Goal: Communication & Community: Answer question/provide support

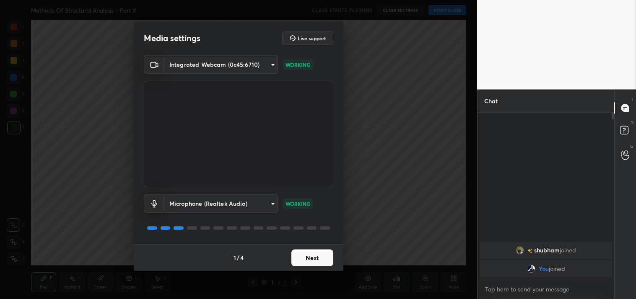
click at [323, 256] on button "Next" at bounding box center [313, 257] width 42 height 17
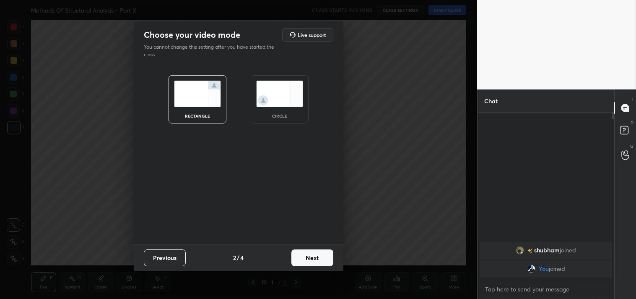
click at [323, 256] on button "Next" at bounding box center [313, 257] width 42 height 17
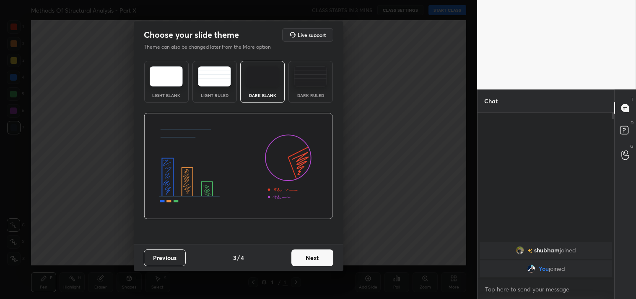
click at [323, 256] on button "Next" at bounding box center [313, 257] width 42 height 17
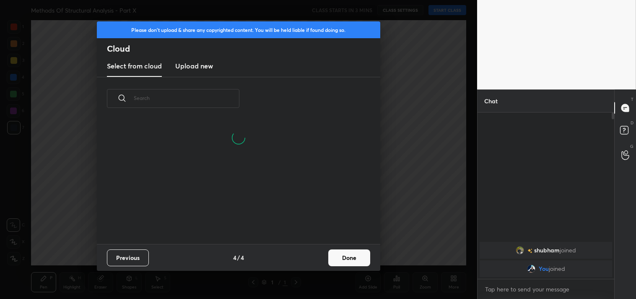
click at [349, 257] on button "Done" at bounding box center [350, 257] width 42 height 17
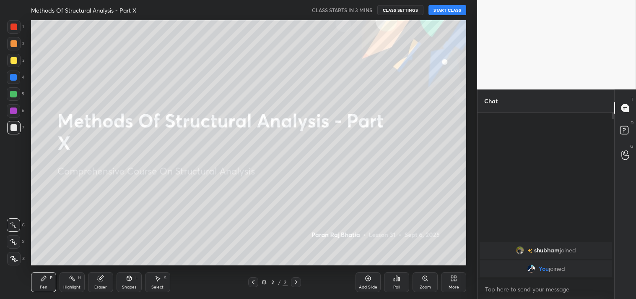
click at [9, 261] on div at bounding box center [13, 258] width 13 height 13
click at [370, 290] on div "Add Slide" at bounding box center [368, 282] width 25 height 20
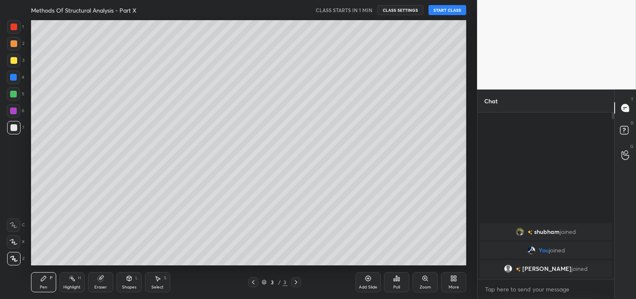
click at [450, 7] on button "START CLASS" at bounding box center [448, 10] width 38 height 10
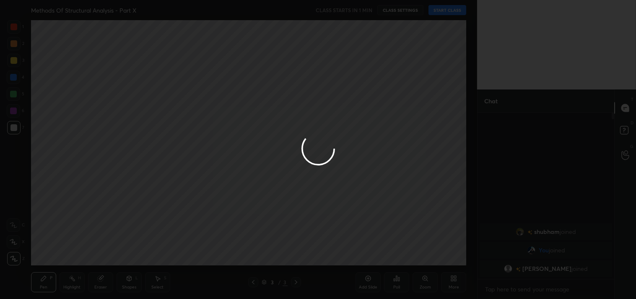
type textarea "x"
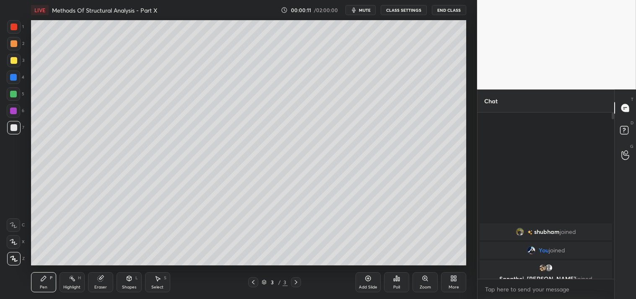
click at [366, 5] on button "mute" at bounding box center [361, 10] width 30 height 10
click at [387, 10] on button "CLASS SETTINGS" at bounding box center [404, 10] width 46 height 10
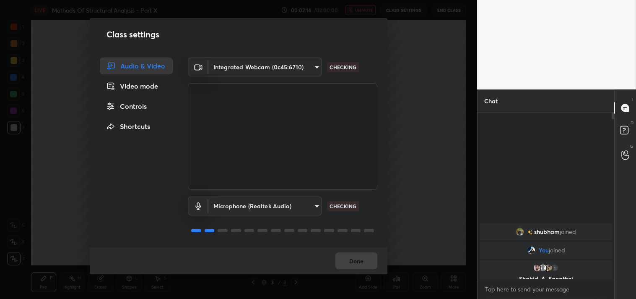
click at [313, 72] on body "1 2 3 4 5 6 7 C X Z C X Z E E Erase all H H LIVE Methods Of Structural Analysis…" at bounding box center [318, 149] width 636 height 299
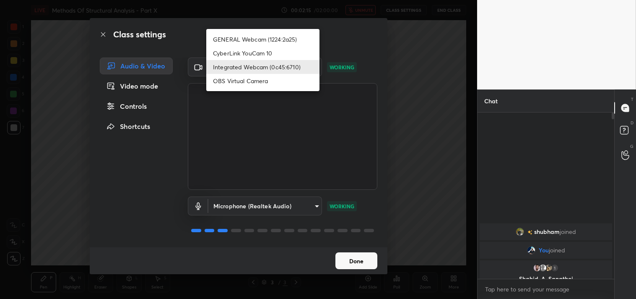
click at [294, 39] on li "GENERAL Webcam (1224:2a25)" at bounding box center [262, 39] width 113 height 14
type input "a804162f24a268607d6802bdfd143bf6309bb53021525fede1067bb20ea62842"
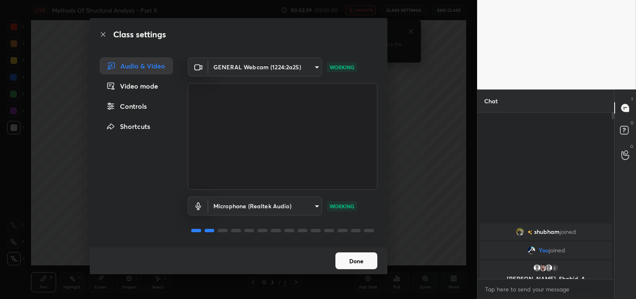
click at [428, 187] on div "Class settings Audio & Video Video mode Controls Shortcuts GENERAL Webcam (1224…" at bounding box center [238, 149] width 477 height 299
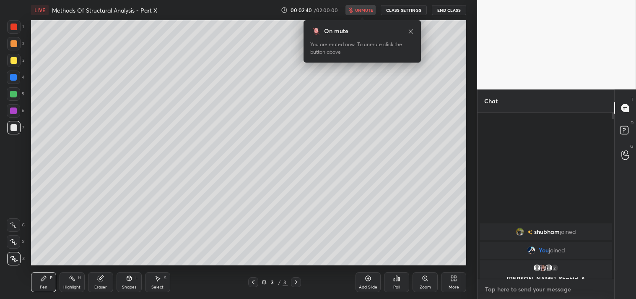
click at [529, 289] on textarea at bounding box center [546, 288] width 123 height 13
click at [414, 10] on button "CLASS SETTINGS" at bounding box center [404, 10] width 46 height 10
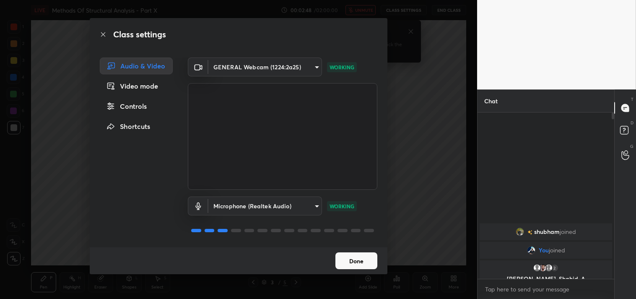
click at [315, 66] on body "1 2 3 4 5 6 7 C X Z C X Z E E Erase all H H LIVE Methods Of Structural Analysis…" at bounding box center [318, 149] width 636 height 299
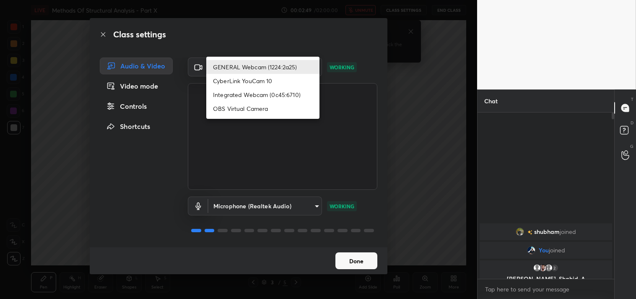
click at [285, 68] on li "GENERAL Webcam (1224:2a25)" at bounding box center [262, 67] width 113 height 14
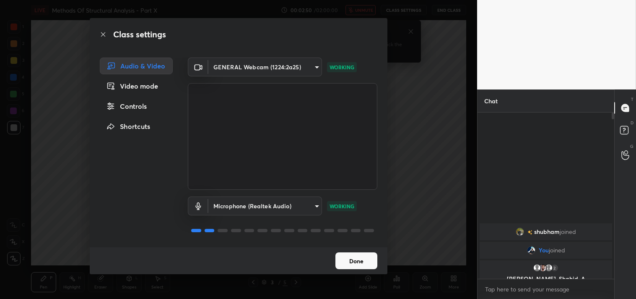
click at [359, 261] on button "Done" at bounding box center [357, 260] width 42 height 17
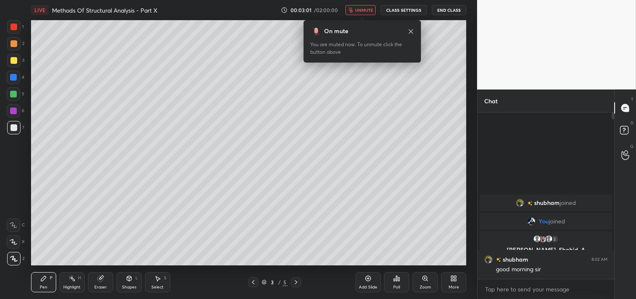
click at [455, 283] on div "More" at bounding box center [453, 282] width 25 height 20
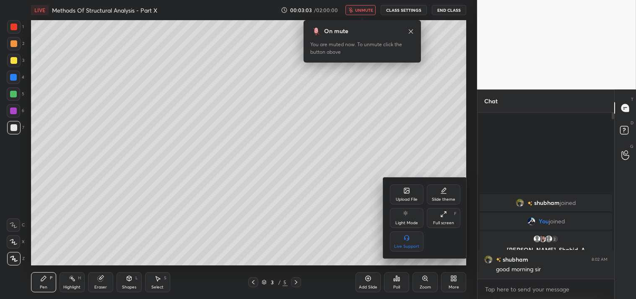
click at [445, 217] on div "Full screen F" at bounding box center [444, 218] width 34 height 20
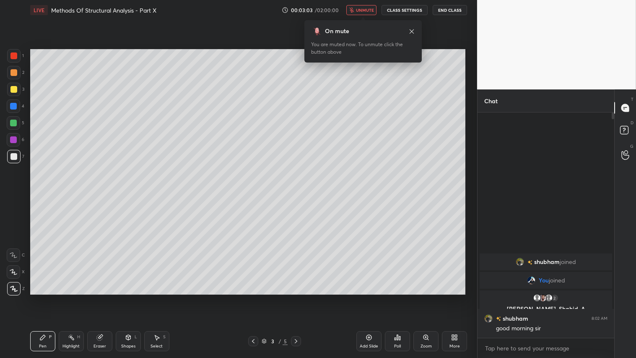
scroll to position [153, 134]
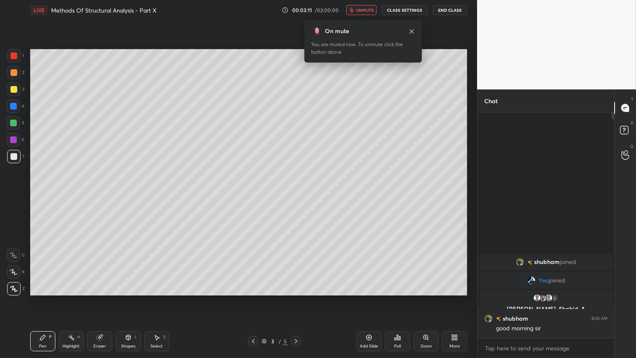
click at [102, 298] on div "Eraser" at bounding box center [99, 341] width 25 height 20
click at [13, 290] on span "Erase all" at bounding box center [13, 288] width 13 height 6
click at [367, 7] on span "unmute" at bounding box center [365, 10] width 18 height 6
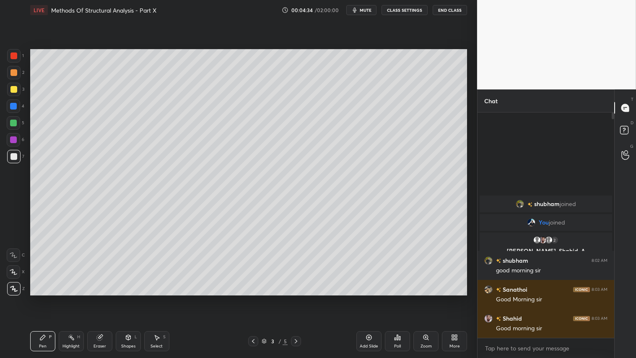
click at [126, 298] on div "Shapes L" at bounding box center [128, 341] width 25 height 20
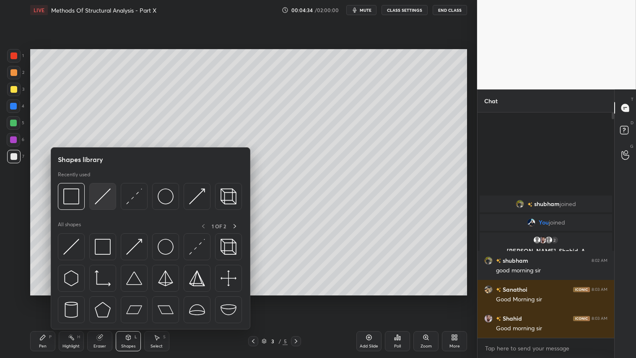
click at [107, 194] on img at bounding box center [103, 196] width 16 height 16
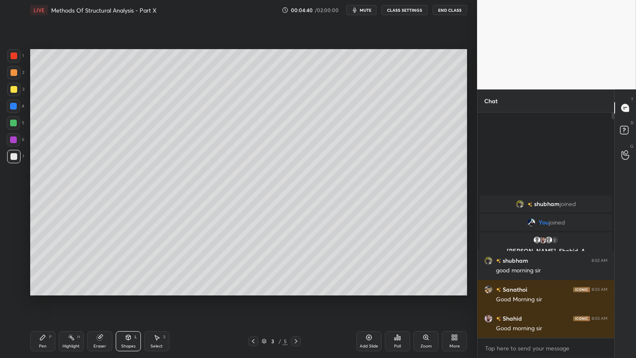
drag, startPoint x: 12, startPoint y: 70, endPoint x: 14, endPoint y: 77, distance: 7.0
click at [13, 70] on div at bounding box center [13, 72] width 7 height 7
click at [42, 298] on div "Pen P" at bounding box center [42, 341] width 25 height 20
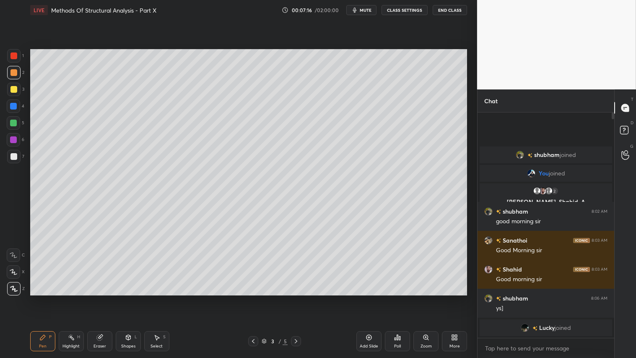
drag, startPoint x: 101, startPoint y: 342, endPoint x: 109, endPoint y: 308, distance: 34.2
click at [102, 298] on div "Eraser" at bounding box center [99, 341] width 25 height 20
click at [36, 298] on div "Pen P" at bounding box center [42, 341] width 25 height 20
drag, startPoint x: 134, startPoint y: 343, endPoint x: 135, endPoint y: 337, distance: 6.3
click at [134, 298] on div "Shapes L" at bounding box center [128, 341] width 25 height 20
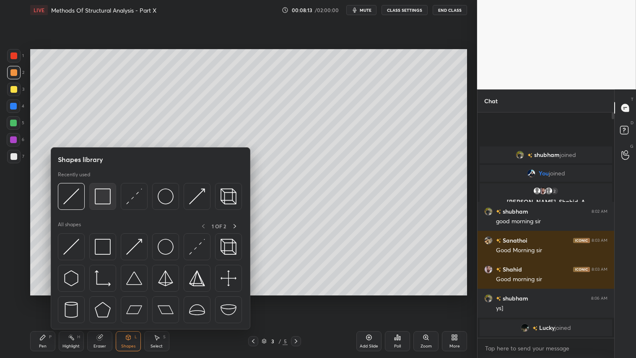
click at [107, 199] on img at bounding box center [103, 196] width 16 height 16
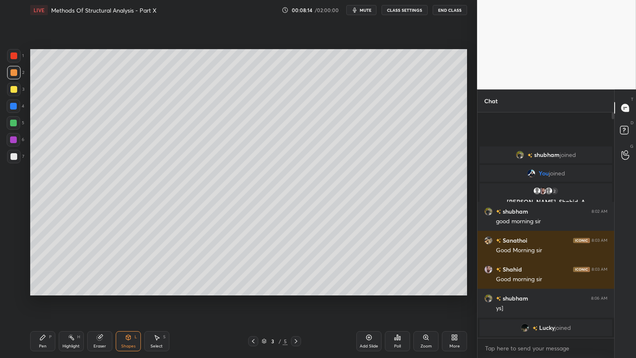
click at [14, 156] on div at bounding box center [13, 156] width 7 height 7
click at [13, 76] on div at bounding box center [13, 72] width 7 height 7
click at [45, 298] on div "Pen P" at bounding box center [42, 341] width 25 height 20
click at [15, 86] on div at bounding box center [13, 89] width 13 height 13
drag, startPoint x: 37, startPoint y: 343, endPoint x: 46, endPoint y: 319, distance: 25.2
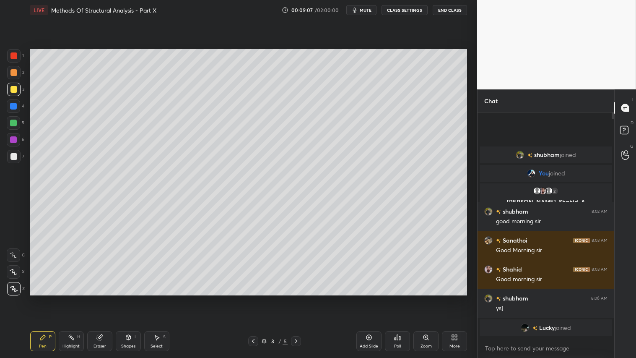
click at [39, 298] on div "Pen P" at bounding box center [42, 341] width 25 height 20
drag, startPoint x: 126, startPoint y: 347, endPoint x: 130, endPoint y: 334, distance: 13.8
click at [126, 298] on div "Shapes" at bounding box center [128, 346] width 14 height 4
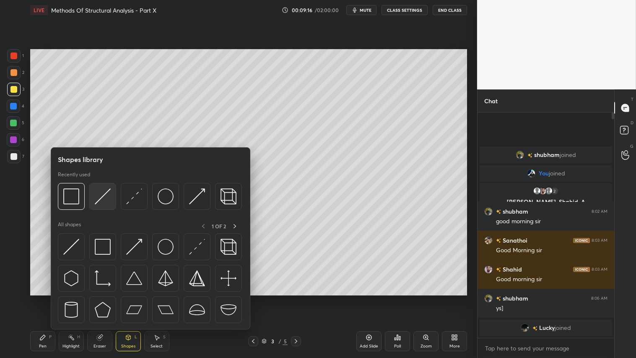
click at [105, 194] on img at bounding box center [103, 196] width 16 height 16
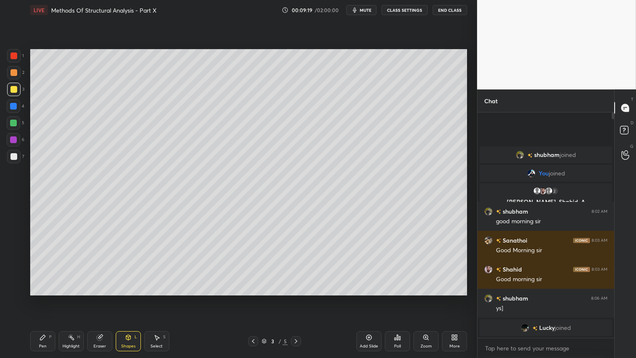
click at [49, 298] on div "Pen P" at bounding box center [42, 341] width 25 height 20
click at [8, 68] on div at bounding box center [13, 72] width 13 height 13
click at [45, 298] on div "Pen P" at bounding box center [42, 341] width 25 height 20
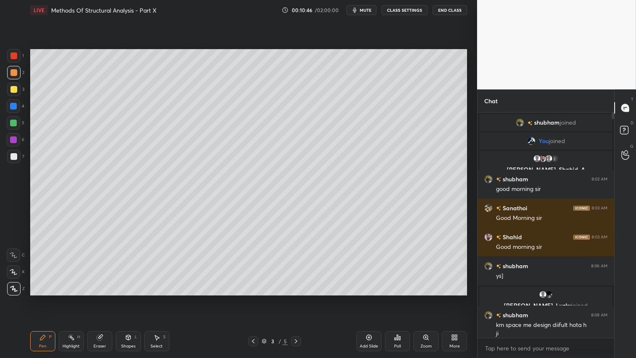
click at [371, 298] on div "Setting up your live class Poll for secs No correct answer Start poll" at bounding box center [249, 172] width 444 height 304
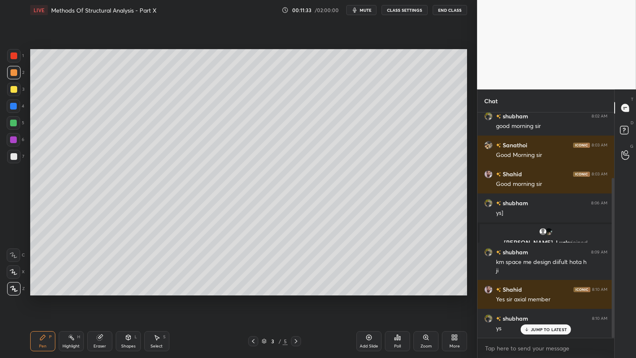
scroll to position [91, 0]
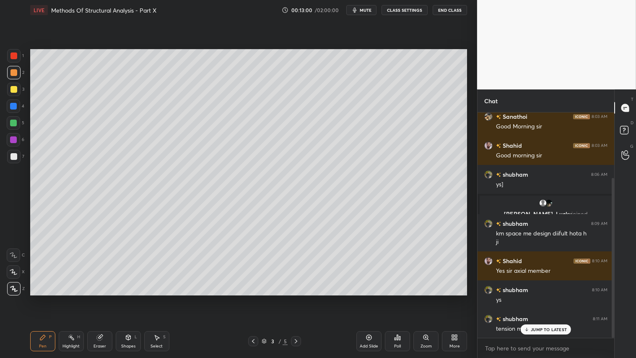
click at [13, 73] on div at bounding box center [13, 72] width 7 height 7
click at [295, 298] on icon at bounding box center [296, 341] width 7 height 7
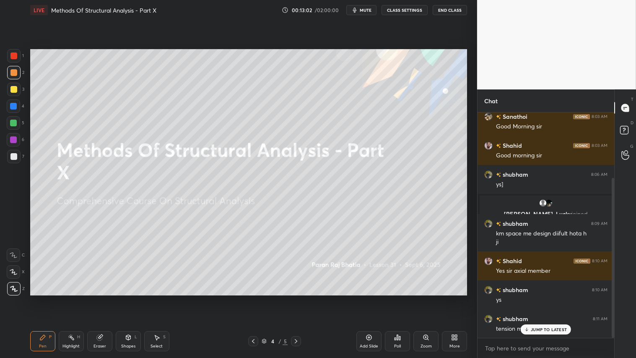
drag, startPoint x: 253, startPoint y: 338, endPoint x: 284, endPoint y: 342, distance: 31.3
click at [254, 298] on div at bounding box center [253, 341] width 10 height 10
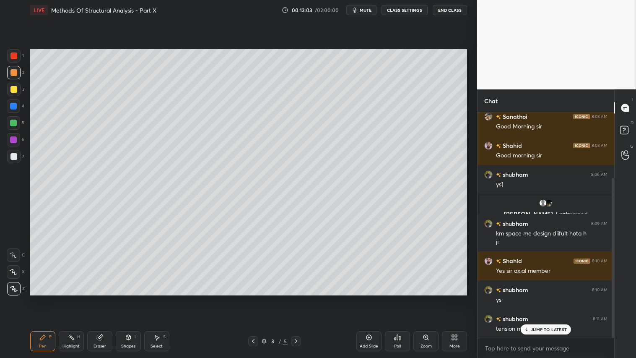
click at [369, 298] on icon at bounding box center [369, 337] width 7 height 7
drag, startPoint x: 17, startPoint y: 158, endPoint x: 29, endPoint y: 120, distance: 39.3
click at [18, 157] on div at bounding box center [13, 156] width 13 height 13
click at [127, 298] on icon at bounding box center [128, 337] width 7 height 7
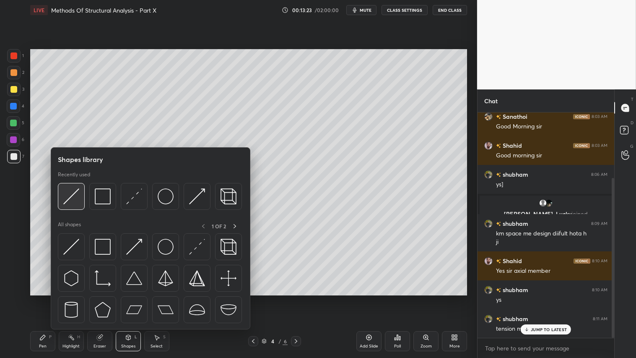
click at [69, 195] on img at bounding box center [71, 196] width 16 height 16
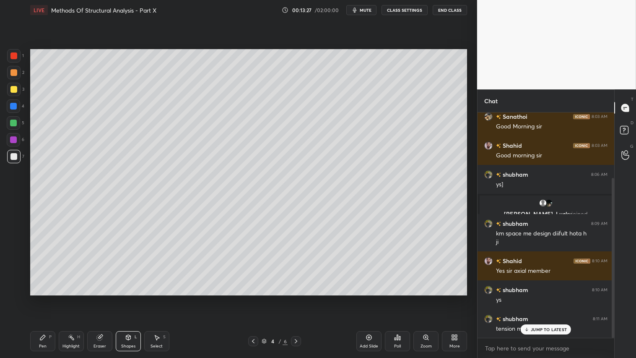
drag, startPoint x: 13, startPoint y: 74, endPoint x: 23, endPoint y: 91, distance: 19.6
click at [13, 74] on div at bounding box center [13, 72] width 7 height 7
drag, startPoint x: 122, startPoint y: 340, endPoint x: 125, endPoint y: 336, distance: 5.1
click at [123, 298] on div "Shapes L" at bounding box center [128, 341] width 25 height 20
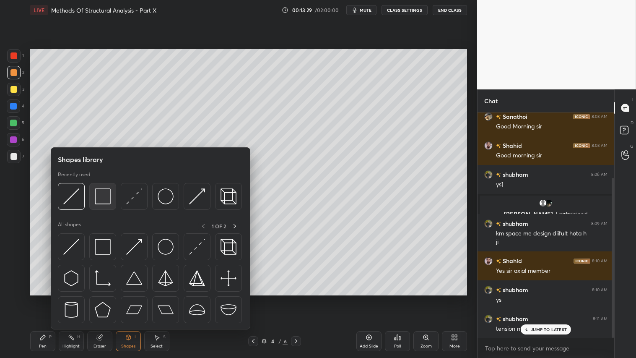
click at [102, 198] on img at bounding box center [103, 196] width 16 height 16
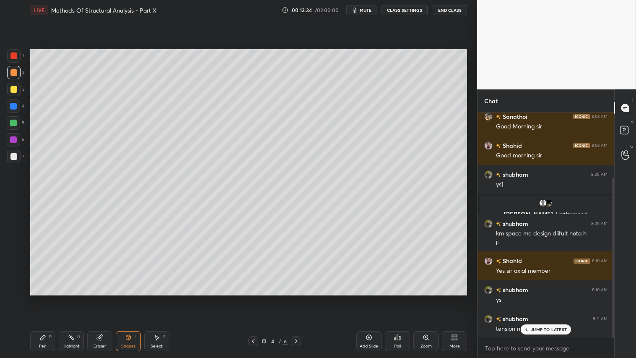
click at [129, 298] on div "Shapes L" at bounding box center [128, 341] width 25 height 20
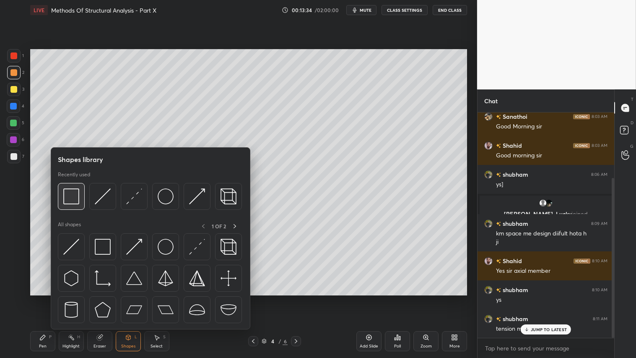
click at [62, 189] on div at bounding box center [71, 196] width 27 height 27
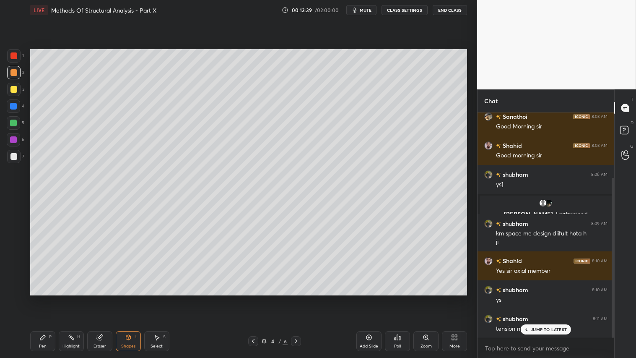
drag, startPoint x: 130, startPoint y: 346, endPoint x: 133, endPoint y: 336, distance: 10.1
click at [130, 298] on div "Shapes" at bounding box center [128, 346] width 14 height 4
click at [130, 298] on icon at bounding box center [128, 337] width 7 height 7
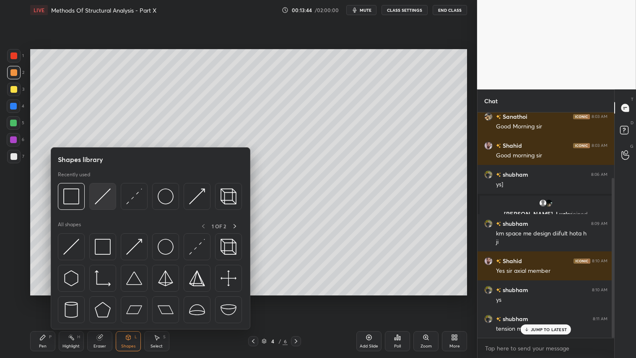
click at [103, 199] on img at bounding box center [103, 196] width 16 height 16
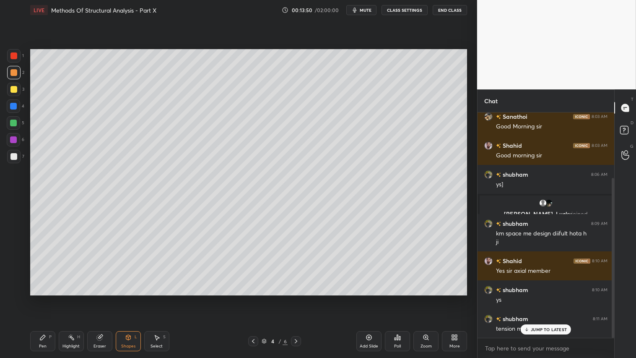
click at [47, 298] on div "Pen P" at bounding box center [42, 341] width 25 height 20
drag, startPoint x: 14, startPoint y: 88, endPoint x: 21, endPoint y: 90, distance: 6.9
click at [15, 87] on div at bounding box center [13, 89] width 7 height 7
click at [13, 65] on div "1" at bounding box center [15, 57] width 17 height 17
drag, startPoint x: 17, startPoint y: 70, endPoint x: 29, endPoint y: 189, distance: 120.1
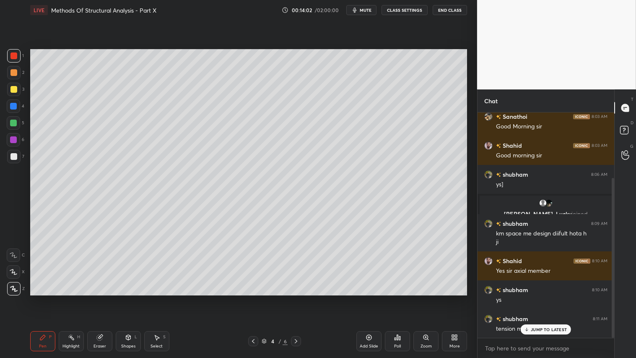
click at [17, 70] on div at bounding box center [13, 72] width 13 height 13
click at [40, 298] on div "Pen P" at bounding box center [42, 341] width 25 height 20
drag, startPoint x: 41, startPoint y: 333, endPoint x: 40, endPoint y: 326, distance: 6.8
click at [42, 298] on div "Pen P" at bounding box center [42, 341] width 25 height 20
drag, startPoint x: 102, startPoint y: 342, endPoint x: 105, endPoint y: 336, distance: 6.8
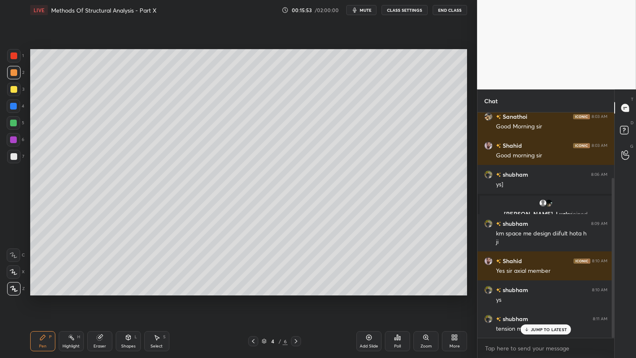
click at [102, 298] on div "Eraser" at bounding box center [99, 341] width 25 height 20
click at [44, 298] on div "Pen P" at bounding box center [42, 341] width 25 height 20
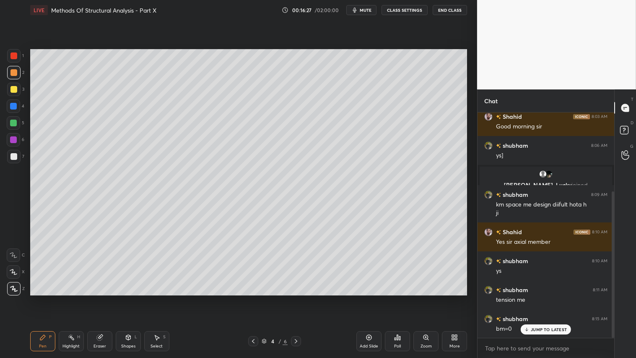
click at [44, 298] on icon at bounding box center [42, 337] width 7 height 7
click at [374, 298] on div "Add Slide" at bounding box center [369, 341] width 25 height 20
click at [44, 298] on icon at bounding box center [42, 337] width 5 height 5
click at [254, 298] on icon at bounding box center [253, 341] width 7 height 7
drag, startPoint x: 298, startPoint y: 343, endPoint x: 296, endPoint y: 337, distance: 5.8
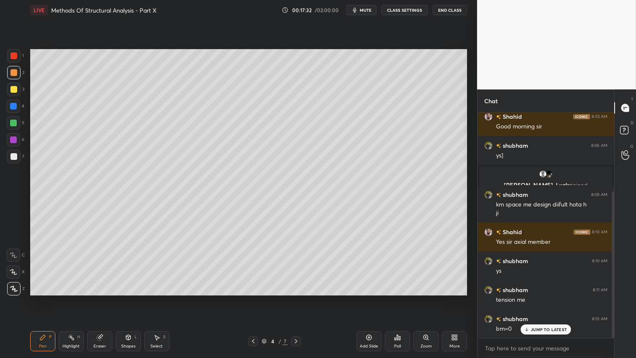
click at [298, 298] on icon at bounding box center [296, 341] width 7 height 7
click at [43, 298] on icon at bounding box center [42, 337] width 7 height 7
click at [129, 298] on div "Shapes" at bounding box center [128, 346] width 14 height 4
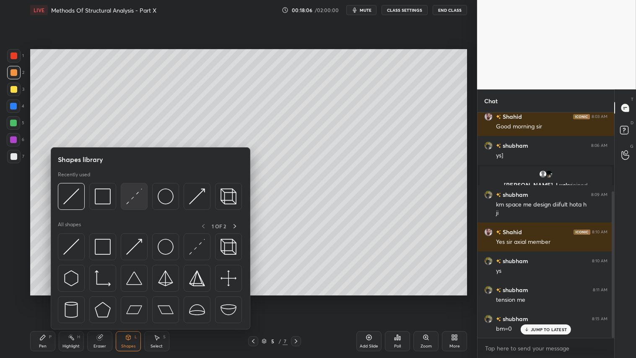
click at [139, 190] on img at bounding box center [134, 196] width 16 height 16
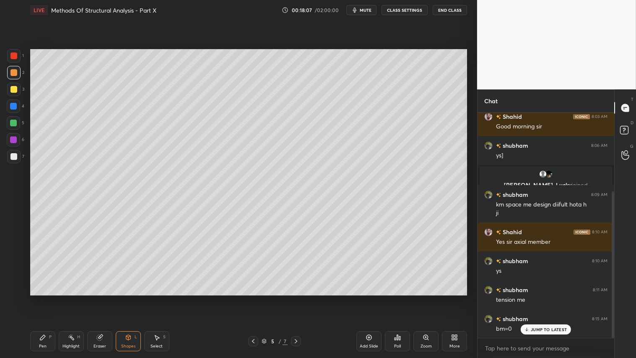
drag, startPoint x: 13, startPoint y: 154, endPoint x: 26, endPoint y: 136, distance: 22.5
click at [13, 154] on div at bounding box center [13, 156] width 7 height 7
drag, startPoint x: 128, startPoint y: 343, endPoint x: 133, endPoint y: 335, distance: 9.6
click at [128, 298] on div "Shapes L" at bounding box center [128, 341] width 25 height 20
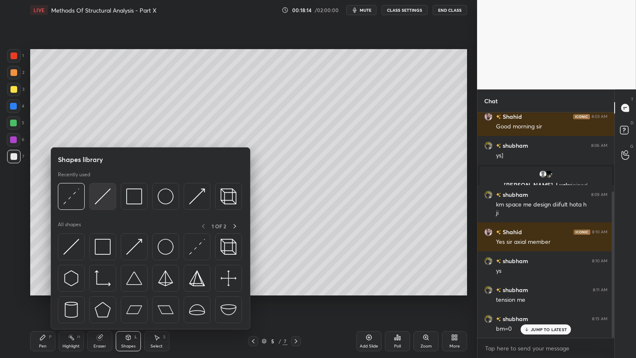
click at [104, 193] on img at bounding box center [103, 196] width 16 height 16
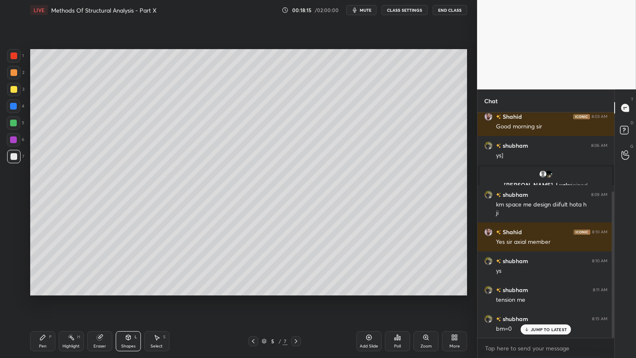
click at [15, 70] on div at bounding box center [13, 72] width 7 height 7
click at [143, 298] on div "Pen P Highlight H Eraser Shapes L Select S" at bounding box center [111, 341] width 163 height 20
click at [120, 298] on div "Shapes L" at bounding box center [128, 341] width 25 height 20
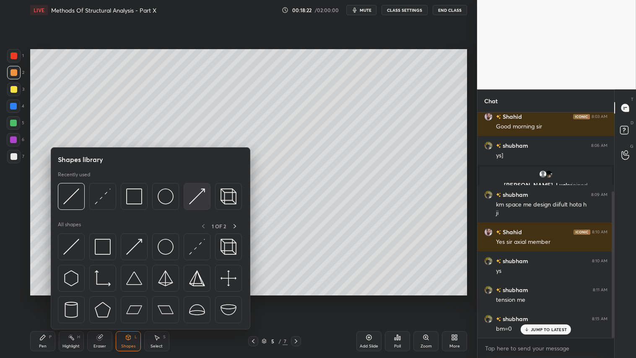
click at [197, 199] on img at bounding box center [197, 196] width 16 height 16
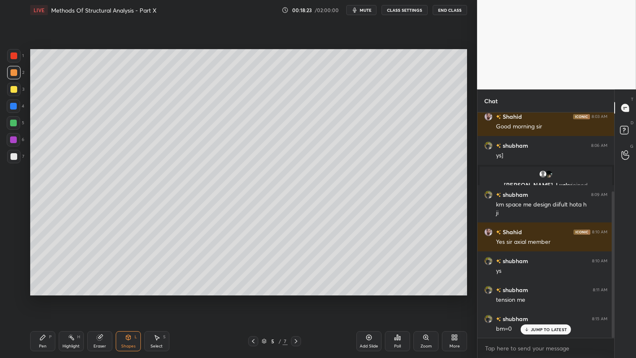
click at [14, 51] on div at bounding box center [13, 55] width 13 height 13
click at [102, 298] on g at bounding box center [99, 337] width 6 height 6
click at [132, 298] on div "Shapes L" at bounding box center [128, 341] width 25 height 20
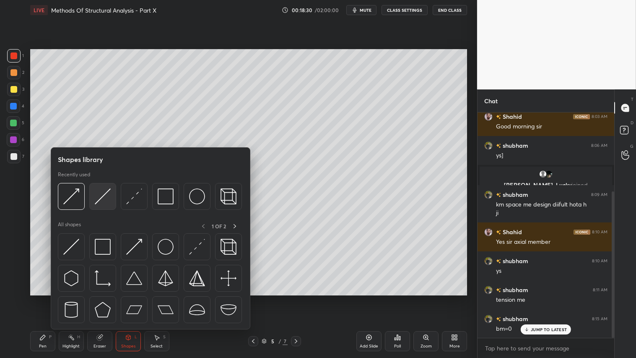
click at [103, 194] on img at bounding box center [103, 196] width 16 height 16
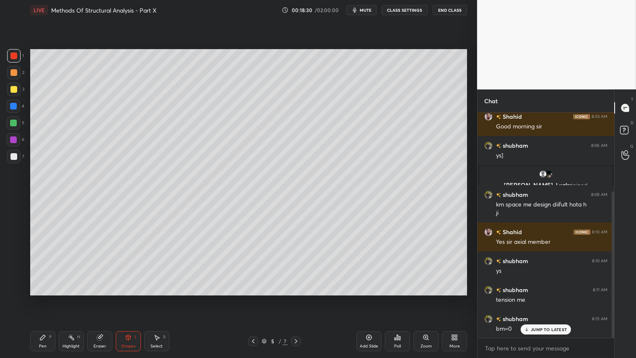
click at [14, 71] on div at bounding box center [13, 72] width 7 height 7
drag, startPoint x: 128, startPoint y: 342, endPoint x: 132, endPoint y: 342, distance: 4.6
click at [128, 298] on div "Shapes L" at bounding box center [128, 341] width 25 height 20
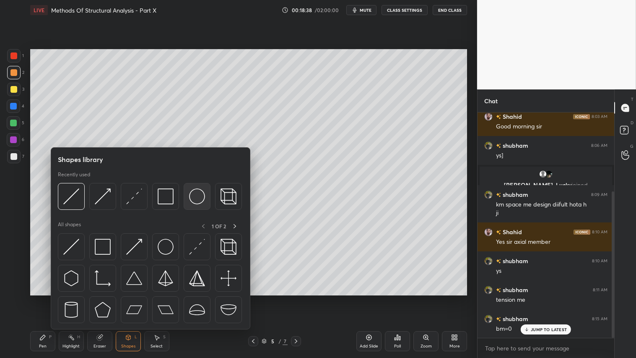
click at [194, 196] on img at bounding box center [197, 196] width 16 height 16
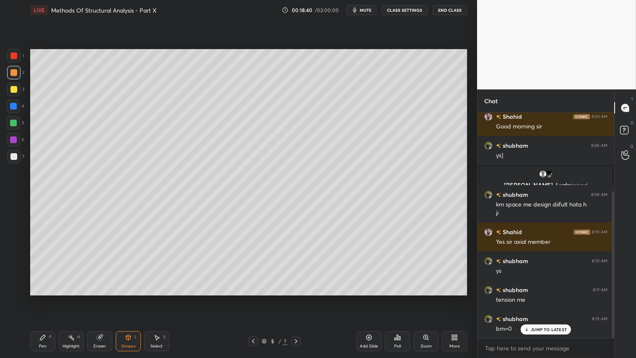
click at [131, 298] on div "Shapes" at bounding box center [128, 346] width 14 height 4
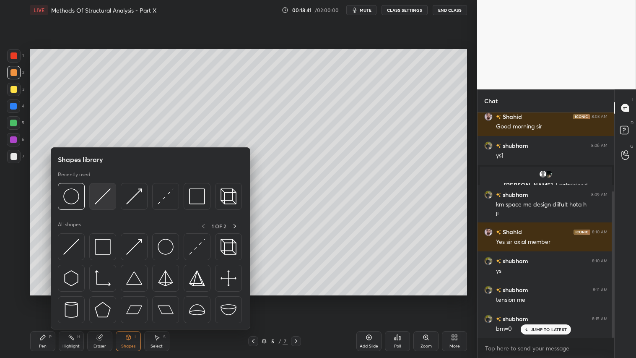
click at [107, 193] on img at bounding box center [103, 196] width 16 height 16
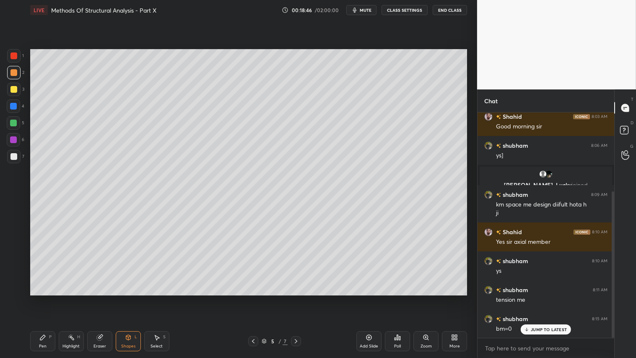
click at [18, 53] on div at bounding box center [13, 55] width 13 height 13
drag, startPoint x: 43, startPoint y: 340, endPoint x: 57, endPoint y: 309, distance: 34.0
click at [44, 298] on icon at bounding box center [42, 337] width 7 height 7
click at [124, 298] on div "Shapes L" at bounding box center [128, 341] width 25 height 20
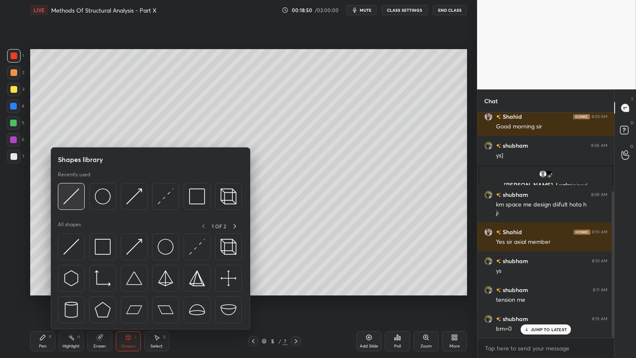
click at [78, 193] on img at bounding box center [71, 196] width 16 height 16
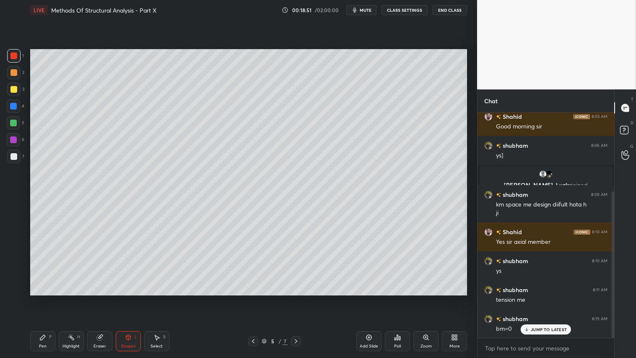
click at [123, 298] on div "Shapes" at bounding box center [128, 346] width 14 height 4
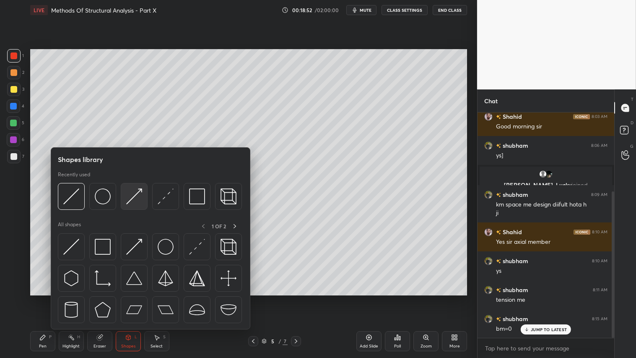
click at [133, 201] on img at bounding box center [134, 196] width 16 height 16
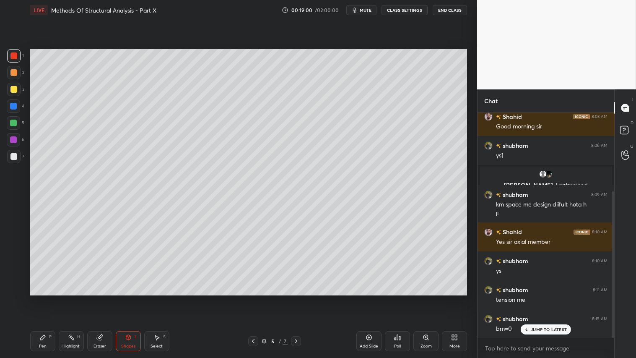
drag, startPoint x: 42, startPoint y: 337, endPoint x: 44, endPoint y: 331, distance: 6.6
click at [43, 298] on icon at bounding box center [42, 337] width 5 height 5
drag, startPoint x: 15, startPoint y: 75, endPoint x: 26, endPoint y: 94, distance: 22.7
click at [16, 74] on div at bounding box center [13, 72] width 7 height 7
click at [129, 298] on div "Shapes" at bounding box center [128, 346] width 14 height 4
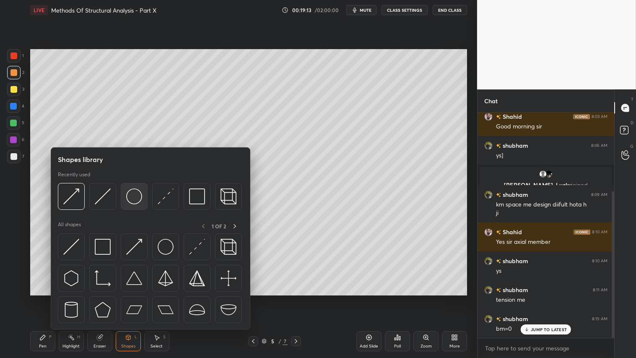
click at [136, 200] on img at bounding box center [134, 196] width 16 height 16
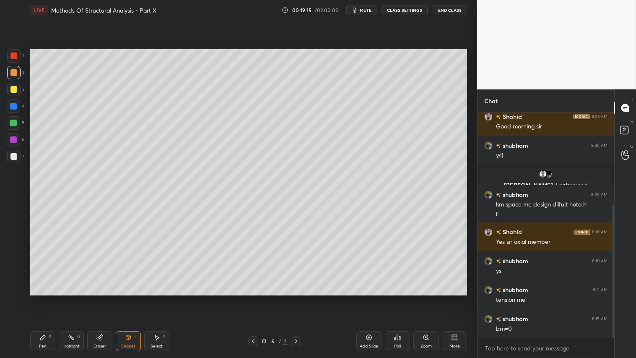
scroll to position [157, 0]
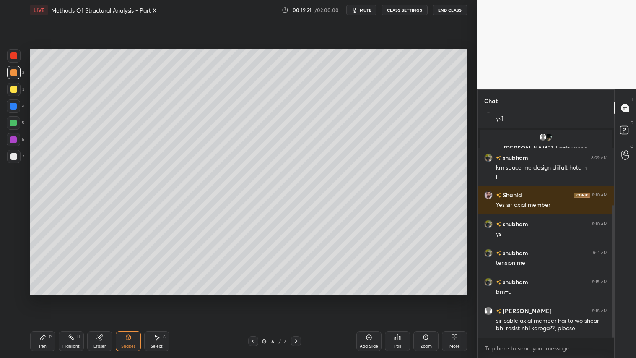
click at [105, 298] on div "Eraser" at bounding box center [99, 341] width 25 height 20
click at [128, 298] on div "Shapes" at bounding box center [128, 346] width 14 height 4
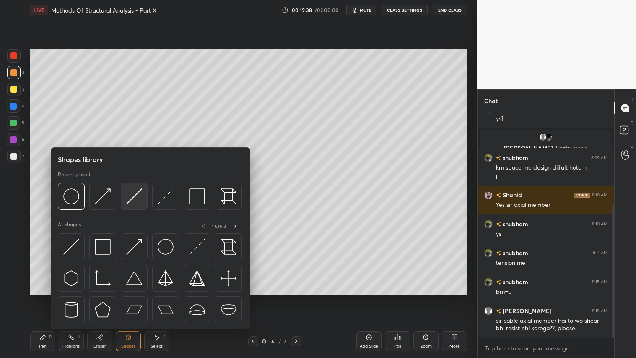
click at [131, 202] on img at bounding box center [134, 196] width 16 height 16
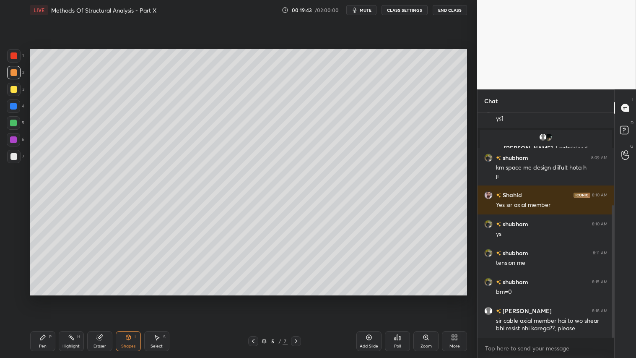
click at [96, 298] on div "Eraser" at bounding box center [99, 341] width 25 height 20
drag, startPoint x: 125, startPoint y: 340, endPoint x: 129, endPoint y: 333, distance: 8.9
click at [124, 298] on div "Shapes L" at bounding box center [128, 341] width 25 height 20
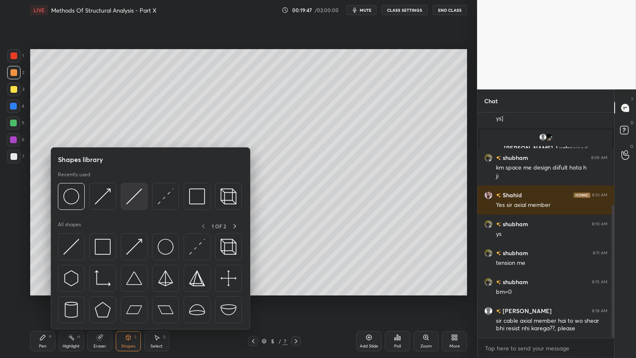
click at [130, 201] on img at bounding box center [134, 196] width 16 height 16
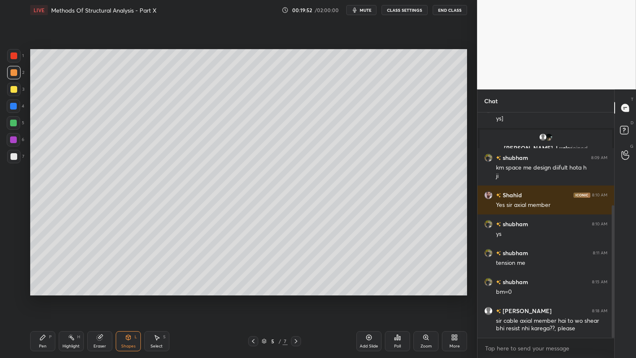
click at [126, 298] on div "Shapes L" at bounding box center [128, 341] width 25 height 20
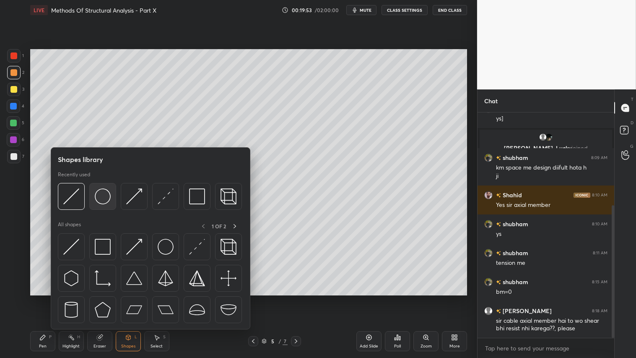
click at [106, 198] on img at bounding box center [103, 196] width 16 height 16
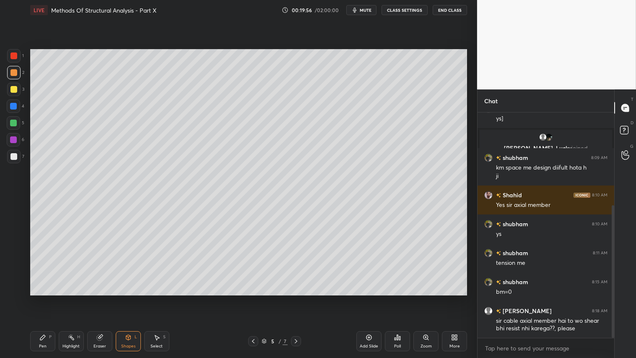
click at [131, 298] on div "Shapes" at bounding box center [128, 346] width 14 height 4
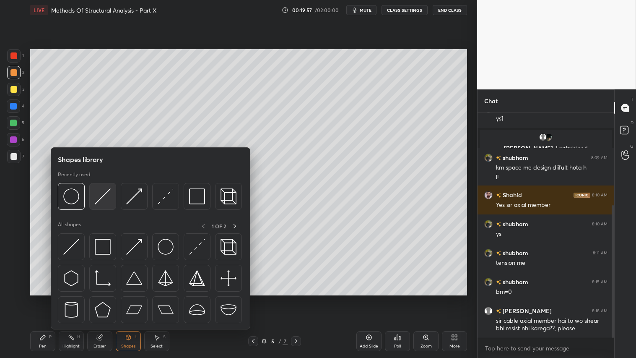
click at [106, 194] on img at bounding box center [103, 196] width 16 height 16
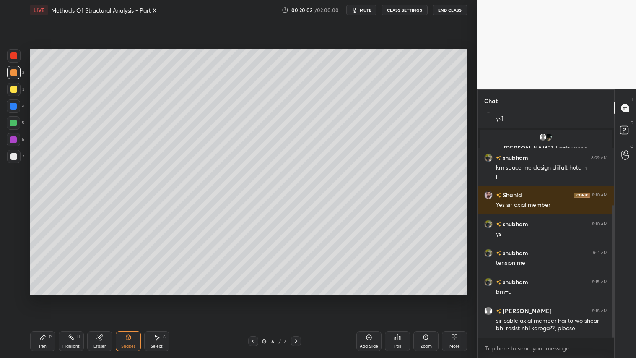
click at [128, 298] on div "Shapes" at bounding box center [128, 346] width 14 height 4
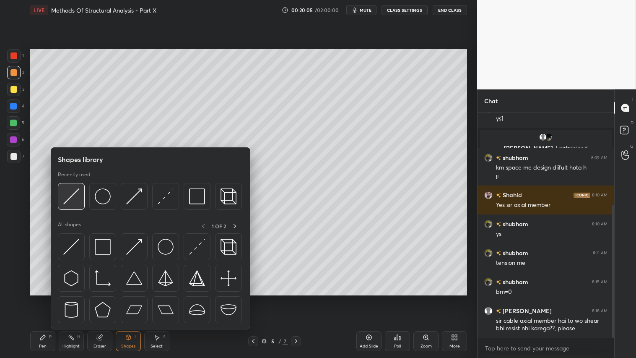
click at [70, 191] on img at bounding box center [71, 196] width 16 height 16
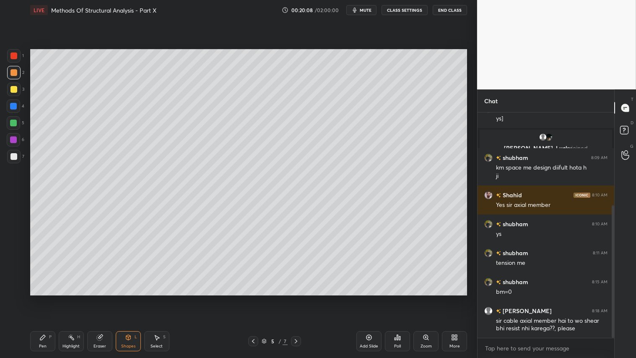
click at [131, 298] on icon at bounding box center [128, 337] width 7 height 7
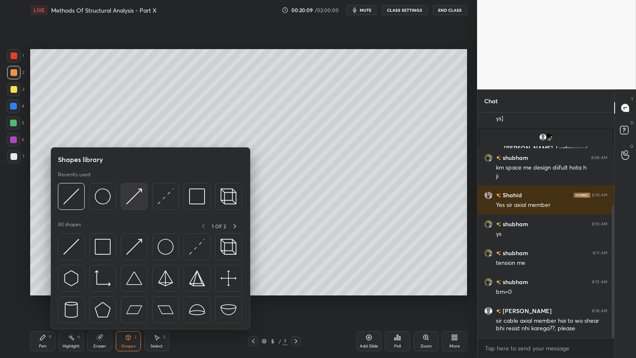
click at [137, 199] on img at bounding box center [134, 196] width 16 height 16
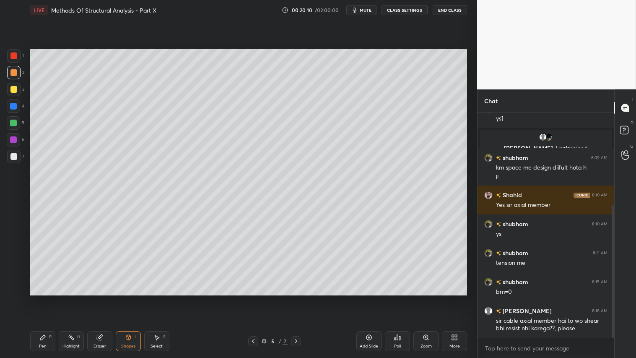
click at [13, 48] on div "1 2 3 4 5 6 7 C X Z C X Z E E Erase all H H LIVE Methods Of Structural Analysis…" at bounding box center [235, 179] width 471 height 358
drag, startPoint x: 11, startPoint y: 56, endPoint x: 29, endPoint y: 62, distance: 18.0
click at [13, 56] on div at bounding box center [13, 55] width 7 height 7
drag, startPoint x: 47, startPoint y: 339, endPoint x: 128, endPoint y: 297, distance: 90.8
click at [52, 298] on div "Pen P" at bounding box center [42, 341] width 25 height 20
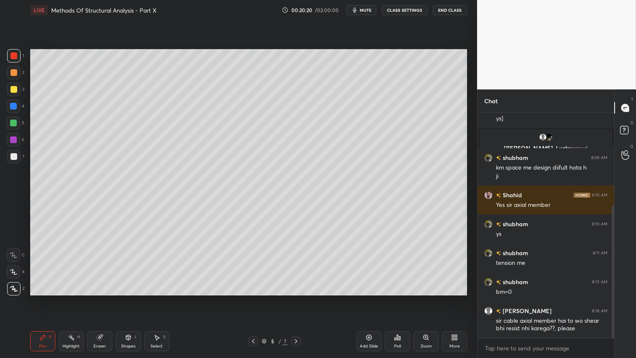
click at [129, 298] on icon at bounding box center [128, 337] width 7 height 7
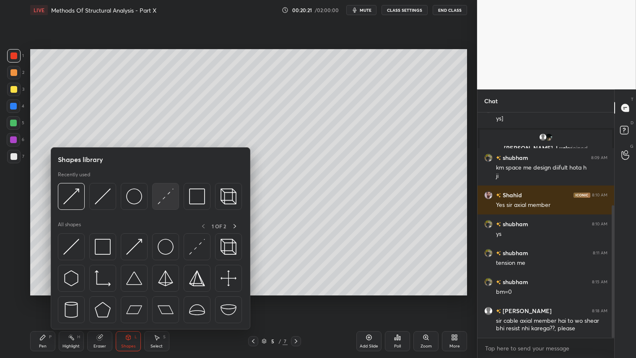
click at [169, 195] on img at bounding box center [166, 196] width 16 height 16
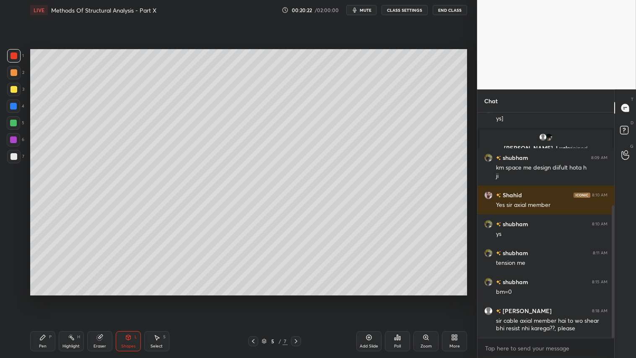
click at [16, 154] on div at bounding box center [13, 156] width 7 height 7
drag, startPoint x: 13, startPoint y: 87, endPoint x: 18, endPoint y: 89, distance: 5.5
click at [13, 87] on div at bounding box center [13, 89] width 7 height 7
click at [130, 298] on div "Shapes L" at bounding box center [128, 341] width 25 height 20
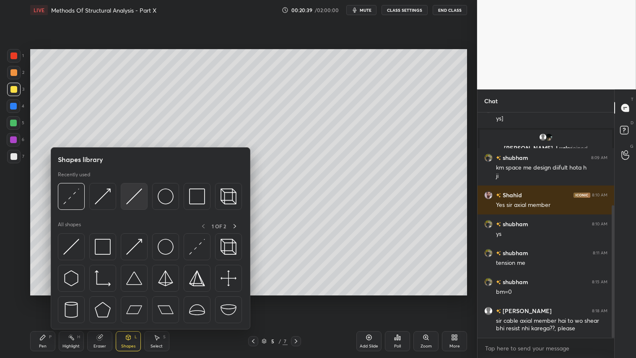
click at [136, 196] on img at bounding box center [134, 196] width 16 height 16
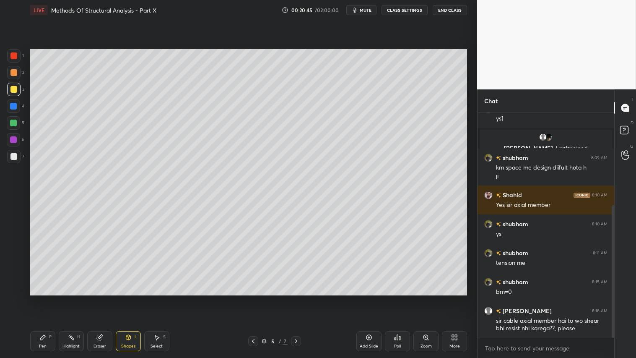
click at [43, 298] on div "Pen" at bounding box center [43, 346] width 8 height 4
click at [143, 298] on div "Pen P Highlight H Eraser Shapes L Select S" at bounding box center [111, 341] width 163 height 20
drag, startPoint x: 127, startPoint y: 342, endPoint x: 128, endPoint y: 331, distance: 10.9
click at [128, 298] on div "Shapes L" at bounding box center [128, 341] width 25 height 20
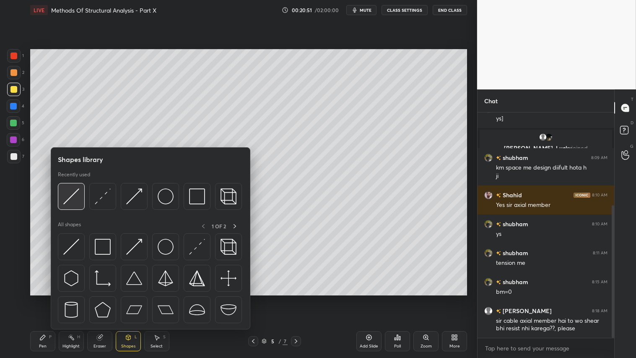
click at [80, 193] on div at bounding box center [71, 196] width 27 height 27
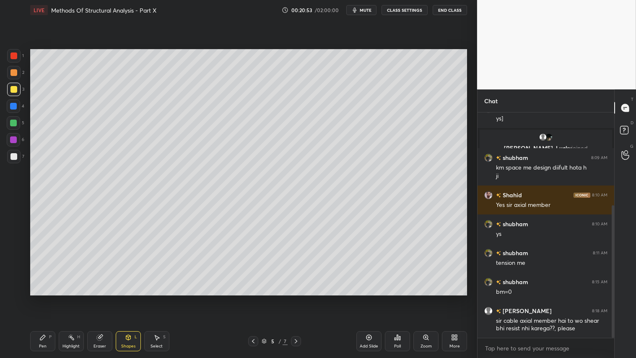
drag, startPoint x: 41, startPoint y: 343, endPoint x: 41, endPoint y: 319, distance: 23.9
click at [41, 298] on div "Pen P" at bounding box center [42, 341] width 25 height 20
drag, startPoint x: 15, startPoint y: 73, endPoint x: 24, endPoint y: 77, distance: 10.5
click at [15, 73] on div at bounding box center [13, 72] width 7 height 7
drag, startPoint x: 133, startPoint y: 345, endPoint x: 137, endPoint y: 330, distance: 15.3
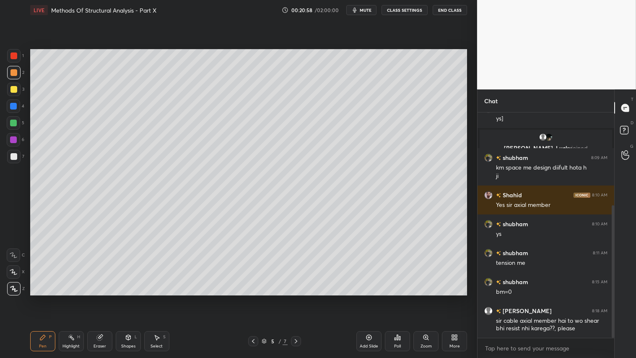
click at [134, 298] on div "Shapes" at bounding box center [128, 346] width 14 height 4
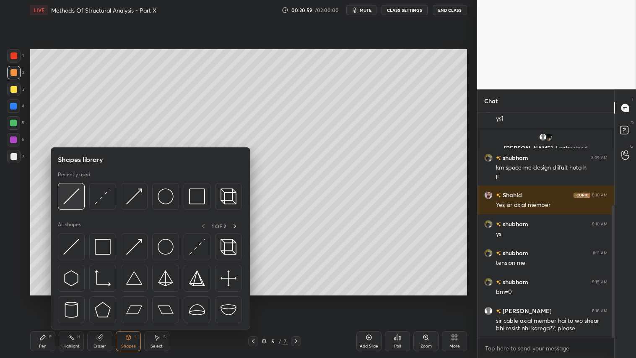
click at [76, 195] on img at bounding box center [71, 196] width 16 height 16
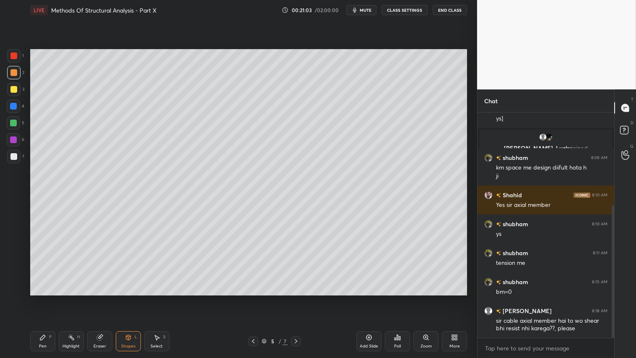
click at [13, 91] on div at bounding box center [13, 89] width 7 height 7
click at [45, 298] on div "Pen P" at bounding box center [42, 341] width 25 height 20
click at [131, 298] on div "Shapes L" at bounding box center [128, 341] width 25 height 20
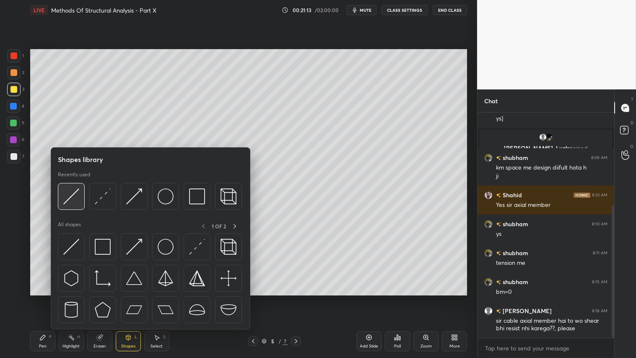
click at [73, 198] on img at bounding box center [71, 196] width 16 height 16
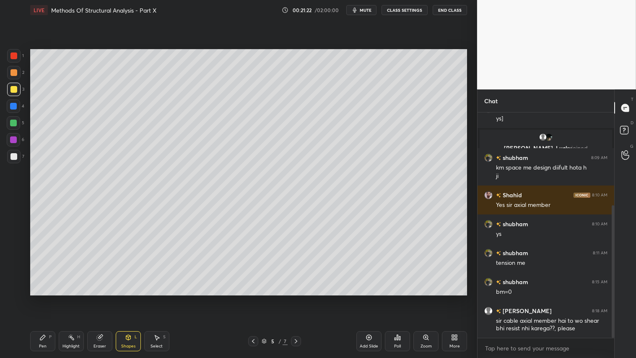
click at [125, 298] on icon at bounding box center [128, 337] width 7 height 7
drag, startPoint x: 34, startPoint y: 339, endPoint x: 65, endPoint y: 336, distance: 30.8
click at [35, 298] on div "Pen P" at bounding box center [42, 341] width 25 height 20
drag, startPoint x: 132, startPoint y: 343, endPoint x: 132, endPoint y: 334, distance: 9.2
click at [132, 298] on div "Shapes L" at bounding box center [128, 341] width 25 height 20
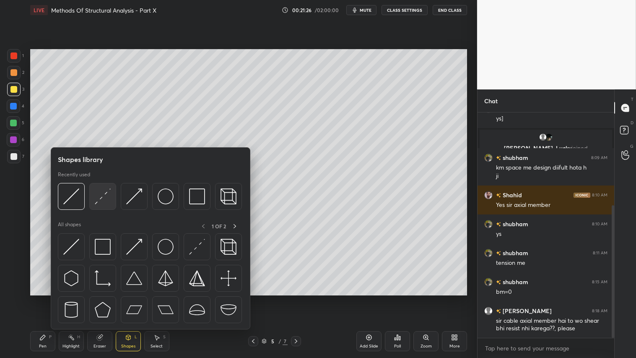
click at [104, 195] on img at bounding box center [103, 196] width 16 height 16
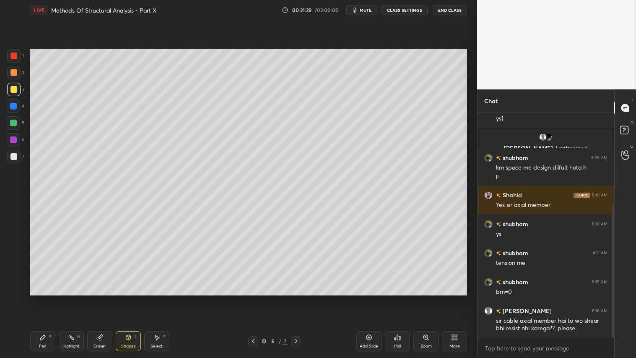
click at [51, 298] on div "P" at bounding box center [50, 337] width 3 height 4
click at [132, 298] on div "Shapes" at bounding box center [128, 346] width 14 height 4
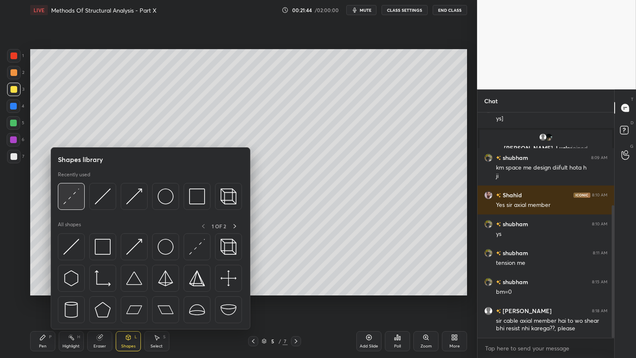
click at [70, 194] on img at bounding box center [71, 196] width 16 height 16
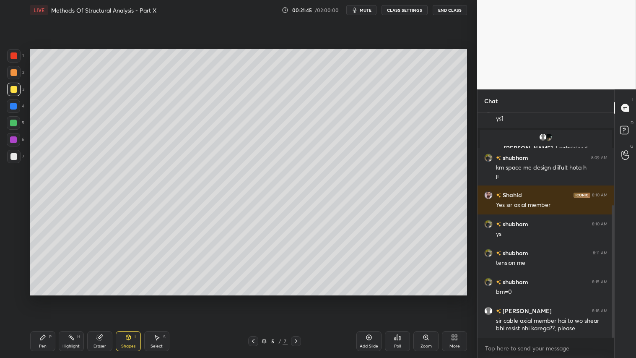
click at [15, 149] on div "6" at bounding box center [16, 141] width 18 height 17
drag, startPoint x: 11, startPoint y: 157, endPoint x: 27, endPoint y: 156, distance: 15.6
click at [16, 157] on div at bounding box center [13, 156] width 7 height 7
drag, startPoint x: 101, startPoint y: 342, endPoint x: 107, endPoint y: 337, distance: 7.5
click at [101, 298] on div "Eraser" at bounding box center [99, 341] width 25 height 20
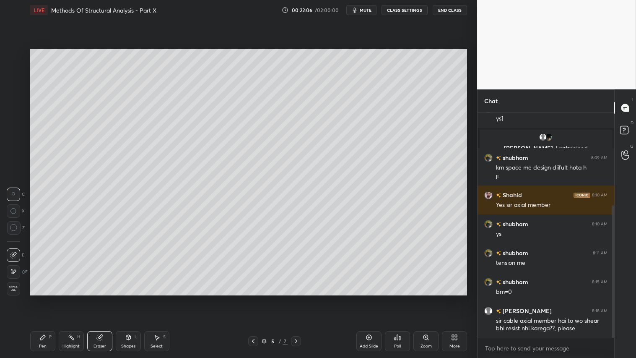
click at [126, 298] on icon at bounding box center [128, 337] width 7 height 7
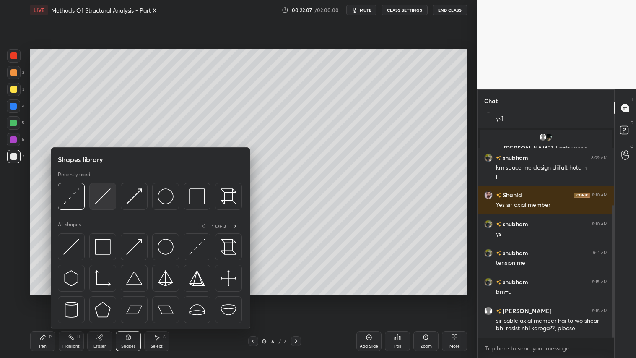
click at [99, 193] on img at bounding box center [103, 196] width 16 height 16
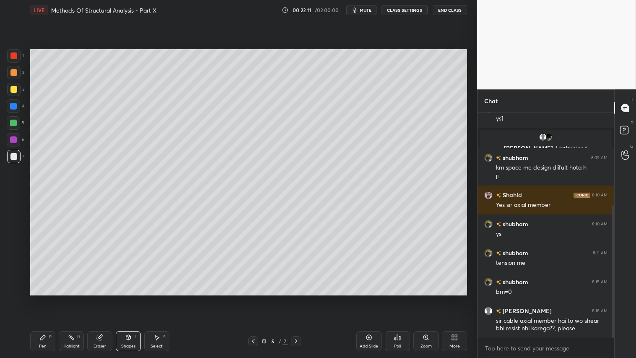
click at [11, 68] on div at bounding box center [13, 72] width 13 height 13
drag, startPoint x: 44, startPoint y: 342, endPoint x: 119, endPoint y: 303, distance: 83.5
click at [47, 298] on div "Pen P" at bounding box center [42, 341] width 25 height 20
drag, startPoint x: 132, startPoint y: 340, endPoint x: 135, endPoint y: 331, distance: 9.2
click at [133, 298] on div "Shapes L" at bounding box center [128, 341] width 25 height 20
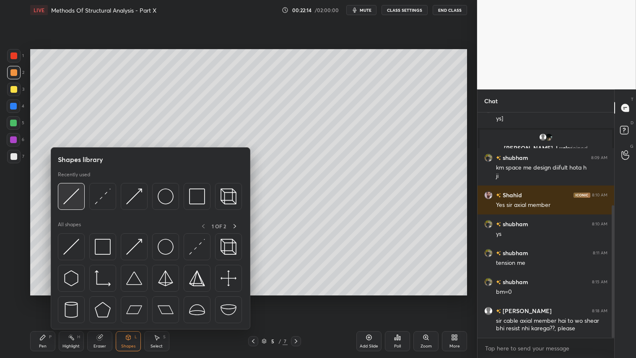
click at [76, 191] on img at bounding box center [71, 196] width 16 height 16
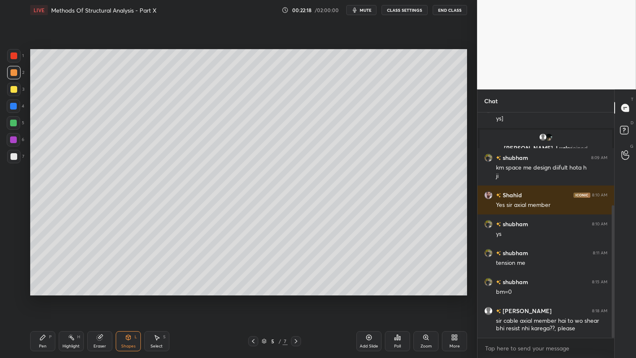
drag, startPoint x: 39, startPoint y: 341, endPoint x: 42, endPoint y: 337, distance: 5.1
click at [39, 298] on icon at bounding box center [42, 337] width 7 height 7
click at [16, 69] on div at bounding box center [13, 72] width 13 height 13
click at [15, 73] on div at bounding box center [13, 72] width 7 height 7
drag, startPoint x: 16, startPoint y: 52, endPoint x: 20, endPoint y: 56, distance: 5.6
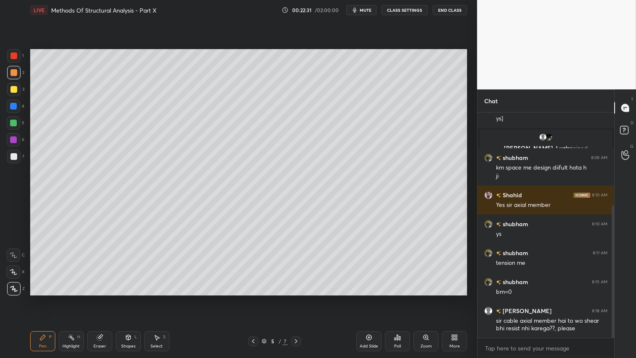
click at [17, 51] on div at bounding box center [13, 55] width 13 height 13
click at [132, 298] on div "Shapes L" at bounding box center [128, 341] width 25 height 20
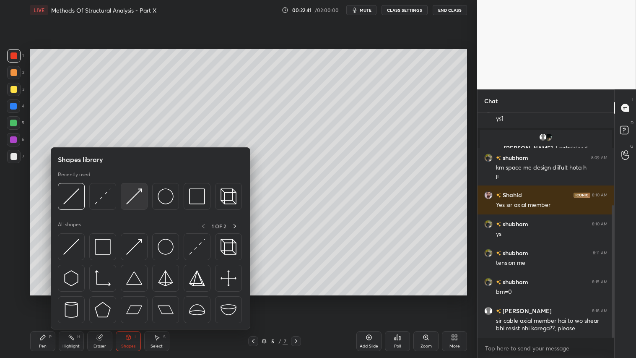
click at [139, 193] on img at bounding box center [134, 196] width 16 height 16
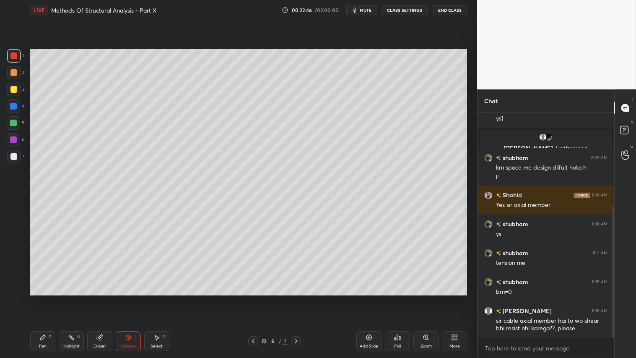
click at [48, 298] on div "Pen P" at bounding box center [42, 341] width 25 height 20
click at [14, 73] on div at bounding box center [13, 72] width 7 height 7
click at [40, 298] on div "Pen P" at bounding box center [42, 341] width 25 height 20
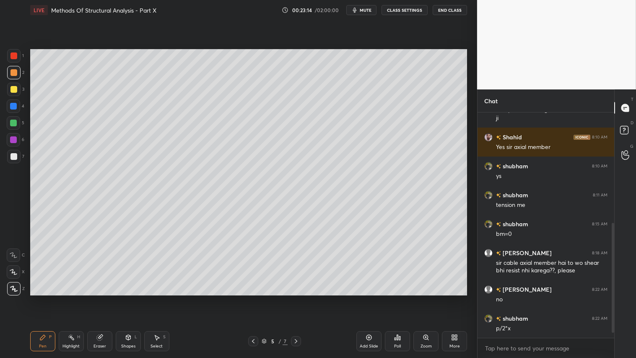
scroll to position [244, 0]
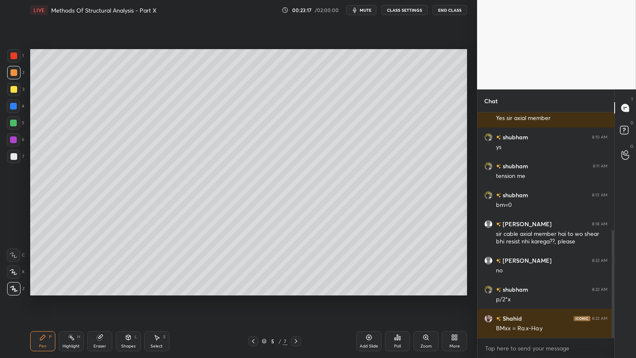
click at [129, 298] on div "Shapes L" at bounding box center [128, 341] width 25 height 20
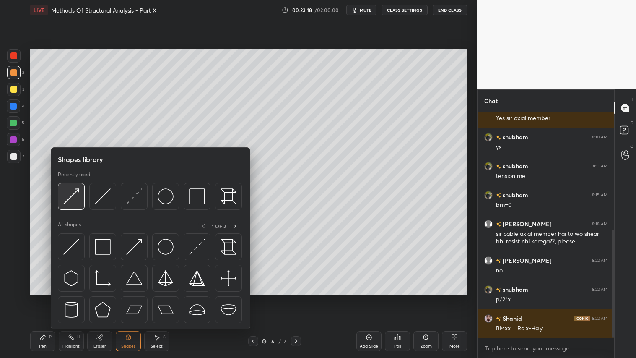
click at [74, 196] on img at bounding box center [71, 196] width 16 height 16
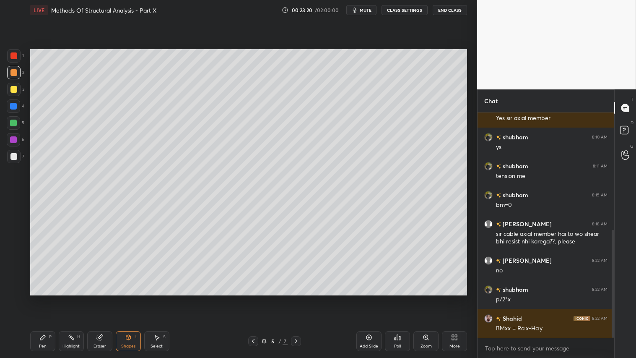
drag, startPoint x: 10, startPoint y: 55, endPoint x: 27, endPoint y: 65, distance: 19.4
click at [12, 55] on div at bounding box center [13, 55] width 7 height 7
click at [39, 160] on div "Setting up your live class Poll for secs No correct answer Start poll" at bounding box center [249, 172] width 444 height 304
click at [42, 298] on div "Pen P" at bounding box center [42, 341] width 25 height 20
click at [16, 69] on div at bounding box center [13, 72] width 13 height 13
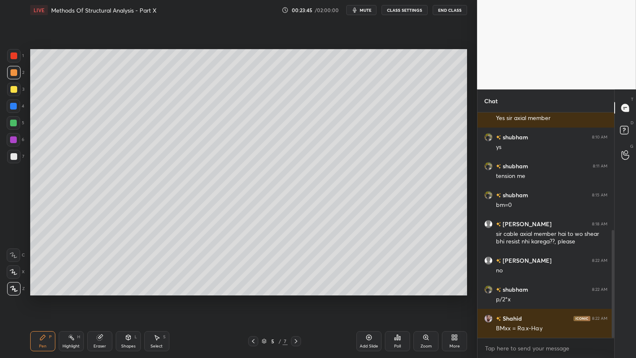
click at [15, 58] on div at bounding box center [13, 55] width 7 height 7
click at [13, 70] on div at bounding box center [13, 72] width 7 height 7
drag, startPoint x: 39, startPoint y: 335, endPoint x: 53, endPoint y: 326, distance: 16.5
click at [42, 298] on icon at bounding box center [42, 337] width 7 height 7
click at [13, 73] on div at bounding box center [13, 72] width 7 height 7
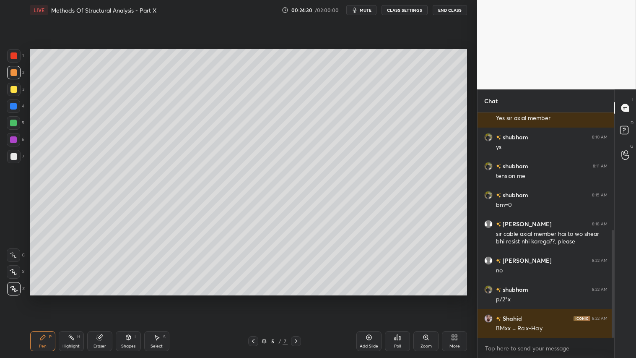
click at [370, 298] on div "Add Slide" at bounding box center [369, 346] width 18 height 4
click at [46, 298] on div "Pen P" at bounding box center [42, 341] width 25 height 20
click at [254, 298] on icon at bounding box center [253, 341] width 7 height 7
click at [368, 298] on div "Add Slide" at bounding box center [369, 341] width 25 height 20
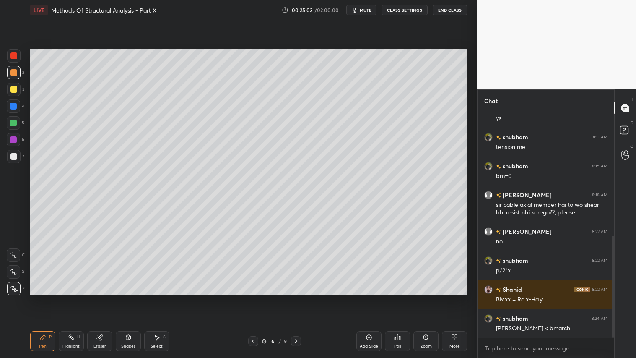
drag, startPoint x: 121, startPoint y: 345, endPoint x: 125, endPoint y: 342, distance: 5.6
click at [123, 298] on div "Shapes" at bounding box center [128, 346] width 14 height 4
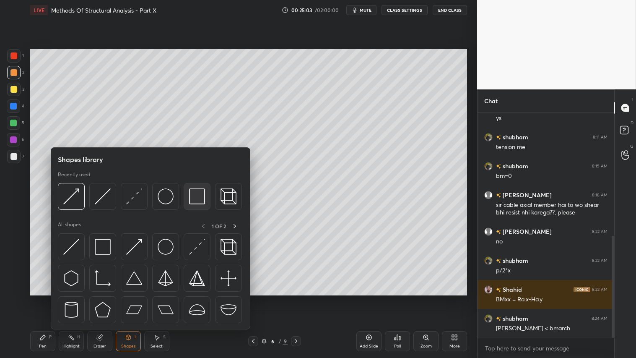
click at [199, 195] on img at bounding box center [197, 196] width 16 height 16
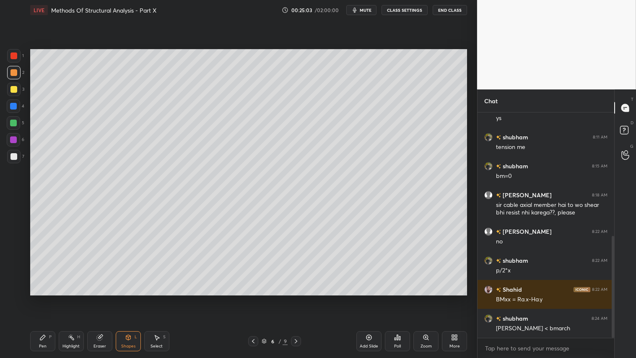
click at [14, 154] on div at bounding box center [13, 156] width 7 height 7
drag, startPoint x: 365, startPoint y: 10, endPoint x: 363, endPoint y: 7, distance: 4.3
click at [365, 10] on span "mute" at bounding box center [366, 10] width 12 height 6
click at [360, 13] on button "unmute" at bounding box center [362, 10] width 30 height 10
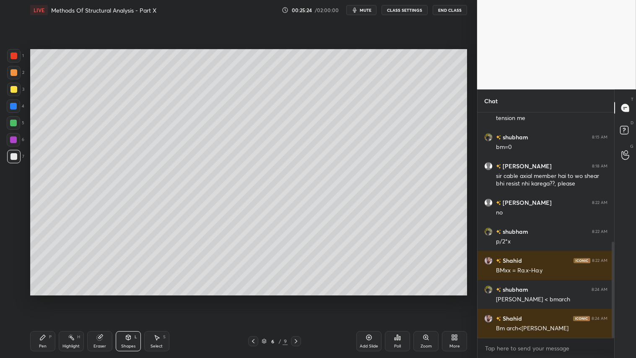
click at [256, 298] on div at bounding box center [253, 341] width 10 height 10
click at [255, 298] on icon at bounding box center [253, 341] width 7 height 7
click at [258, 298] on div at bounding box center [253, 341] width 10 height 10
click at [298, 298] on icon at bounding box center [296, 341] width 7 height 7
click at [297, 298] on icon at bounding box center [296, 341] width 7 height 7
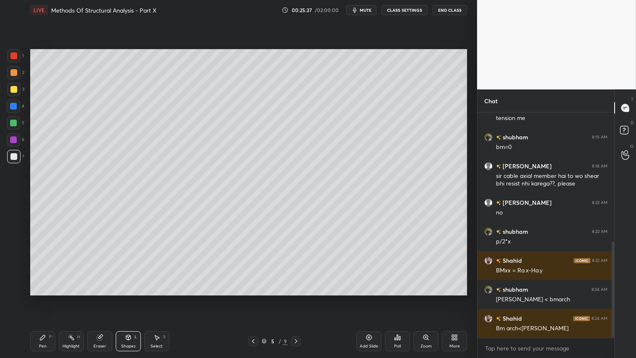
click at [299, 298] on icon at bounding box center [296, 341] width 7 height 7
drag, startPoint x: 300, startPoint y: 341, endPoint x: 271, endPoint y: 336, distance: 29.9
click at [299, 298] on div "6 / 9" at bounding box center [274, 341] width 163 height 10
click at [371, 298] on icon at bounding box center [369, 337] width 7 height 7
click at [16, 160] on div at bounding box center [13, 156] width 13 height 13
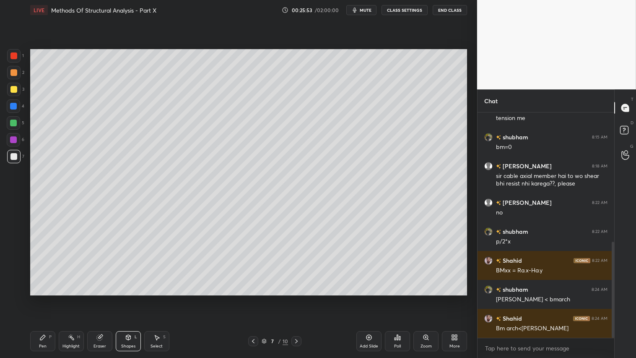
click at [50, 298] on div "Pen P" at bounding box center [42, 341] width 25 height 20
drag, startPoint x: 120, startPoint y: 347, endPoint x: 125, endPoint y: 329, distance: 17.9
click at [122, 298] on div "Shapes L" at bounding box center [128, 341] width 25 height 20
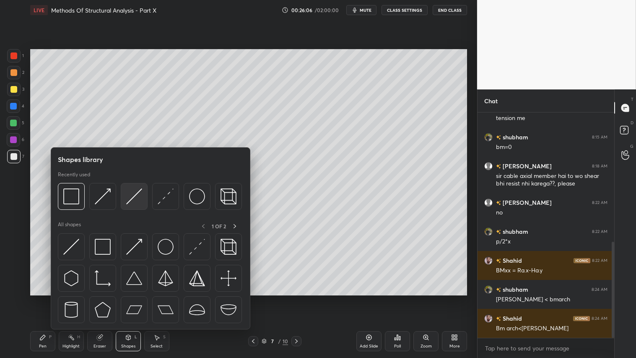
click at [133, 196] on img at bounding box center [134, 196] width 16 height 16
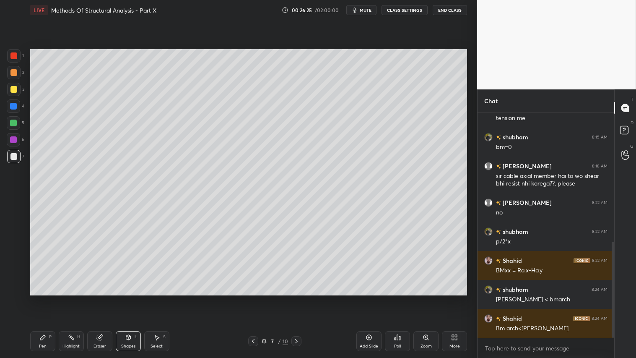
click at [15, 69] on div at bounding box center [13, 72] width 13 height 13
click at [127, 298] on div "Shapes" at bounding box center [128, 346] width 14 height 4
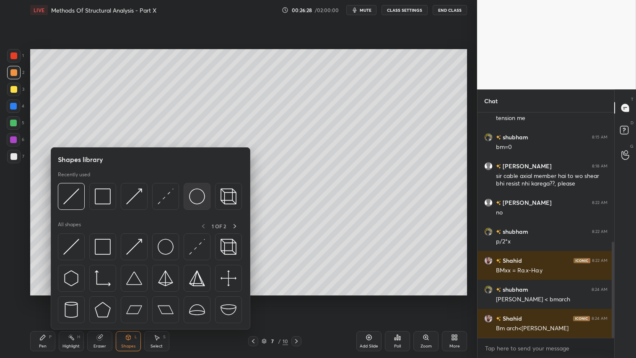
click at [199, 194] on img at bounding box center [197, 196] width 16 height 16
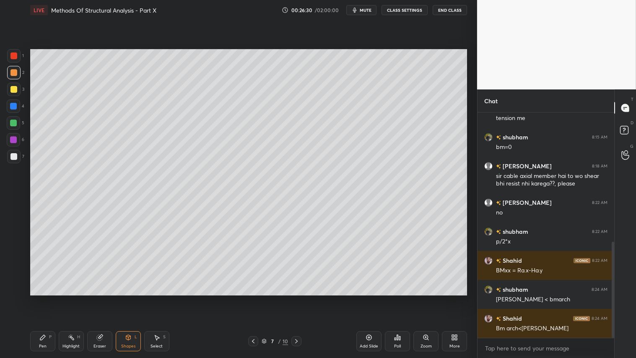
click at [48, 298] on div "Pen P" at bounding box center [42, 341] width 25 height 20
drag, startPoint x: 11, startPoint y: 90, endPoint x: 28, endPoint y: 86, distance: 17.3
click at [13, 90] on div at bounding box center [13, 89] width 7 height 7
click at [126, 298] on div "Shapes L" at bounding box center [128, 341] width 25 height 20
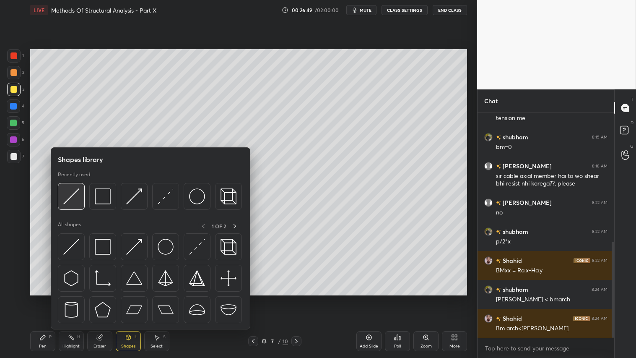
click at [80, 196] on div at bounding box center [71, 196] width 27 height 27
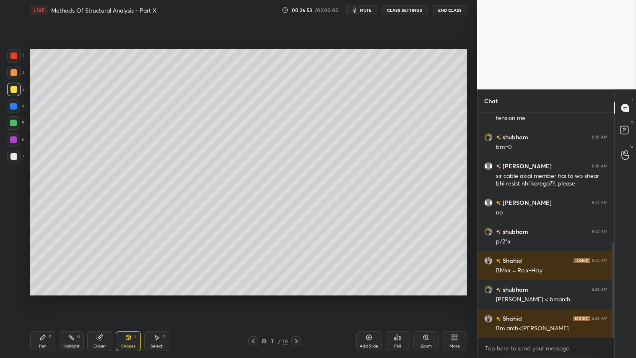
click at [12, 91] on div at bounding box center [13, 89] width 7 height 7
click at [41, 298] on div "Pen P" at bounding box center [42, 341] width 25 height 20
click at [17, 121] on div at bounding box center [13, 122] width 13 height 13
click at [128, 298] on div "Shapes L" at bounding box center [128, 341] width 25 height 20
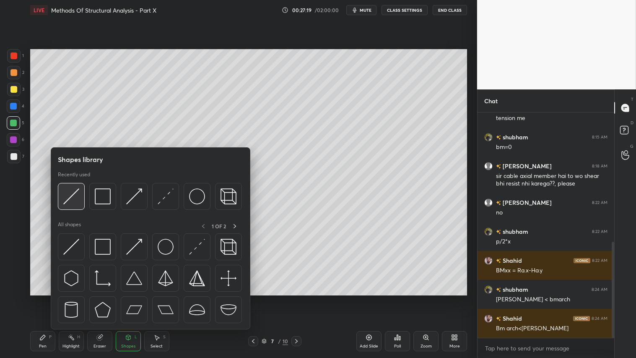
click at [73, 194] on img at bounding box center [71, 196] width 16 height 16
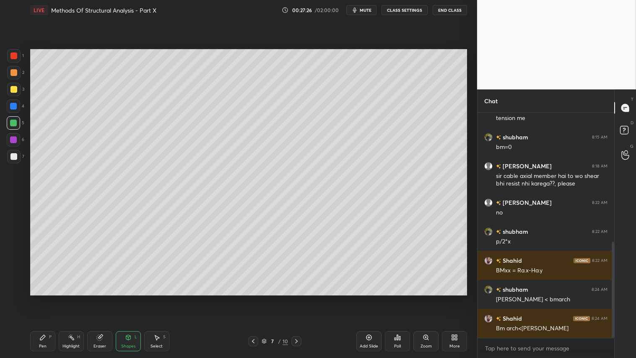
click at [132, 298] on div "Shapes L" at bounding box center [128, 341] width 25 height 20
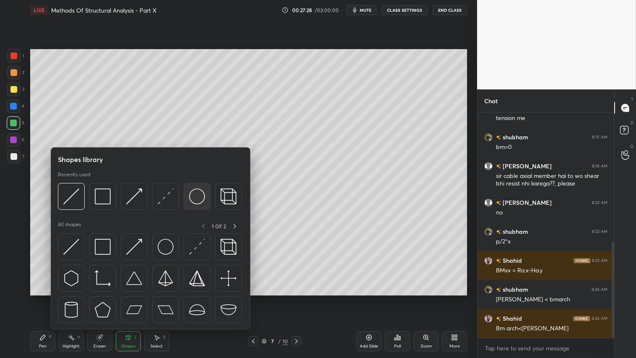
click at [195, 193] on img at bounding box center [197, 196] width 16 height 16
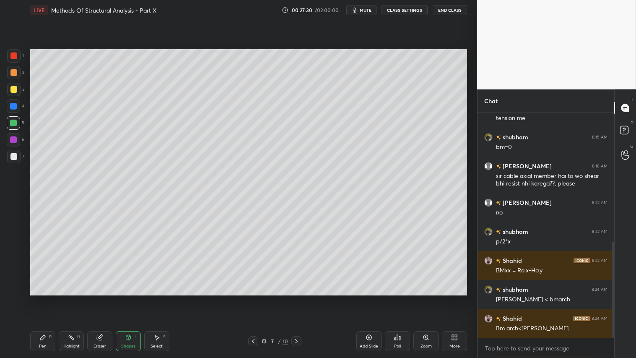
click at [15, 72] on div at bounding box center [13, 72] width 7 height 7
click at [96, 298] on div "Eraser" at bounding box center [99, 341] width 25 height 20
click at [131, 298] on div "Shapes L" at bounding box center [128, 341] width 25 height 20
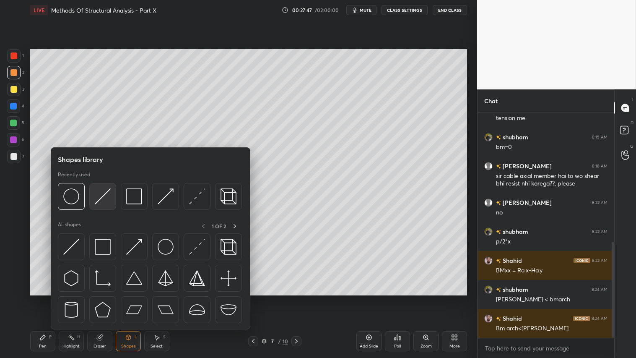
click at [104, 202] on img at bounding box center [103, 196] width 16 height 16
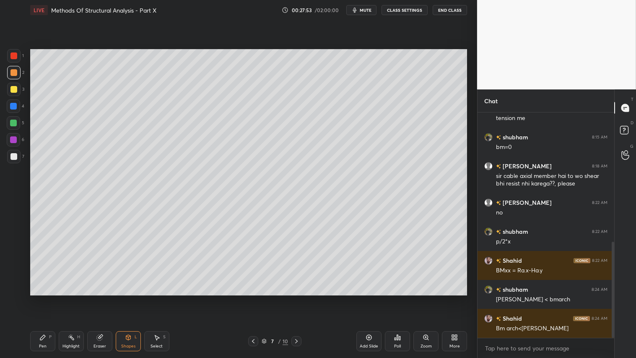
click at [132, 298] on div "Shapes" at bounding box center [128, 346] width 14 height 4
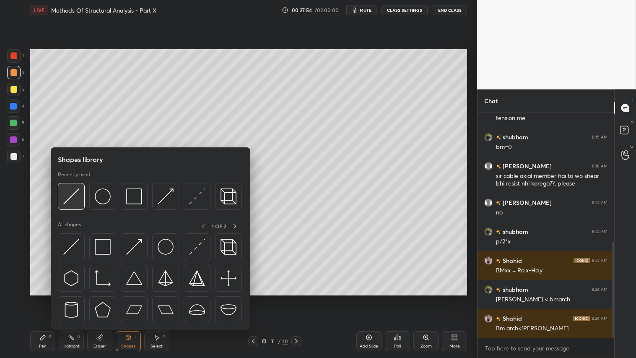
click at [73, 194] on img at bounding box center [71, 196] width 16 height 16
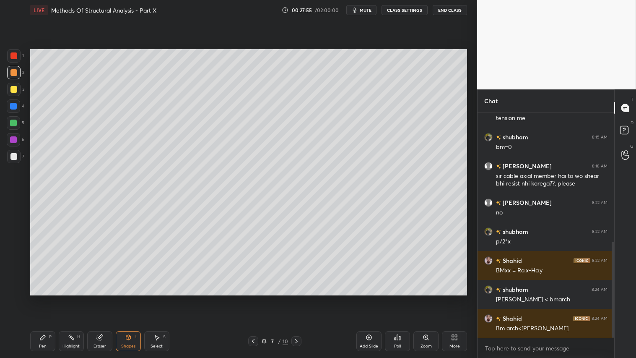
click at [126, 298] on div "Shapes L" at bounding box center [128, 341] width 25 height 20
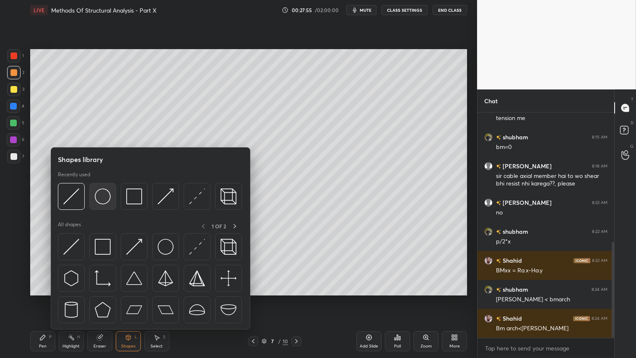
click at [105, 190] on img at bounding box center [103, 196] width 16 height 16
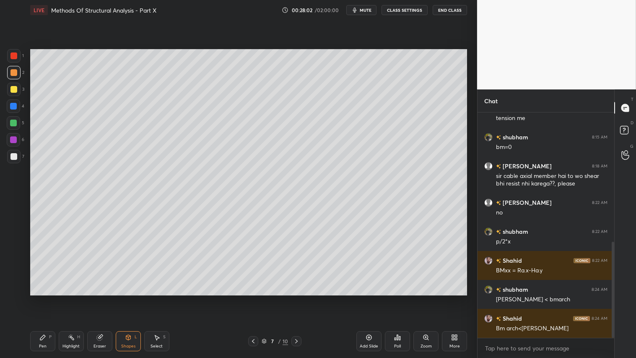
click at [128, 298] on div "Shapes L" at bounding box center [128, 341] width 25 height 20
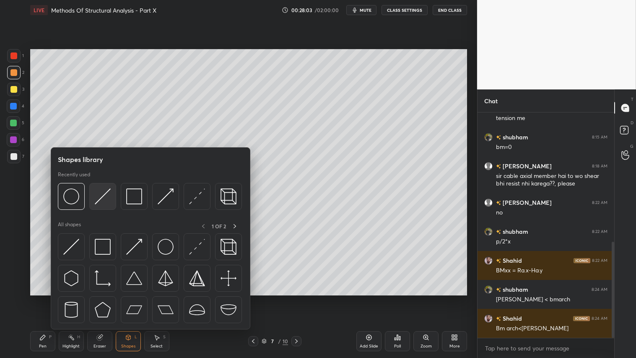
click at [104, 196] on img at bounding box center [103, 196] width 16 height 16
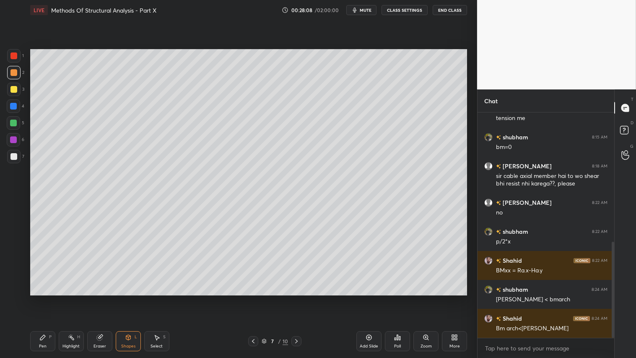
click at [41, 298] on icon at bounding box center [42, 337] width 7 height 7
click at [132, 298] on div "Shapes L" at bounding box center [128, 341] width 25 height 20
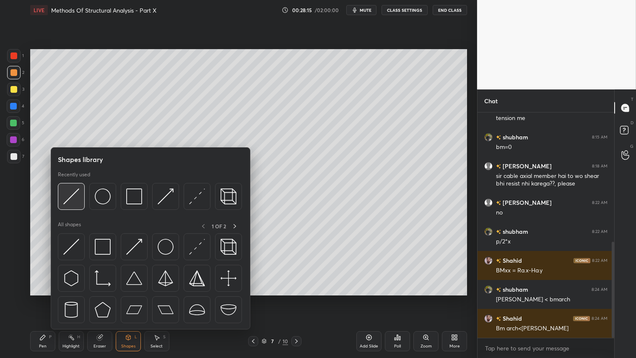
click at [73, 196] on img at bounding box center [71, 196] width 16 height 16
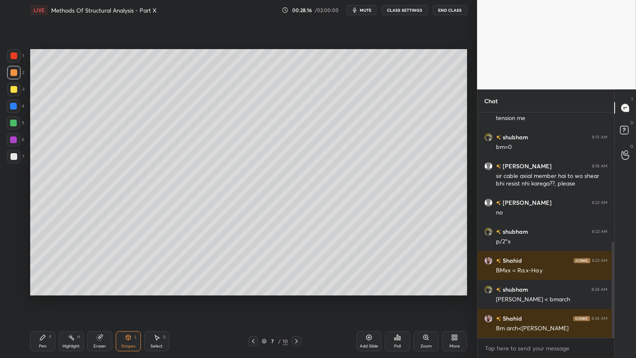
click at [10, 57] on div at bounding box center [13, 55] width 7 height 7
click at [45, 298] on icon at bounding box center [42, 337] width 5 height 5
drag, startPoint x: 52, startPoint y: 338, endPoint x: 112, endPoint y: 299, distance: 71.1
click at [55, 298] on div "Pen P" at bounding box center [42, 341] width 25 height 20
click at [140, 298] on div "Pen P Highlight H Eraser Shapes L Select S" at bounding box center [111, 341] width 163 height 20
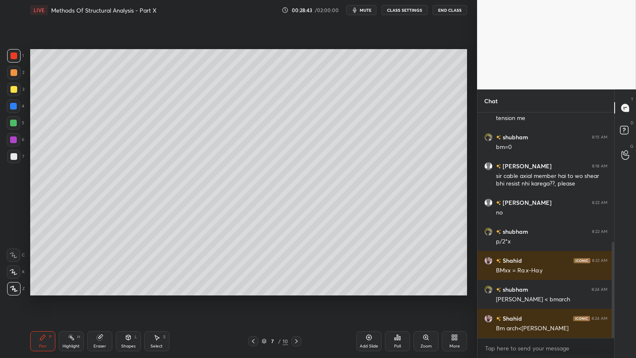
click at [128, 298] on div "Shapes L" at bounding box center [128, 341] width 25 height 20
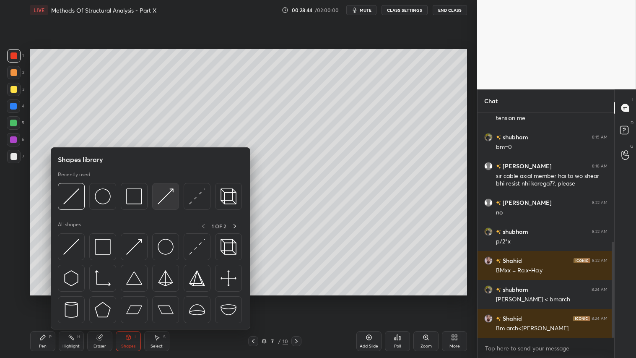
click at [162, 195] on img at bounding box center [166, 196] width 16 height 16
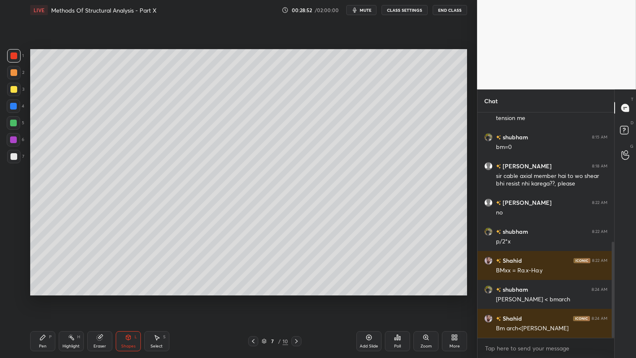
click at [52, 298] on div "Pen P" at bounding box center [42, 341] width 25 height 20
drag, startPoint x: 13, startPoint y: 71, endPoint x: 20, endPoint y: 78, distance: 10.1
click at [14, 71] on div at bounding box center [13, 72] width 7 height 7
click at [125, 298] on div "Shapes L" at bounding box center [128, 341] width 25 height 20
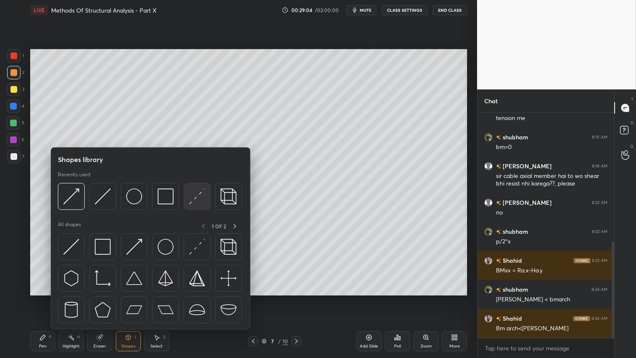
click at [194, 193] on img at bounding box center [197, 196] width 16 height 16
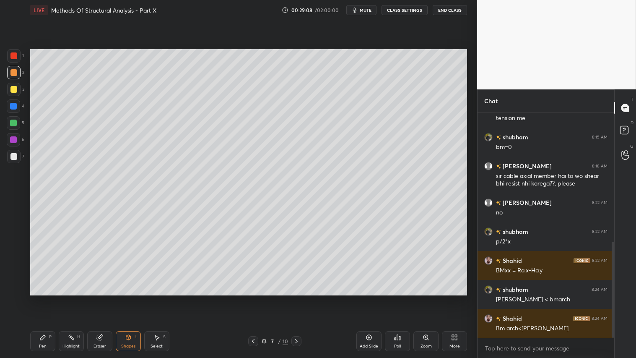
click at [138, 298] on div "Shapes L" at bounding box center [128, 341] width 25 height 20
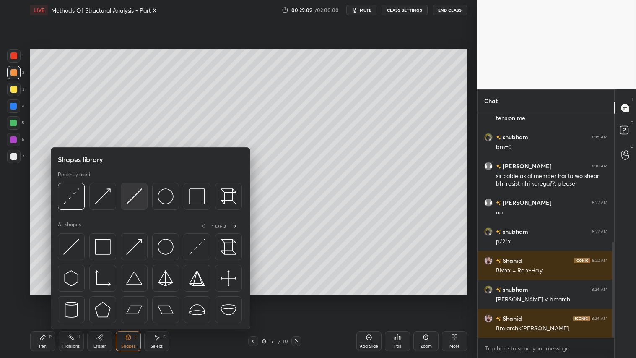
click at [133, 198] on img at bounding box center [134, 196] width 16 height 16
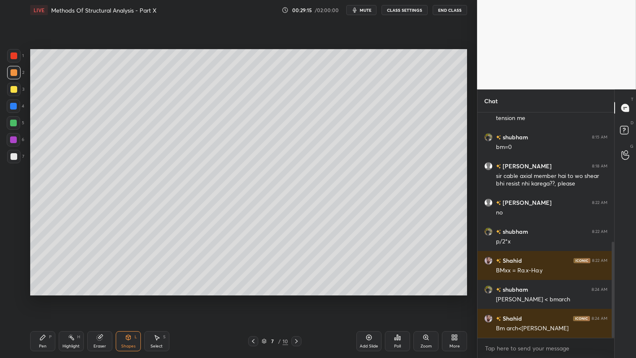
click at [52, 298] on div "Pen P" at bounding box center [42, 341] width 25 height 20
drag, startPoint x: 129, startPoint y: 345, endPoint x: 129, endPoint y: 333, distance: 12.2
click at [130, 298] on div "Shapes" at bounding box center [128, 346] width 14 height 4
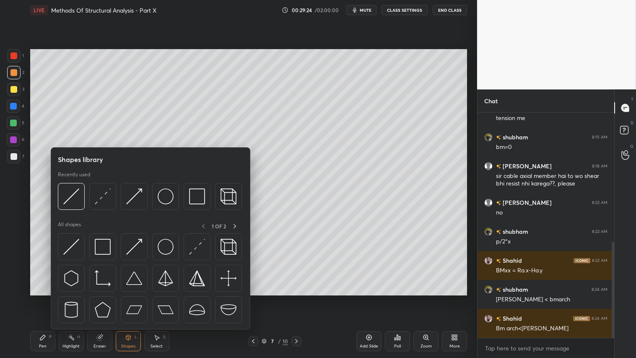
drag, startPoint x: 136, startPoint y: 349, endPoint x: 137, endPoint y: 343, distance: 6.4
click at [135, 298] on div "Shapes L" at bounding box center [128, 341] width 25 height 20
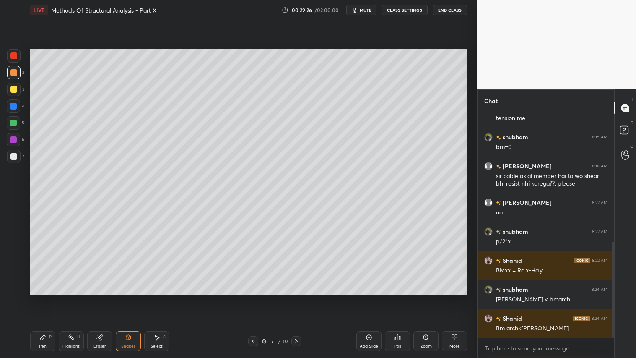
drag, startPoint x: 14, startPoint y: 87, endPoint x: 21, endPoint y: 87, distance: 7.6
click at [16, 86] on div at bounding box center [13, 89] width 7 height 7
click at [102, 298] on icon at bounding box center [99, 337] width 7 height 7
click at [43, 298] on icon at bounding box center [42, 337] width 7 height 7
click at [110, 298] on div "Eraser" at bounding box center [99, 341] width 25 height 20
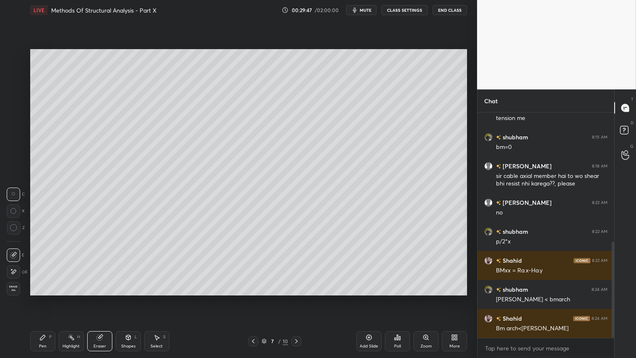
click at [130, 298] on div "Shapes L" at bounding box center [128, 341] width 25 height 20
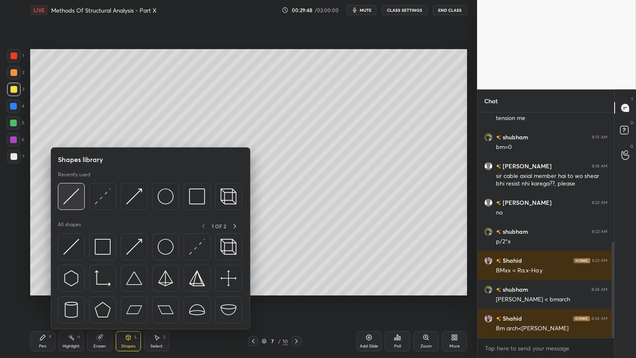
click at [75, 194] on img at bounding box center [71, 196] width 16 height 16
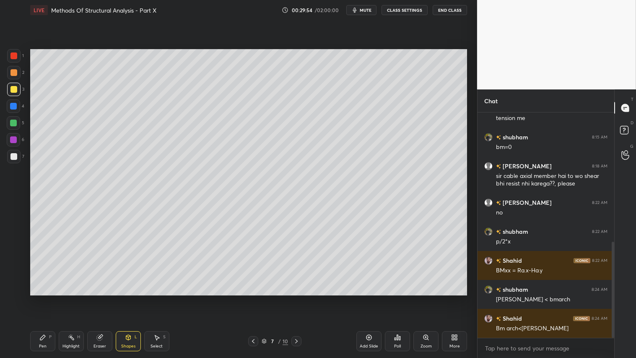
click at [52, 298] on div "Pen P" at bounding box center [42, 341] width 25 height 20
click at [16, 70] on div at bounding box center [13, 72] width 7 height 7
click at [39, 298] on div "Pen" at bounding box center [43, 346] width 8 height 4
click at [129, 298] on div "Shapes" at bounding box center [128, 346] width 14 height 4
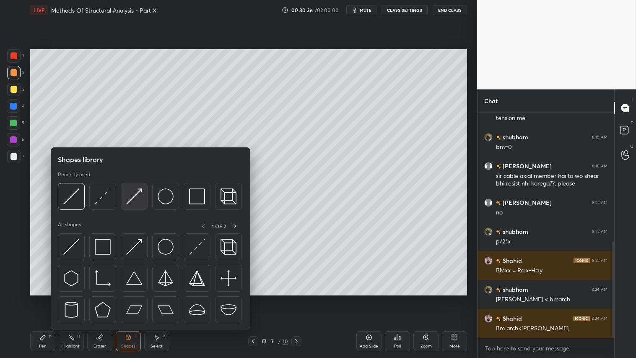
click at [128, 196] on img at bounding box center [134, 196] width 16 height 16
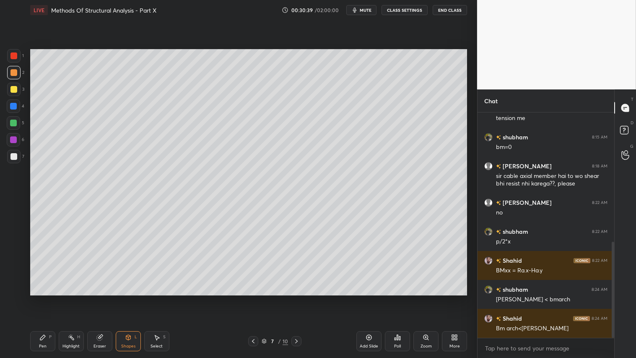
drag, startPoint x: 13, startPoint y: 70, endPoint x: 17, endPoint y: 80, distance: 10.8
click at [14, 70] on div at bounding box center [13, 72] width 7 height 7
click at [95, 298] on div "Eraser" at bounding box center [100, 346] width 13 height 4
click at [130, 298] on icon at bounding box center [128, 337] width 5 height 5
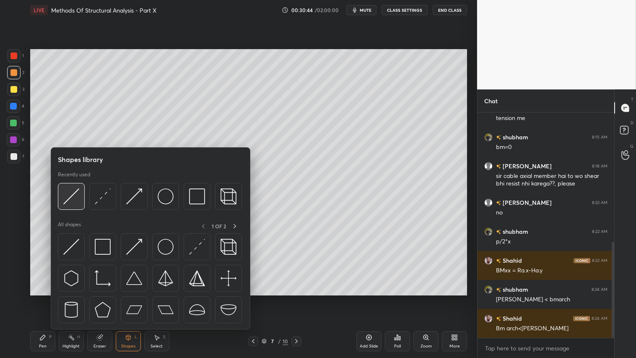
click at [83, 191] on div at bounding box center [71, 196] width 27 height 27
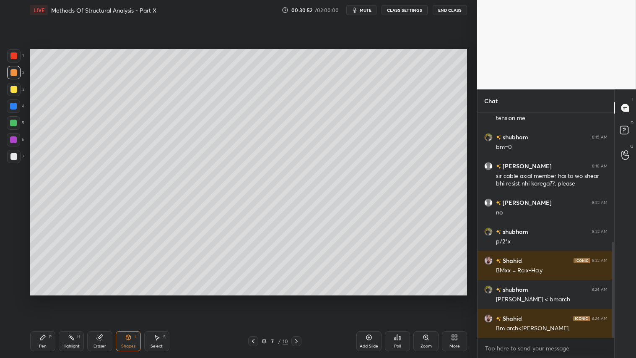
drag, startPoint x: 118, startPoint y: 336, endPoint x: 120, endPoint y: 332, distance: 5.1
click at [119, 298] on div "Shapes L" at bounding box center [128, 341] width 25 height 20
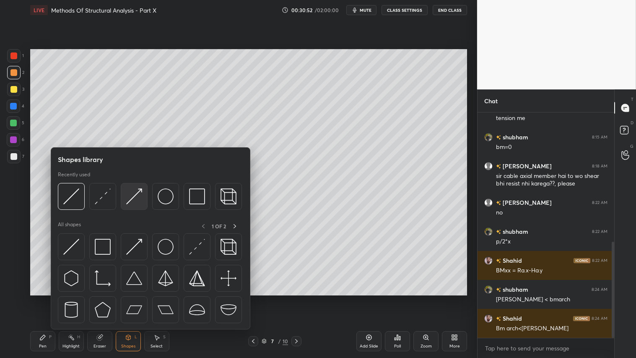
click at [133, 195] on img at bounding box center [134, 196] width 16 height 16
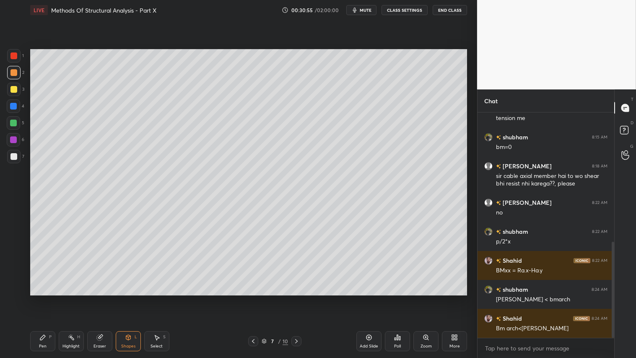
click at [16, 53] on div at bounding box center [13, 55] width 7 height 7
drag, startPoint x: 39, startPoint y: 340, endPoint x: 50, endPoint y: 336, distance: 11.1
click at [40, 298] on icon at bounding box center [42, 337] width 7 height 7
drag, startPoint x: 10, startPoint y: 73, endPoint x: 18, endPoint y: 148, distance: 75.9
click at [10, 73] on div at bounding box center [13, 72] width 7 height 7
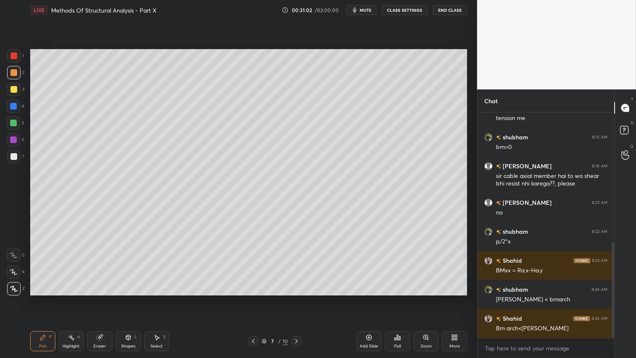
click at [38, 298] on div "Pen P" at bounding box center [42, 341] width 25 height 20
click at [121, 298] on div "Shapes L" at bounding box center [128, 341] width 25 height 20
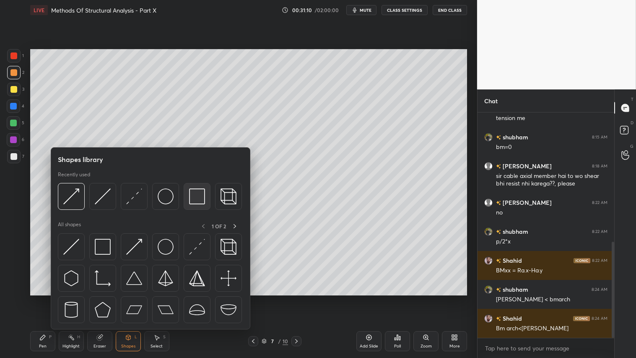
click at [197, 198] on img at bounding box center [197, 196] width 16 height 16
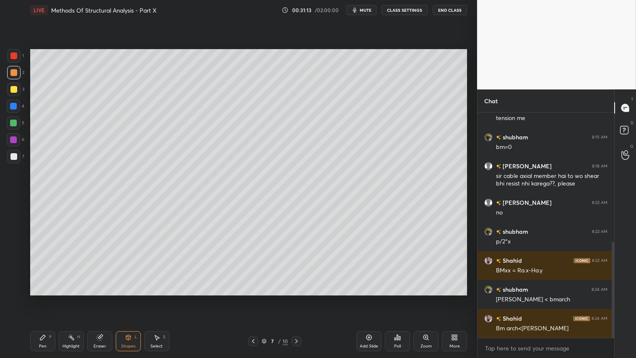
drag, startPoint x: 10, startPoint y: 73, endPoint x: 10, endPoint y: 89, distance: 15.5
click at [10, 73] on div at bounding box center [13, 72] width 7 height 7
click at [39, 298] on div "Pen P" at bounding box center [42, 341] width 25 height 20
drag, startPoint x: 42, startPoint y: 338, endPoint x: 36, endPoint y: 336, distance: 7.0
click at [42, 298] on icon at bounding box center [42, 337] width 5 height 5
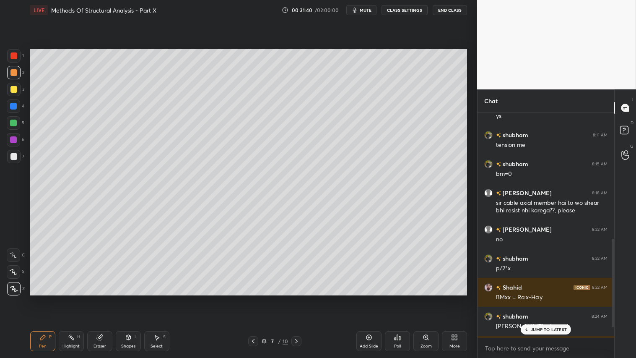
scroll to position [349, 0]
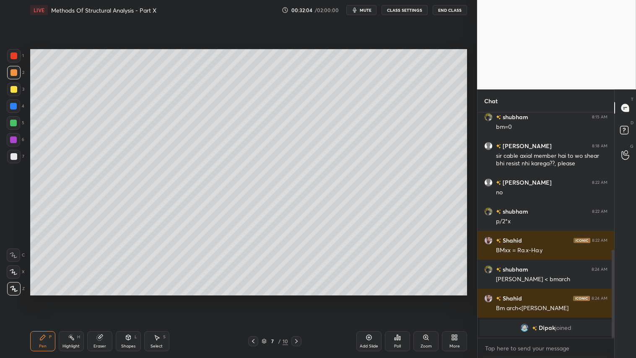
click at [131, 298] on div "Shapes" at bounding box center [128, 346] width 14 height 4
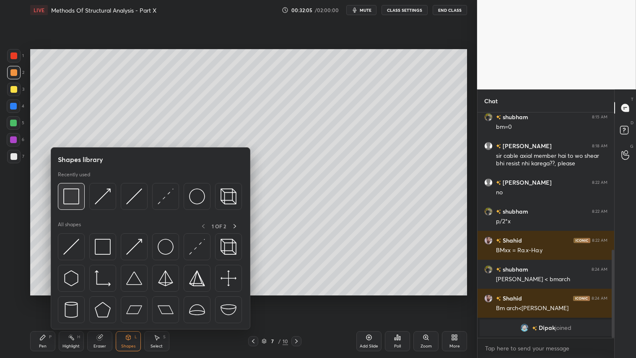
click at [78, 202] on img at bounding box center [71, 196] width 16 height 16
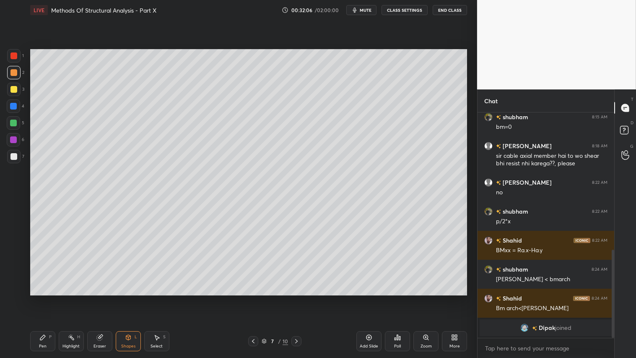
click at [12, 156] on div at bounding box center [13, 156] width 7 height 7
click at [16, 70] on div at bounding box center [13, 72] width 7 height 7
drag, startPoint x: 34, startPoint y: 348, endPoint x: 123, endPoint y: 296, distance: 103.3
click at [36, 298] on div "Pen P" at bounding box center [42, 341] width 25 height 20
click at [13, 74] on div at bounding box center [13, 72] width 7 height 7
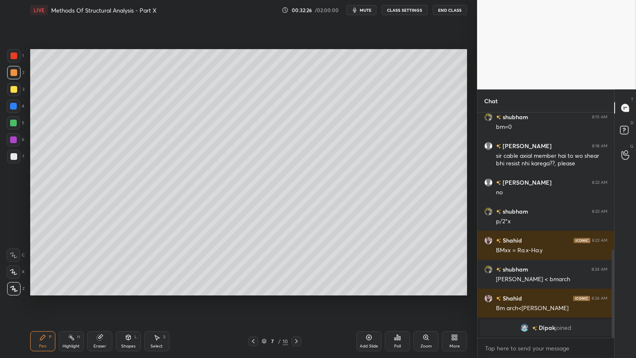
click at [39, 298] on div "Pen P" at bounding box center [42, 341] width 25 height 20
click at [371, 298] on icon at bounding box center [369, 337] width 7 height 7
click at [253, 298] on div "Pen P Highlight H Eraser Shapes L Select S 8 / 11 Add Slide Poll Zoom More" at bounding box center [248, 341] width 437 height 34
click at [253, 298] on icon at bounding box center [253, 341] width 3 height 4
click at [297, 298] on icon at bounding box center [296, 341] width 7 height 7
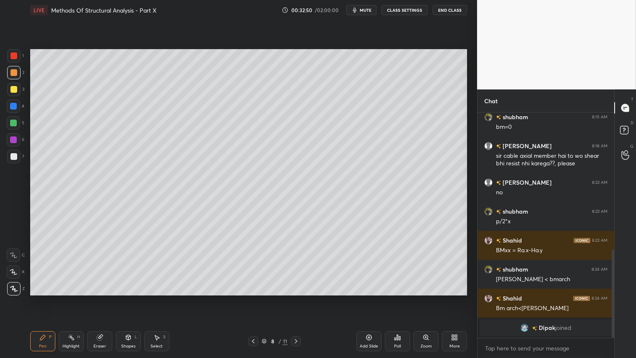
click at [255, 298] on icon at bounding box center [253, 341] width 7 height 7
drag, startPoint x: 295, startPoint y: 342, endPoint x: 296, endPoint y: 311, distance: 31.0
click at [296, 298] on icon at bounding box center [296, 341] width 3 height 4
click at [255, 298] on div "Pen P Highlight H Eraser Shapes L Select S 8 / 11 Add Slide Poll Zoom More" at bounding box center [248, 341] width 437 height 34
click at [253, 298] on icon at bounding box center [253, 341] width 7 height 7
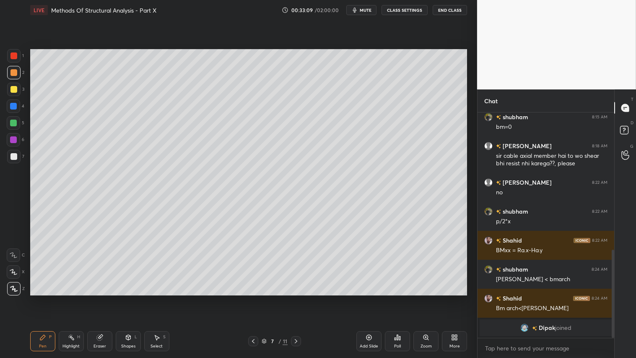
click at [295, 298] on icon at bounding box center [296, 341] width 7 height 7
click at [128, 298] on div "Shapes L" at bounding box center [128, 341] width 25 height 20
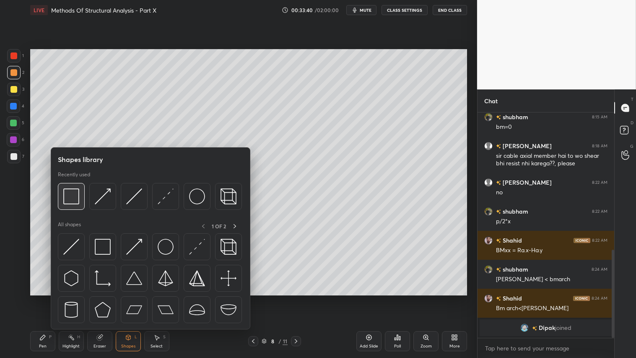
click at [73, 195] on img at bounding box center [71, 196] width 16 height 16
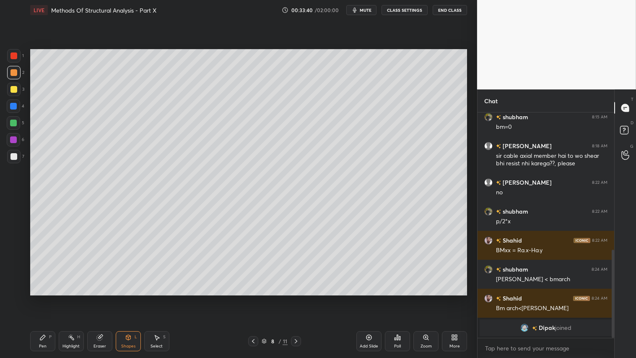
drag, startPoint x: 12, startPoint y: 156, endPoint x: 18, endPoint y: 154, distance: 6.6
click at [13, 155] on div at bounding box center [13, 156] width 7 height 7
click at [13, 71] on div at bounding box center [13, 72] width 7 height 7
click at [44, 298] on div "Pen P Highlight H Eraser Shapes L Select S 8 / 11 Add Slide Poll Zoom More" at bounding box center [248, 341] width 437 height 34
click at [41, 298] on div "Pen" at bounding box center [43, 346] width 8 height 4
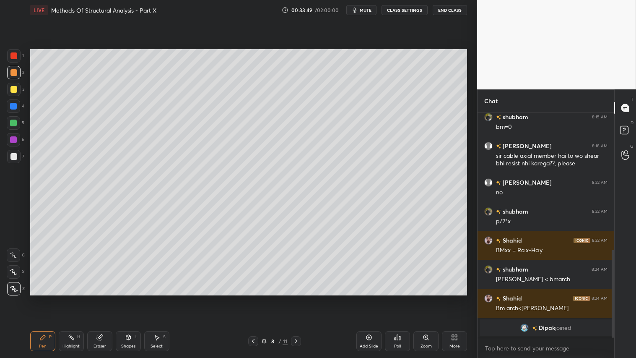
click at [13, 156] on div at bounding box center [13, 156] width 7 height 7
drag, startPoint x: 12, startPoint y: 75, endPoint x: 18, endPoint y: 89, distance: 15.4
click at [13, 74] on div at bounding box center [13, 72] width 7 height 7
click at [47, 298] on div "Pen P" at bounding box center [42, 341] width 25 height 20
drag, startPoint x: 252, startPoint y: 341, endPoint x: 256, endPoint y: 336, distance: 6.0
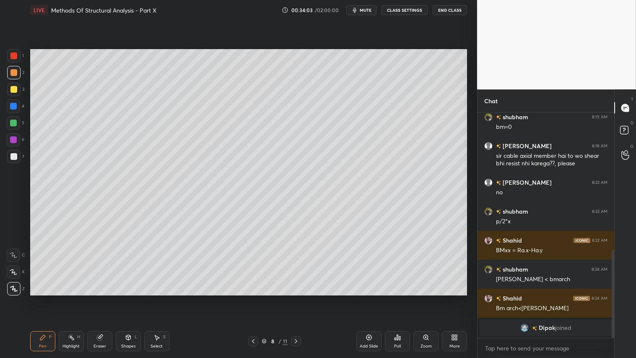
click at [253, 298] on icon at bounding box center [253, 341] width 7 height 7
click at [300, 298] on div at bounding box center [296, 341] width 10 height 10
click at [131, 298] on icon at bounding box center [128, 337] width 7 height 7
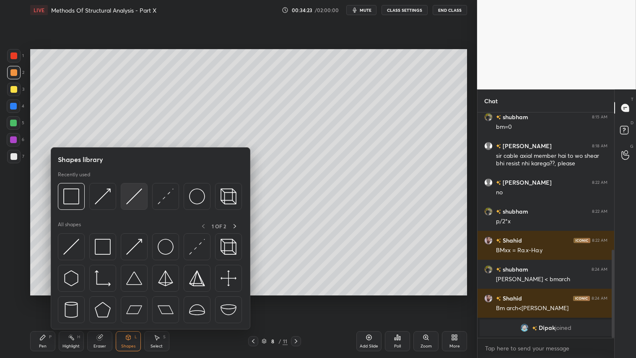
click at [138, 196] on img at bounding box center [134, 196] width 16 height 16
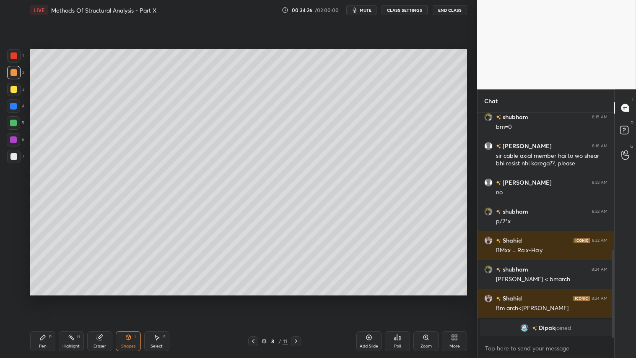
click at [47, 298] on div "Pen P" at bounding box center [42, 341] width 25 height 20
click at [141, 298] on div "Pen P Highlight H Eraser Shapes L Select S" at bounding box center [111, 341] width 163 height 20
click at [128, 298] on div "Shapes L" at bounding box center [128, 341] width 25 height 20
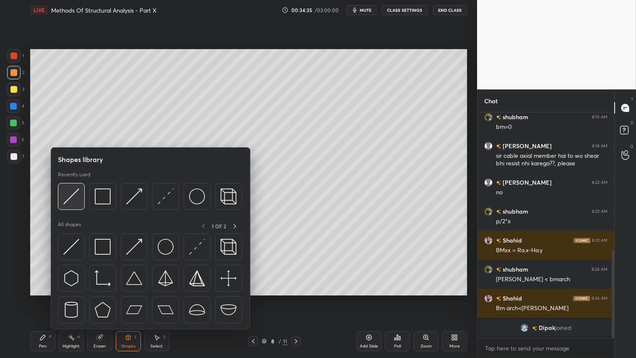
click at [76, 190] on img at bounding box center [71, 196] width 16 height 16
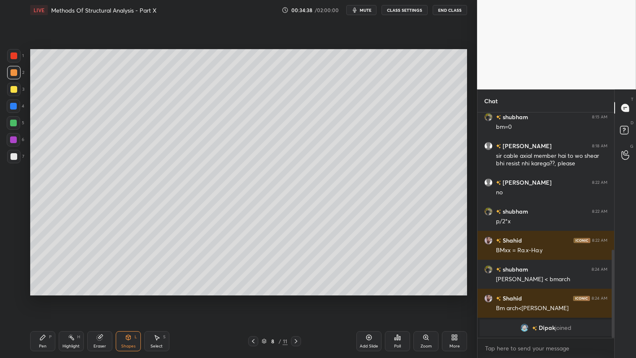
click at [44, 298] on div "Pen P" at bounding box center [42, 341] width 25 height 20
click at [126, 298] on icon at bounding box center [128, 337] width 5 height 5
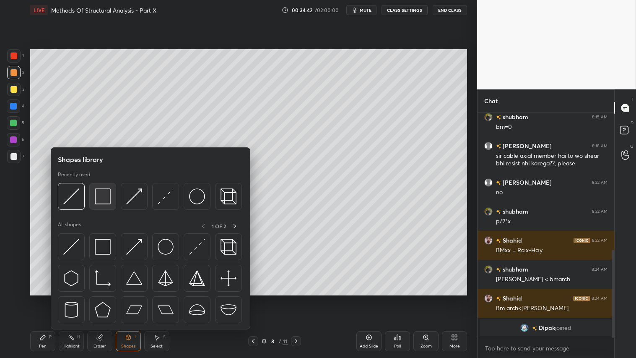
click at [100, 192] on img at bounding box center [103, 196] width 16 height 16
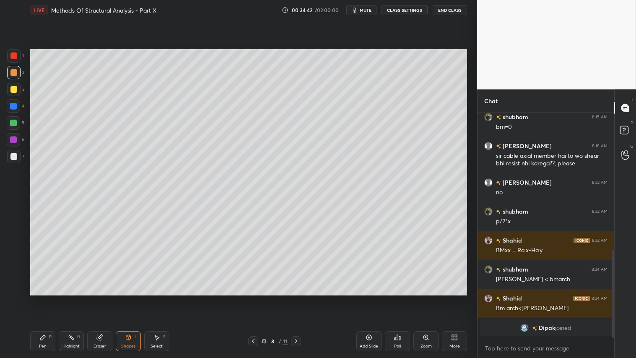
click at [14, 88] on div at bounding box center [13, 89] width 7 height 7
click at [43, 298] on icon at bounding box center [42, 337] width 5 height 5
click at [14, 73] on div at bounding box center [13, 72] width 7 height 7
click at [252, 298] on icon at bounding box center [253, 341] width 7 height 7
click at [298, 298] on icon at bounding box center [296, 341] width 7 height 7
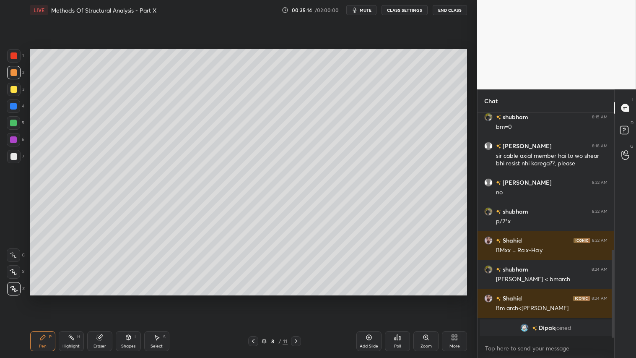
drag, startPoint x: 297, startPoint y: 339, endPoint x: 262, endPoint y: 341, distance: 35.3
click at [296, 298] on icon at bounding box center [296, 341] width 7 height 7
drag, startPoint x: 253, startPoint y: 339, endPoint x: 269, endPoint y: 341, distance: 15.2
click at [255, 298] on icon at bounding box center [253, 341] width 7 height 7
click at [296, 298] on icon at bounding box center [296, 341] width 7 height 7
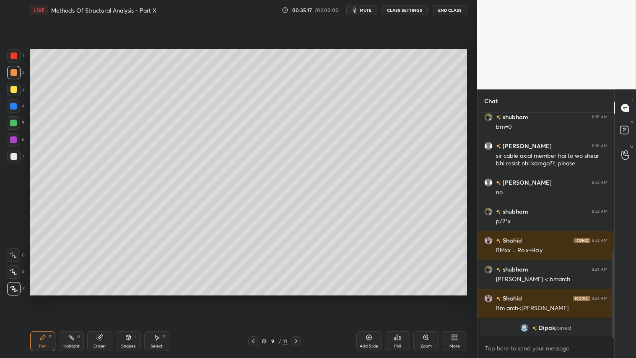
click at [254, 298] on icon at bounding box center [253, 341] width 3 height 4
click at [297, 298] on icon at bounding box center [296, 341] width 7 height 7
drag, startPoint x: 129, startPoint y: 346, endPoint x: 128, endPoint y: 334, distance: 12.2
click at [129, 298] on div "Shapes" at bounding box center [128, 346] width 14 height 4
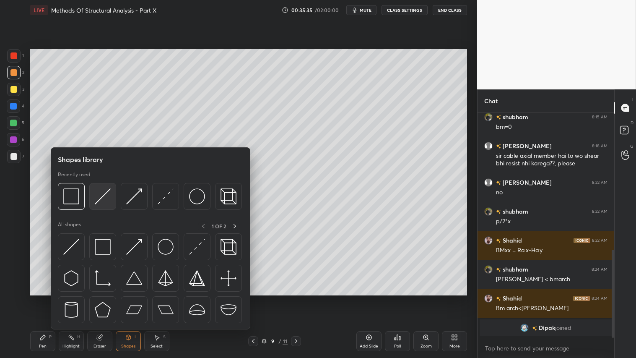
click at [94, 200] on div at bounding box center [102, 196] width 27 height 27
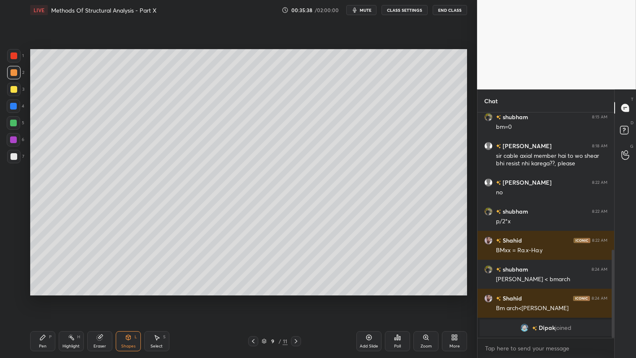
click at [35, 298] on div "Pen P" at bounding box center [42, 341] width 25 height 20
click at [257, 298] on icon at bounding box center [253, 341] width 7 height 7
click at [255, 298] on icon at bounding box center [253, 341] width 7 height 7
click at [297, 298] on icon at bounding box center [296, 341] width 7 height 7
click at [296, 298] on icon at bounding box center [296, 341] width 7 height 7
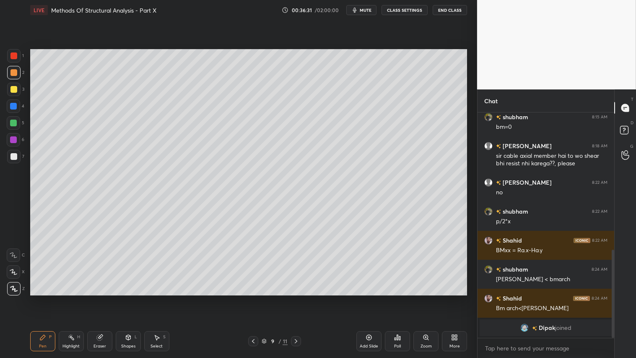
drag, startPoint x: 131, startPoint y: 348, endPoint x: 138, endPoint y: 335, distance: 15.0
click at [131, 298] on div "Shapes L" at bounding box center [128, 341] width 25 height 20
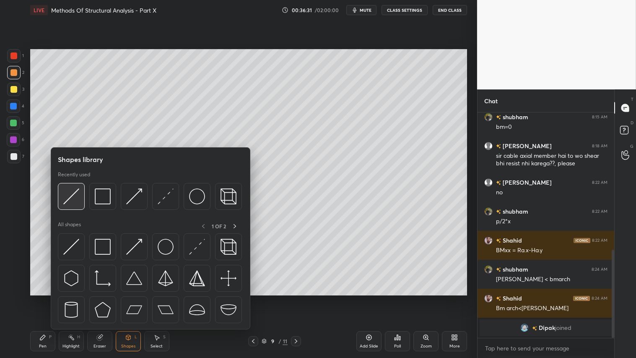
click at [72, 193] on img at bounding box center [71, 196] width 16 height 16
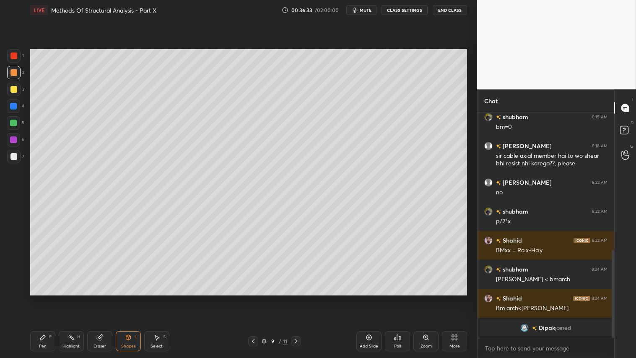
click at [39, 298] on div "Pen P" at bounding box center [42, 341] width 25 height 20
drag, startPoint x: 99, startPoint y: 334, endPoint x: 108, endPoint y: 306, distance: 29.3
click at [101, 298] on div "Eraser" at bounding box center [99, 341] width 25 height 20
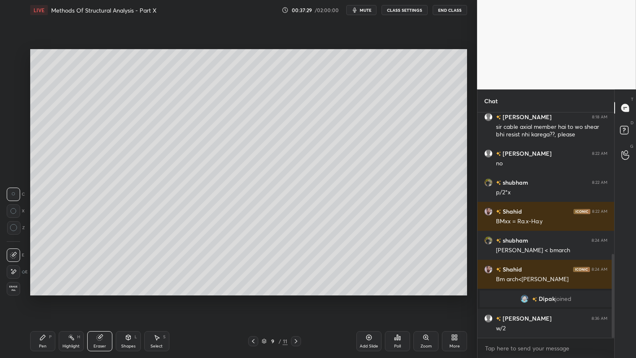
click at [47, 298] on div "Pen P" at bounding box center [42, 341] width 25 height 20
drag, startPoint x: 10, startPoint y: 154, endPoint x: 28, endPoint y: 158, distance: 18.0
click at [12, 154] on div at bounding box center [13, 156] width 7 height 7
drag, startPoint x: 13, startPoint y: 72, endPoint x: 13, endPoint y: 117, distance: 45.3
click at [12, 72] on div at bounding box center [13, 72] width 7 height 7
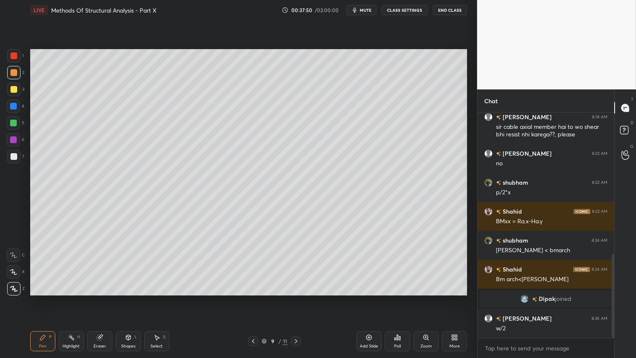
click at [38, 298] on div "Pen P" at bounding box center [42, 341] width 25 height 20
drag, startPoint x: 128, startPoint y: 343, endPoint x: 130, endPoint y: 339, distance: 4.5
click at [128, 298] on div "Shapes L" at bounding box center [128, 341] width 25 height 20
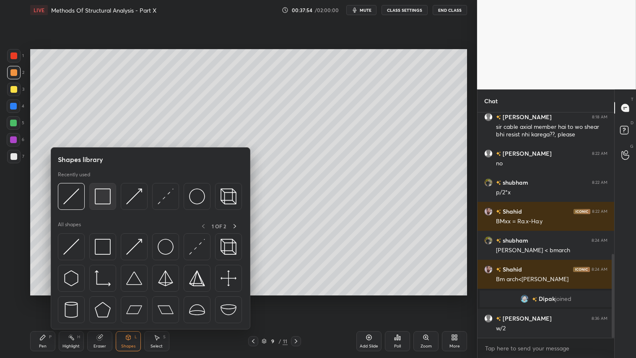
click at [104, 196] on img at bounding box center [103, 196] width 16 height 16
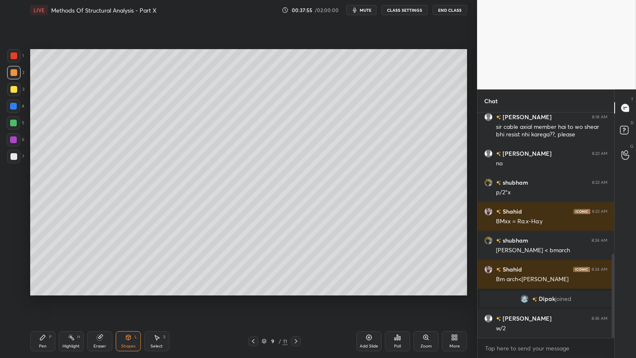
click at [15, 157] on div at bounding box center [13, 156] width 7 height 7
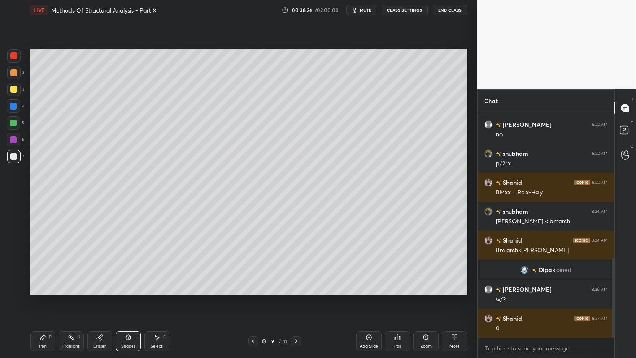
click at [14, 72] on div at bounding box center [13, 72] width 7 height 7
click at [48, 298] on div "Pen P" at bounding box center [42, 341] width 25 height 20
click at [366, 298] on div "Add Slide" at bounding box center [369, 341] width 25 height 20
click at [13, 123] on div at bounding box center [13, 123] width 7 height 7
click at [47, 298] on div "Pen P" at bounding box center [42, 341] width 25 height 20
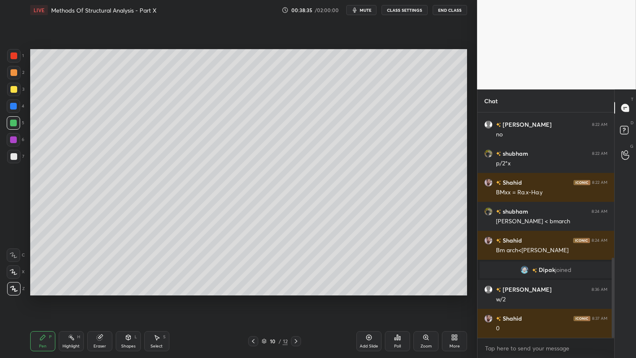
drag, startPoint x: 130, startPoint y: 344, endPoint x: 136, endPoint y: 333, distance: 12.6
click at [131, 298] on div "Shapes" at bounding box center [128, 346] width 14 height 4
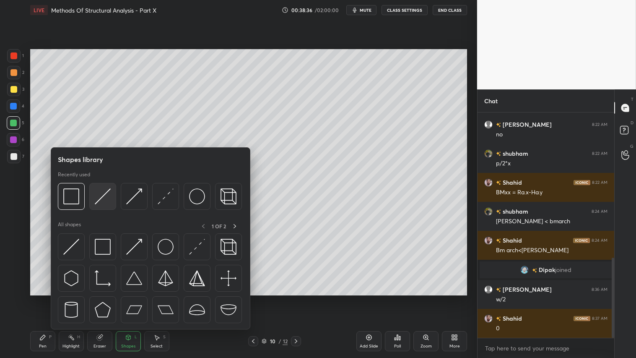
click at [97, 189] on img at bounding box center [103, 196] width 16 height 16
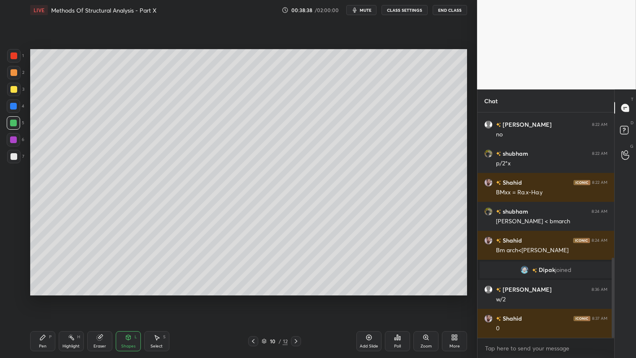
click at [14, 87] on div at bounding box center [13, 89] width 7 height 7
drag, startPoint x: 46, startPoint y: 336, endPoint x: 47, endPoint y: 331, distance: 4.7
click at [47, 298] on div "Pen P" at bounding box center [42, 341] width 25 height 20
drag, startPoint x: 18, startPoint y: 123, endPoint x: 36, endPoint y: 297, distance: 174.7
click at [17, 124] on div at bounding box center [13, 122] width 13 height 13
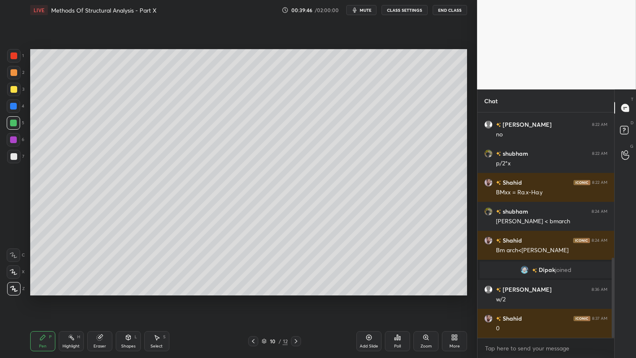
drag, startPoint x: 45, startPoint y: 346, endPoint x: 45, endPoint y: 339, distance: 7.1
click at [46, 298] on div "Pen" at bounding box center [43, 346] width 8 height 4
drag, startPoint x: 126, startPoint y: 345, endPoint x: 130, endPoint y: 333, distance: 12.9
click at [128, 298] on div "Shapes" at bounding box center [128, 346] width 14 height 4
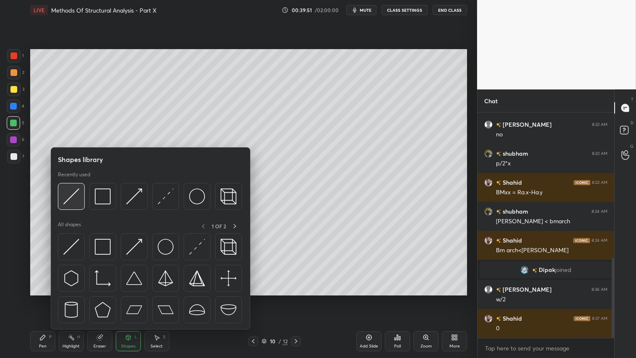
click at [77, 193] on img at bounding box center [71, 196] width 16 height 16
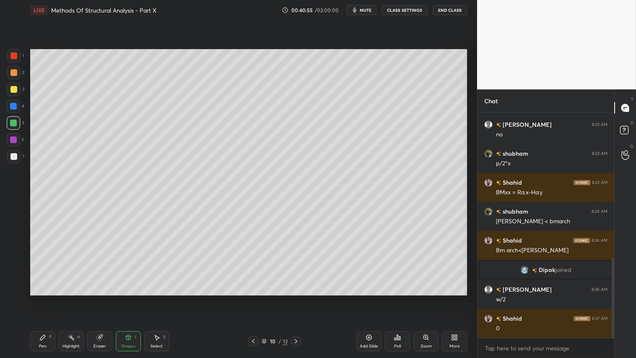
click at [50, 298] on div "Pen P" at bounding box center [42, 341] width 25 height 20
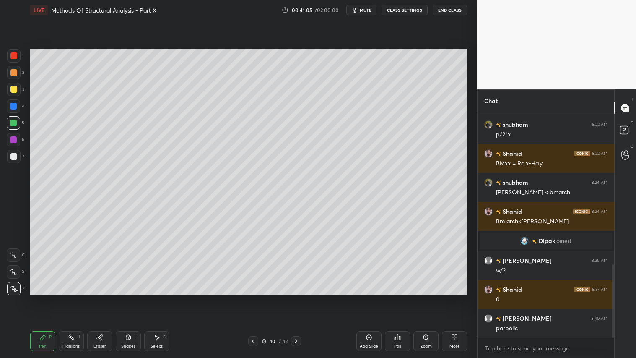
scroll to position [466, 0]
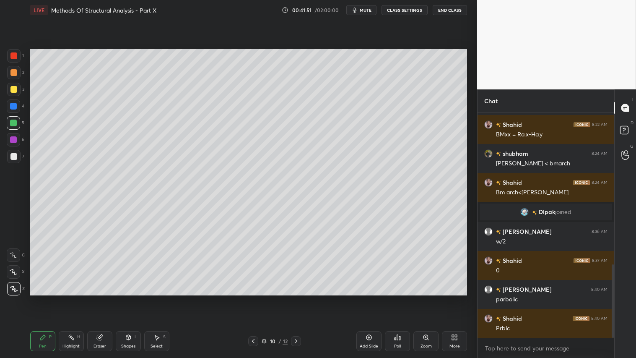
click at [102, 298] on g at bounding box center [99, 337] width 6 height 6
click at [15, 226] on icon at bounding box center [14, 228] width 8 height 8
click at [48, 298] on div "Pen P" at bounding box center [42, 341] width 25 height 20
click at [16, 77] on div at bounding box center [13, 72] width 13 height 13
click at [15, 89] on div at bounding box center [13, 89] width 7 height 7
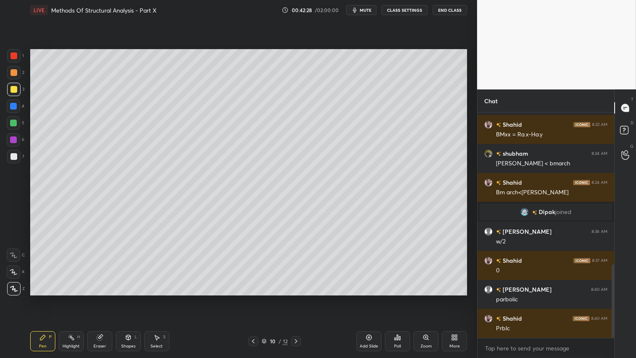
click at [46, 298] on div "Pen P" at bounding box center [42, 341] width 25 height 20
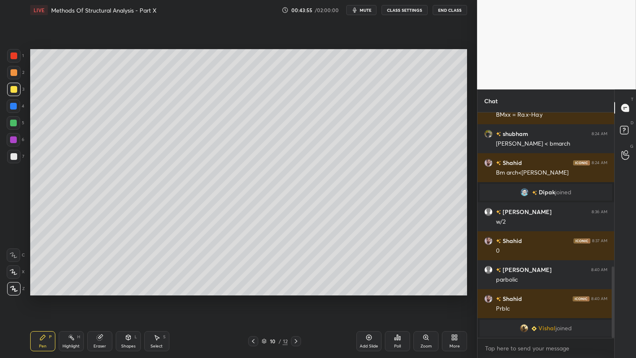
click at [14, 154] on div at bounding box center [13, 156] width 7 height 7
click at [43, 298] on icon at bounding box center [42, 337] width 7 height 7
click at [370, 298] on div "Add Slide" at bounding box center [369, 341] width 25 height 20
click at [131, 298] on icon at bounding box center [128, 337] width 7 height 7
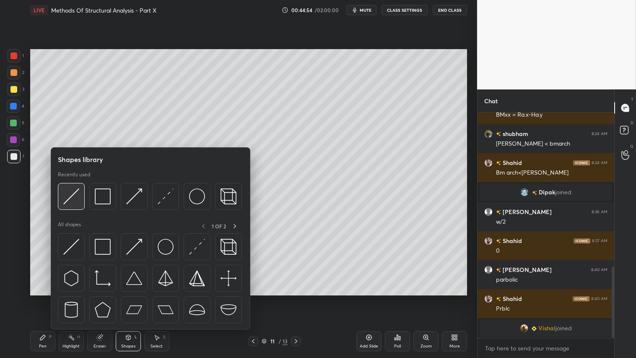
click at [73, 191] on img at bounding box center [71, 196] width 16 height 16
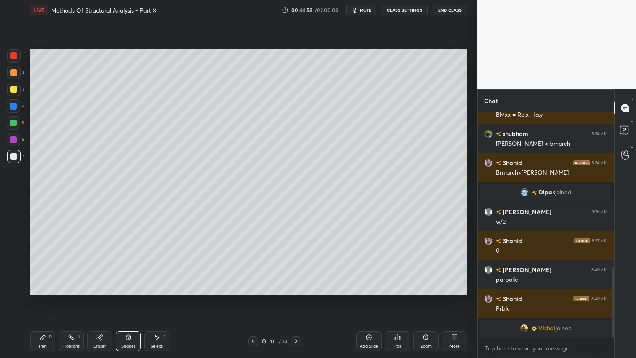
click at [14, 73] on div at bounding box center [13, 72] width 7 height 7
click at [100, 298] on icon at bounding box center [98, 337] width 5 height 5
drag, startPoint x: 38, startPoint y: 333, endPoint x: 52, endPoint y: 308, distance: 28.6
click at [38, 298] on div "Pen P" at bounding box center [42, 341] width 25 height 20
drag, startPoint x: 120, startPoint y: 326, endPoint x: 123, endPoint y: 323, distance: 4.7
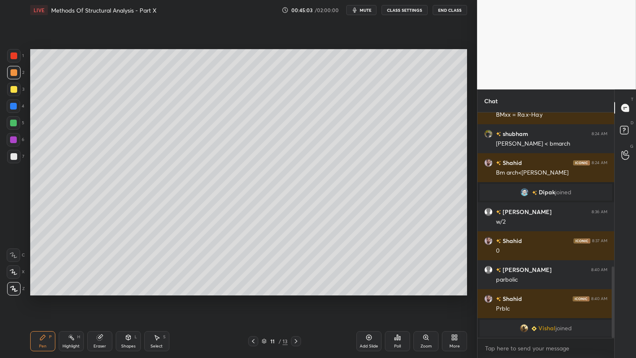
click at [120, 298] on div "Pen P Highlight H Eraser Shapes L Select S 11 / 13 Add Slide Poll Zoom More" at bounding box center [248, 341] width 437 height 34
click at [123, 298] on div "Shapes L" at bounding box center [128, 341] width 25 height 20
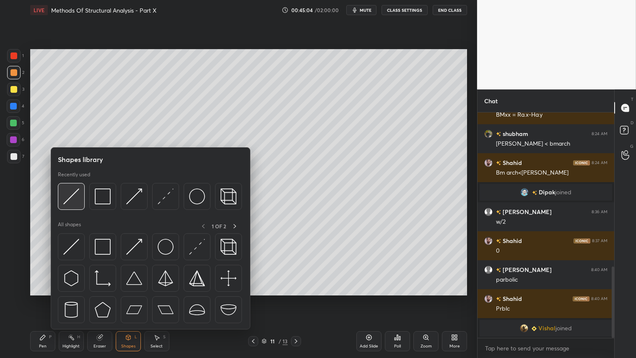
click at [73, 190] on img at bounding box center [71, 196] width 16 height 16
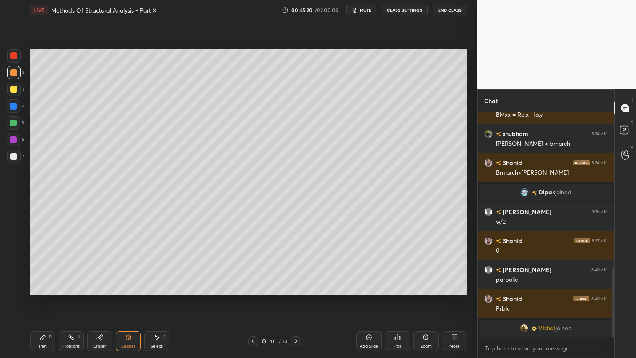
click at [47, 298] on div "Pen P" at bounding box center [42, 341] width 25 height 20
click at [13, 91] on div at bounding box center [13, 89] width 7 height 7
click at [123, 298] on div "Shapes L" at bounding box center [128, 341] width 25 height 20
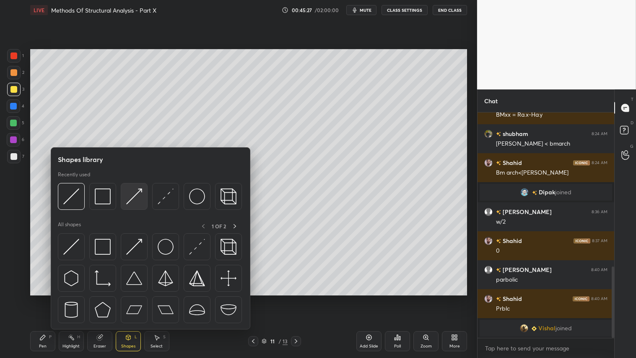
click at [136, 193] on img at bounding box center [134, 196] width 16 height 16
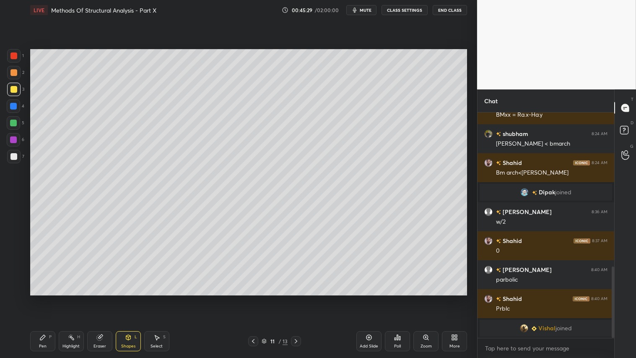
click at [15, 53] on div at bounding box center [13, 55] width 7 height 7
click at [51, 298] on div "P" at bounding box center [50, 337] width 3 height 4
click at [15, 72] on div at bounding box center [13, 72] width 7 height 7
click at [126, 298] on div "Shapes" at bounding box center [128, 346] width 14 height 4
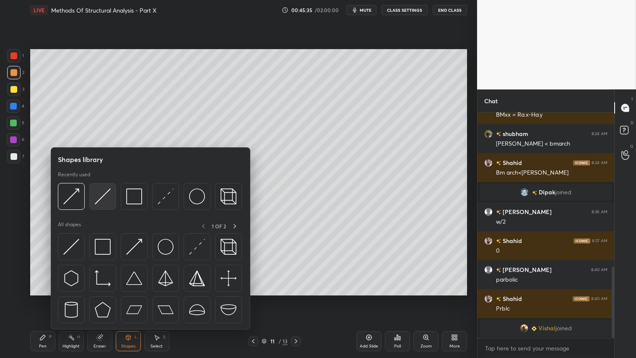
click at [104, 196] on img at bounding box center [103, 196] width 16 height 16
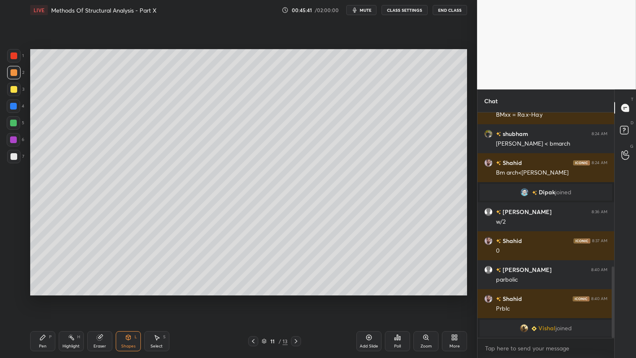
click at [47, 298] on div "Pen P" at bounding box center [42, 341] width 25 height 20
click at [360, 6] on button "mute" at bounding box center [362, 10] width 30 height 10
click at [359, 10] on button "unmute" at bounding box center [362, 10] width 30 height 10
click at [523, 298] on img "grid" at bounding box center [524, 328] width 8 height 8
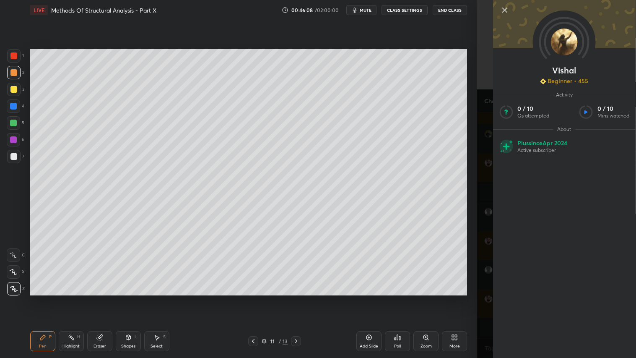
click at [503, 6] on icon at bounding box center [505, 10] width 10 height 10
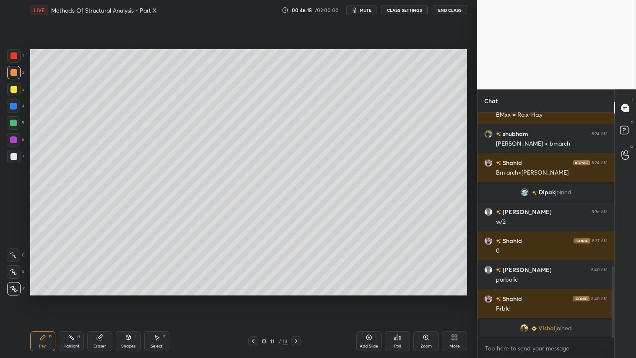
drag, startPoint x: 13, startPoint y: 71, endPoint x: 42, endPoint y: 342, distance: 272.7
click at [13, 72] on div at bounding box center [13, 72] width 7 height 7
click at [44, 298] on icon at bounding box center [42, 337] width 7 height 7
drag, startPoint x: 298, startPoint y: 341, endPoint x: 259, endPoint y: 336, distance: 39.8
click at [298, 298] on icon at bounding box center [296, 341] width 7 height 7
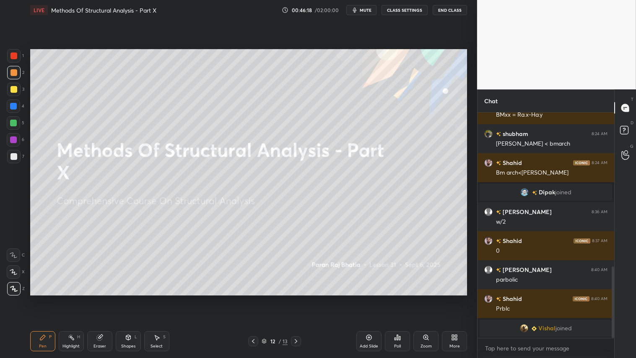
click at [252, 298] on icon at bounding box center [253, 341] width 7 height 7
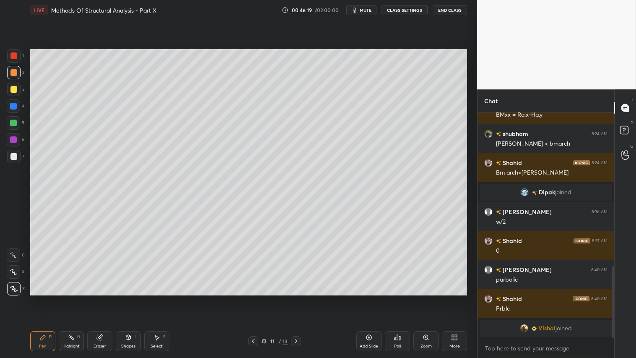
click at [368, 298] on div "Add Slide" at bounding box center [369, 341] width 25 height 20
click at [13, 88] on div at bounding box center [13, 89] width 7 height 7
click at [45, 298] on div "Pen" at bounding box center [43, 346] width 8 height 4
click at [116, 298] on div "Shapes L" at bounding box center [128, 341] width 25 height 20
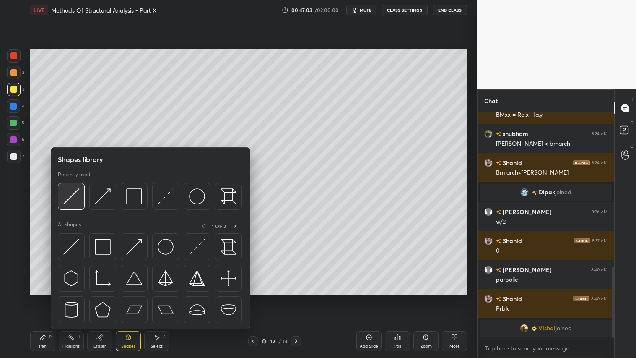
click at [70, 199] on img at bounding box center [71, 196] width 16 height 16
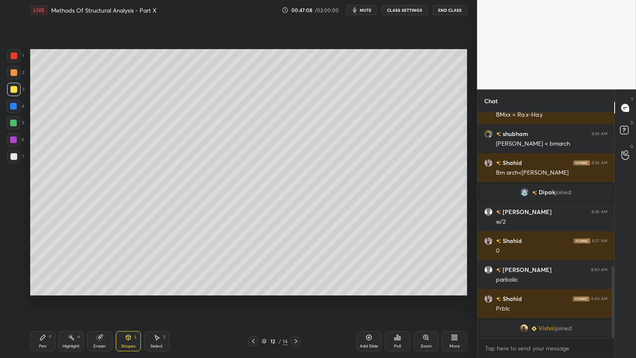
click at [13, 70] on div at bounding box center [13, 72] width 7 height 7
drag, startPoint x: 130, startPoint y: 344, endPoint x: 133, endPoint y: 336, distance: 8.5
click at [133, 298] on div "Shapes" at bounding box center [128, 346] width 14 height 4
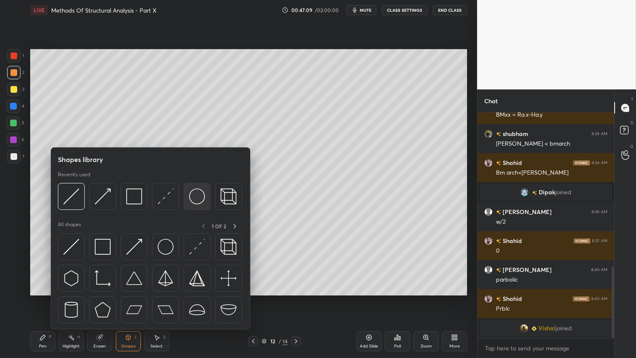
click at [199, 196] on img at bounding box center [197, 196] width 16 height 16
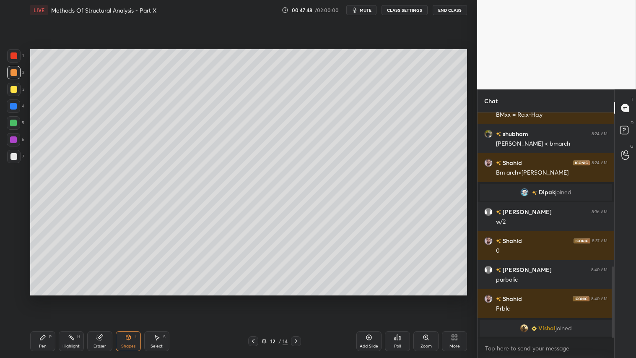
drag, startPoint x: 10, startPoint y: 86, endPoint x: 27, endPoint y: 97, distance: 20.4
click at [10, 87] on div at bounding box center [13, 89] width 13 height 13
click at [135, 298] on div "Shapes L" at bounding box center [128, 341] width 25 height 20
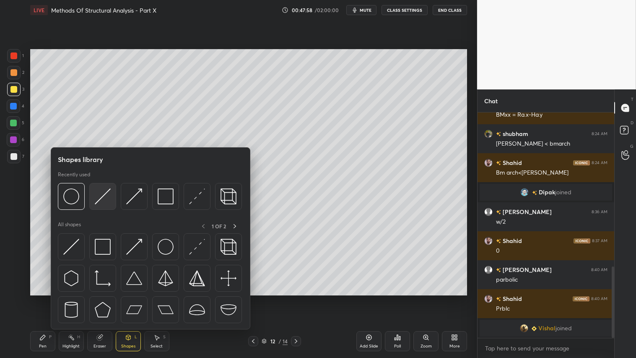
click at [99, 196] on img at bounding box center [103, 196] width 16 height 16
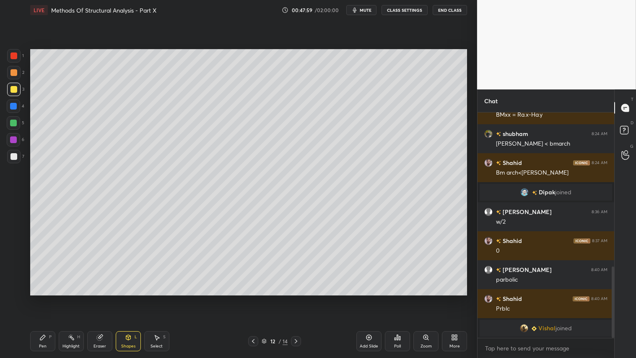
click at [11, 72] on div at bounding box center [13, 72] width 7 height 7
drag, startPoint x: 102, startPoint y: 342, endPoint x: 112, endPoint y: 303, distance: 39.6
click at [103, 298] on div "Eraser" at bounding box center [99, 341] width 25 height 20
click at [105, 298] on div "Eraser" at bounding box center [99, 341] width 25 height 20
click at [13, 190] on div at bounding box center [13, 194] width 13 height 13
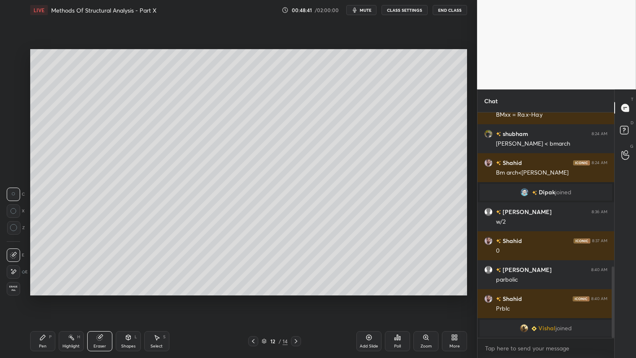
click at [131, 298] on div "Shapes L" at bounding box center [128, 341] width 25 height 20
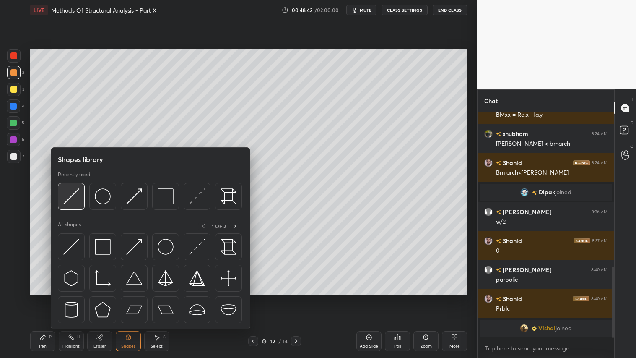
click at [72, 191] on img at bounding box center [71, 196] width 16 height 16
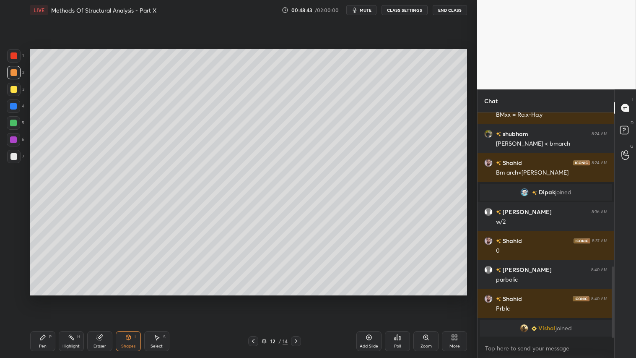
click at [10, 73] on div at bounding box center [13, 72] width 7 height 7
click at [128, 298] on div "Shapes L" at bounding box center [128, 341] width 25 height 20
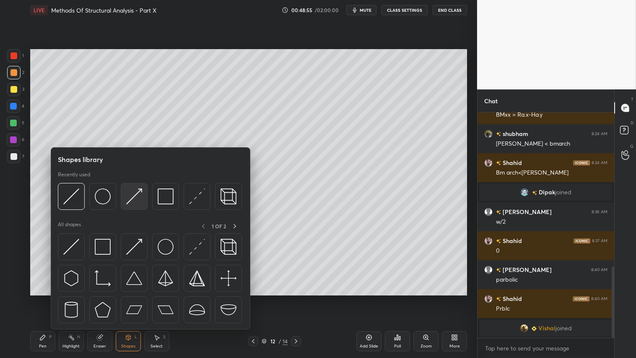
click at [135, 191] on img at bounding box center [134, 196] width 16 height 16
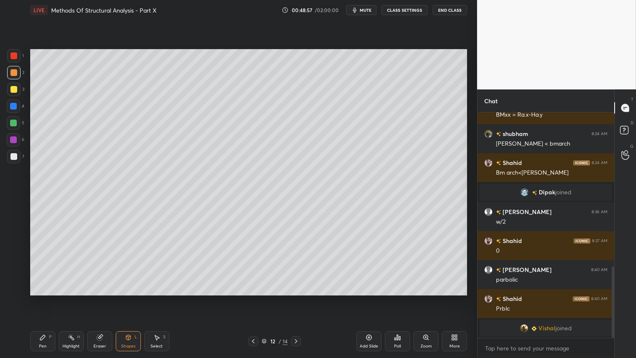
click at [129, 298] on div "Shapes L" at bounding box center [128, 341] width 25 height 20
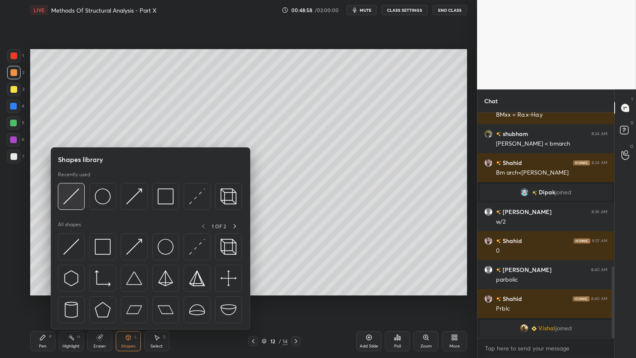
click at [68, 193] on img at bounding box center [71, 196] width 16 height 16
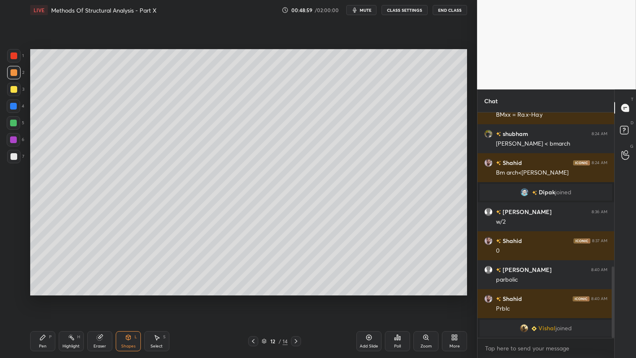
click at [11, 55] on div at bounding box center [13, 55] width 7 height 7
click at [40, 298] on icon at bounding box center [42, 337] width 5 height 5
click at [46, 298] on div "Pen P" at bounding box center [42, 341] width 25 height 20
drag, startPoint x: 127, startPoint y: 340, endPoint x: 129, endPoint y: 335, distance: 5.5
click at [128, 298] on icon at bounding box center [128, 337] width 7 height 7
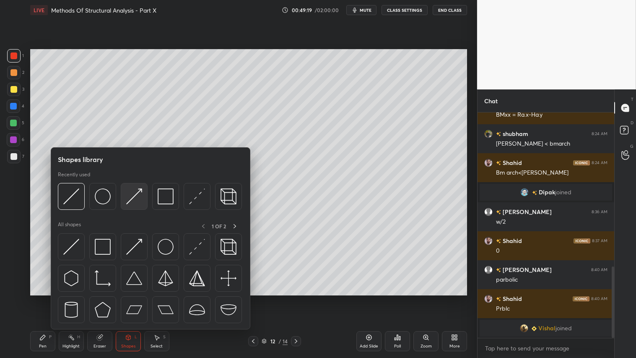
click at [129, 194] on img at bounding box center [134, 196] width 16 height 16
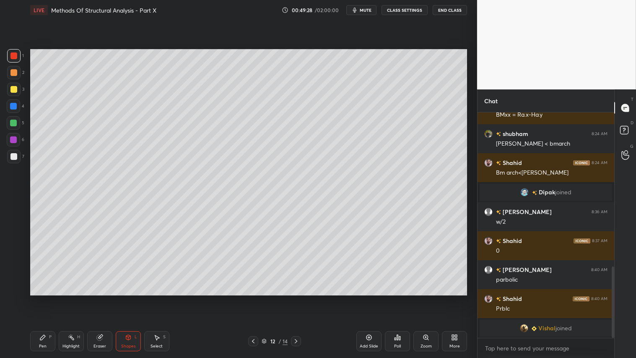
drag, startPoint x: 49, startPoint y: 349, endPoint x: 72, endPoint y: 315, distance: 40.4
click at [50, 298] on div "Pen P" at bounding box center [42, 341] width 25 height 20
drag, startPoint x: 13, startPoint y: 70, endPoint x: 21, endPoint y: 81, distance: 13.1
click at [14, 72] on div at bounding box center [13, 72] width 7 height 7
click at [13, 53] on div at bounding box center [13, 55] width 7 height 7
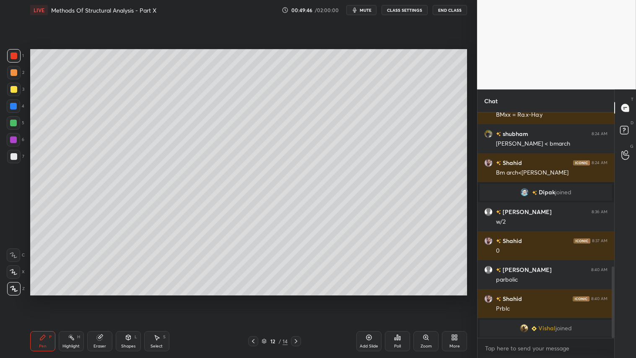
click at [127, 298] on div "Shapes L" at bounding box center [128, 341] width 25 height 20
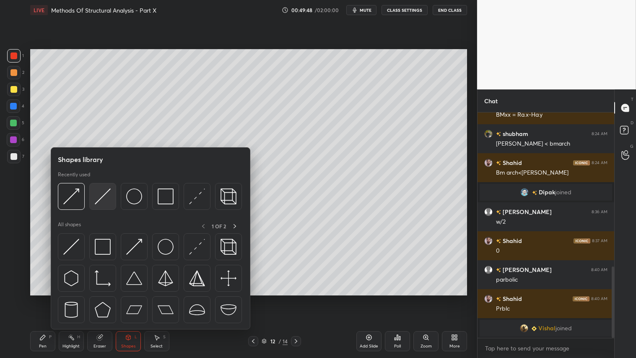
click at [108, 190] on img at bounding box center [103, 196] width 16 height 16
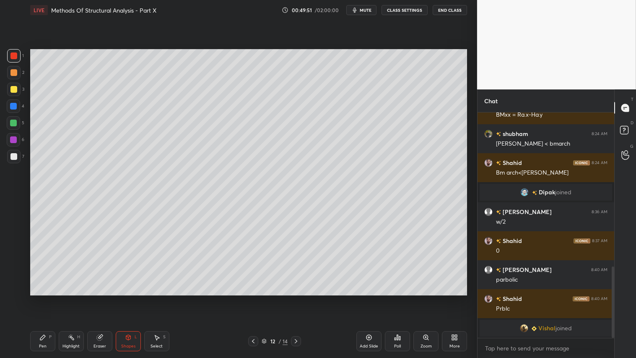
click at [129, 298] on div "Shapes L" at bounding box center [128, 341] width 25 height 20
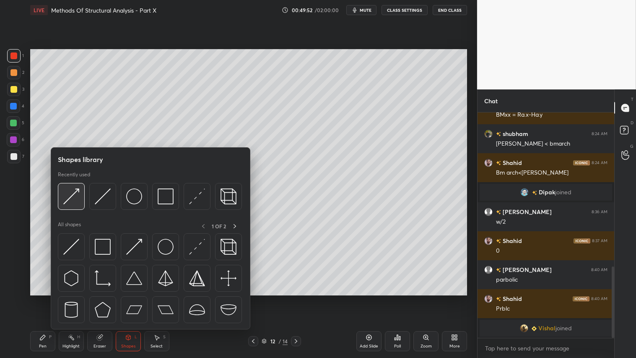
click at [73, 196] on img at bounding box center [71, 196] width 16 height 16
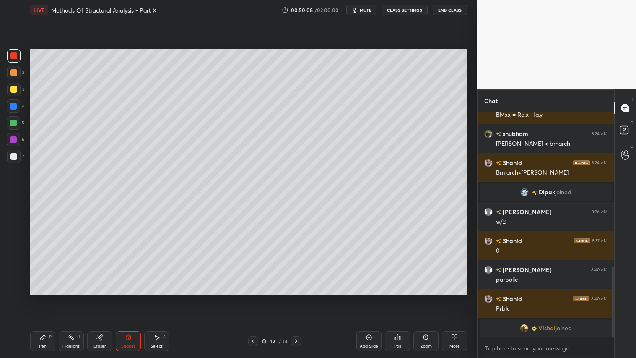
drag, startPoint x: 44, startPoint y: 341, endPoint x: 61, endPoint y: 321, distance: 26.2
click at [46, 298] on div "Pen P" at bounding box center [42, 341] width 25 height 20
click at [131, 298] on div "Shapes L" at bounding box center [128, 341] width 25 height 20
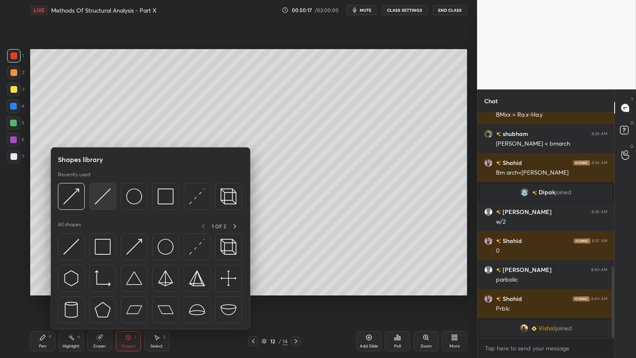
click at [102, 194] on img at bounding box center [103, 196] width 16 height 16
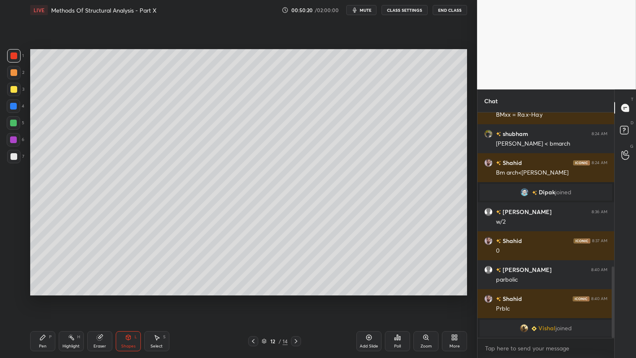
click at [15, 152] on div at bounding box center [13, 156] width 13 height 13
click at [36, 298] on div "Pen P" at bounding box center [42, 341] width 25 height 20
drag, startPoint x: 128, startPoint y: 342, endPoint x: 129, endPoint y: 334, distance: 7.6
click at [129, 298] on div "Shapes L" at bounding box center [128, 341] width 25 height 20
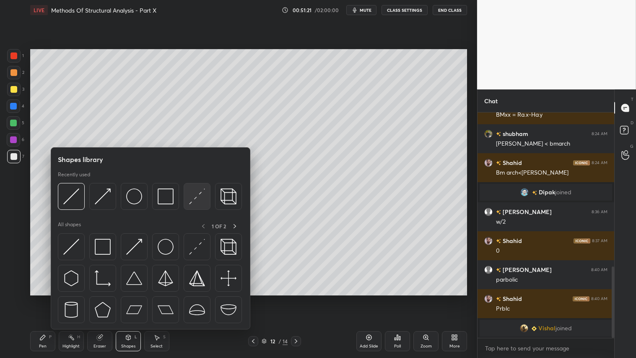
click at [191, 192] on img at bounding box center [197, 196] width 16 height 16
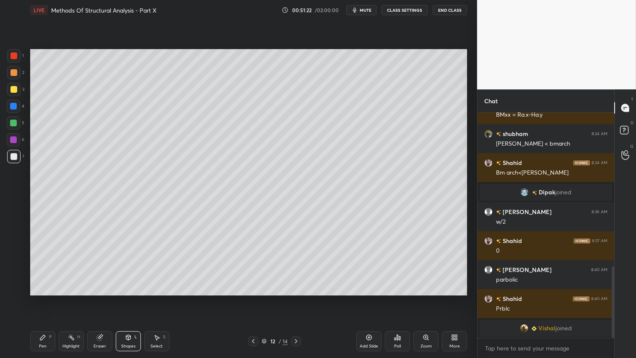
drag, startPoint x: 14, startPoint y: 55, endPoint x: 24, endPoint y: 62, distance: 12.6
click at [16, 56] on div at bounding box center [13, 55] width 7 height 7
click at [40, 298] on div "Pen P" at bounding box center [42, 341] width 25 height 20
click at [13, 156] on div at bounding box center [13, 156] width 7 height 7
drag, startPoint x: 130, startPoint y: 341, endPoint x: 129, endPoint y: 336, distance: 5.7
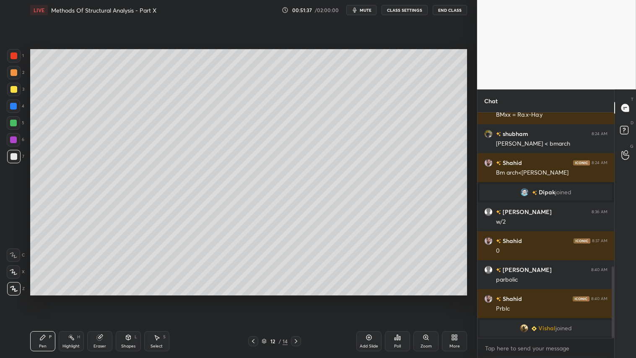
click at [131, 298] on div "Shapes L" at bounding box center [128, 341] width 25 height 20
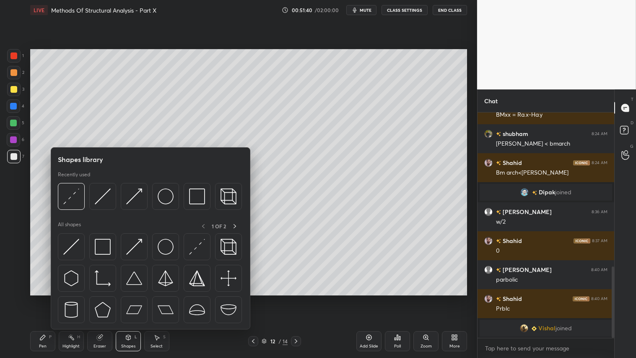
click at [45, 298] on icon at bounding box center [42, 337] width 7 height 7
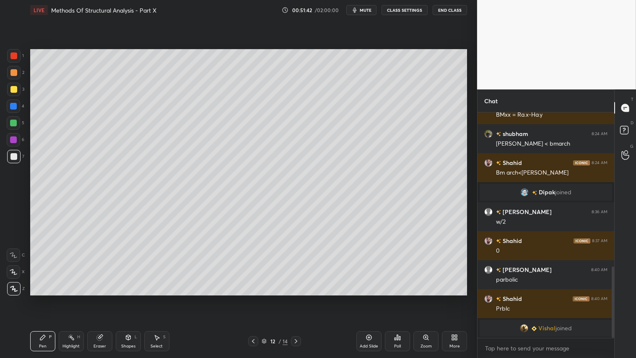
click at [133, 298] on div "Shapes L" at bounding box center [128, 341] width 25 height 20
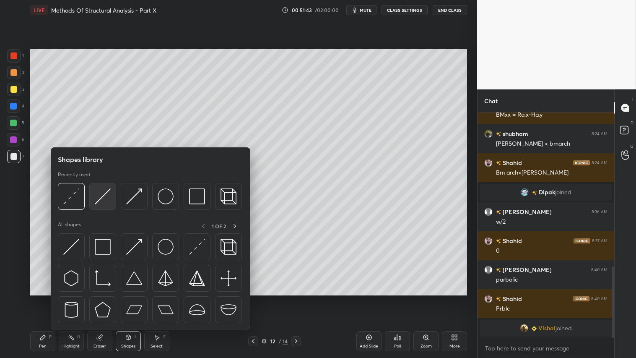
click at [101, 194] on img at bounding box center [103, 196] width 16 height 16
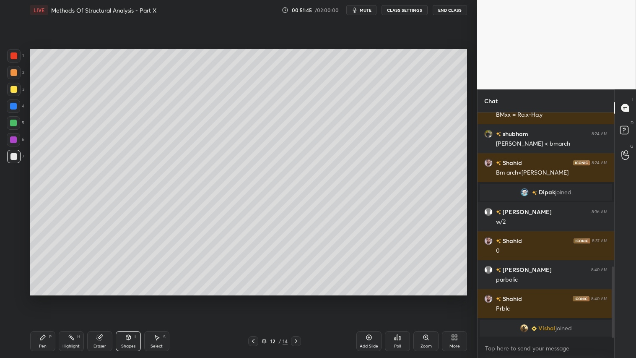
click at [13, 121] on div at bounding box center [13, 123] width 7 height 7
click at [14, 102] on div at bounding box center [13, 105] width 13 height 13
click at [44, 298] on icon at bounding box center [42, 337] width 7 height 7
drag, startPoint x: 12, startPoint y: 270, endPoint x: 105, endPoint y: 329, distance: 110.1
click at [13, 270] on icon at bounding box center [14, 272] width 8 height 6
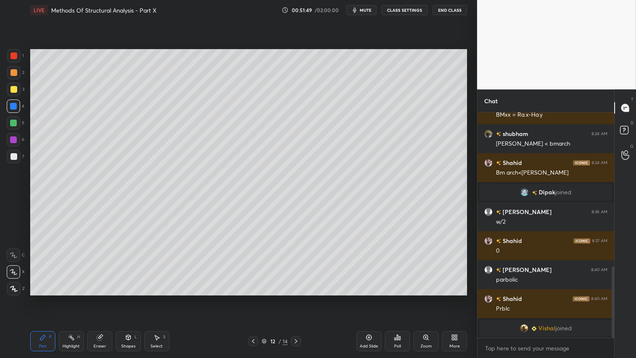
click at [126, 298] on div "Shapes L" at bounding box center [128, 341] width 25 height 20
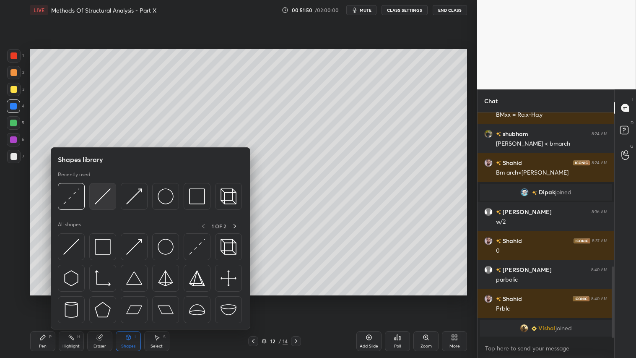
click at [98, 198] on img at bounding box center [103, 196] width 16 height 16
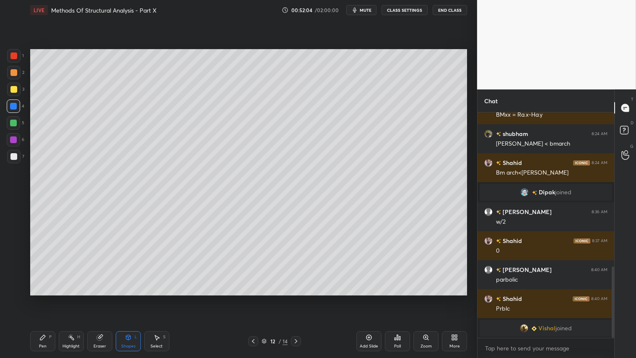
click at [51, 298] on div "Pen P" at bounding box center [42, 341] width 25 height 20
click at [102, 298] on g at bounding box center [99, 337] width 6 height 6
click at [51, 298] on div "P" at bounding box center [50, 337] width 3 height 4
click at [128, 298] on div "Shapes" at bounding box center [128, 346] width 14 height 4
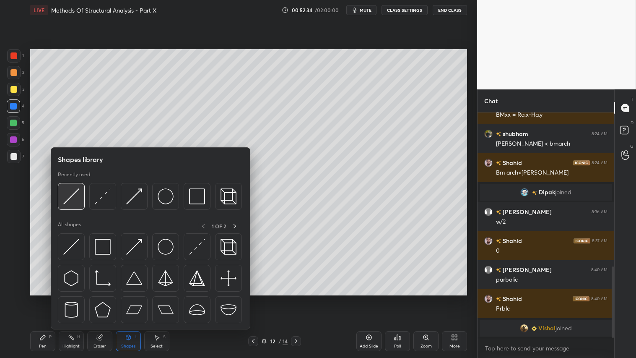
click at [74, 191] on img at bounding box center [71, 196] width 16 height 16
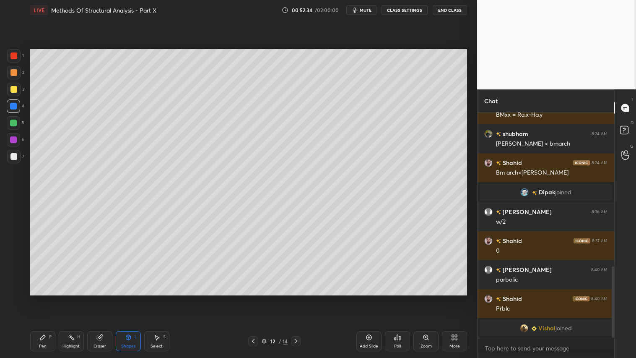
click at [13, 119] on div at bounding box center [13, 122] width 13 height 13
click at [39, 298] on icon at bounding box center [42, 337] width 7 height 7
click at [17, 54] on div at bounding box center [13, 55] width 7 height 7
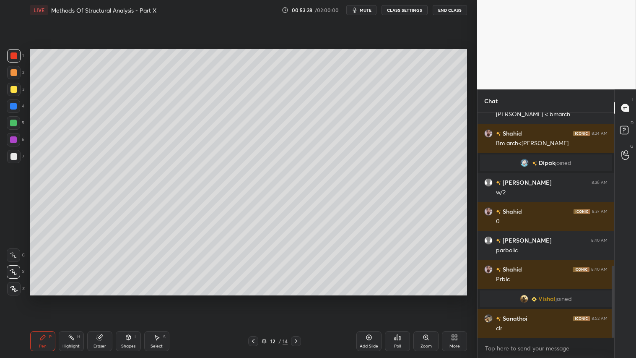
drag, startPoint x: 13, startPoint y: 73, endPoint x: 13, endPoint y: 81, distance: 7.6
click at [13, 73] on div at bounding box center [13, 72] width 7 height 7
click at [13, 284] on div at bounding box center [13, 288] width 13 height 13
click at [36, 298] on div "Pen P" at bounding box center [42, 341] width 25 height 20
click at [365, 298] on div "Add Slide" at bounding box center [369, 341] width 25 height 20
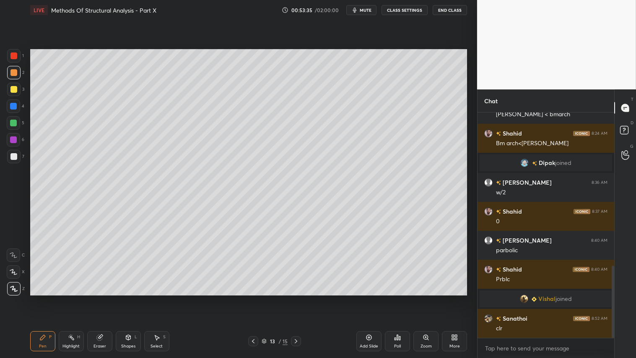
click at [254, 298] on icon at bounding box center [253, 341] width 7 height 7
click at [13, 52] on div at bounding box center [13, 55] width 7 height 7
click at [252, 298] on icon at bounding box center [253, 341] width 7 height 7
click at [295, 298] on icon at bounding box center [296, 341] width 7 height 7
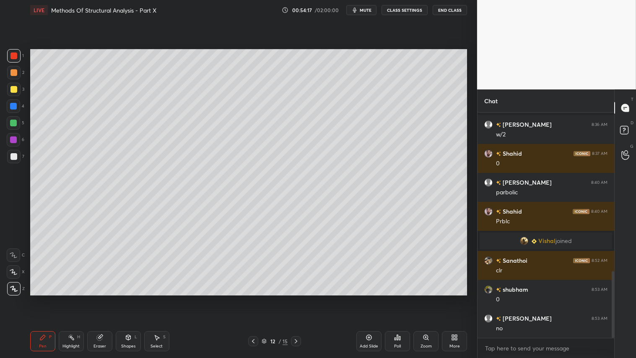
scroll to position [566, 0]
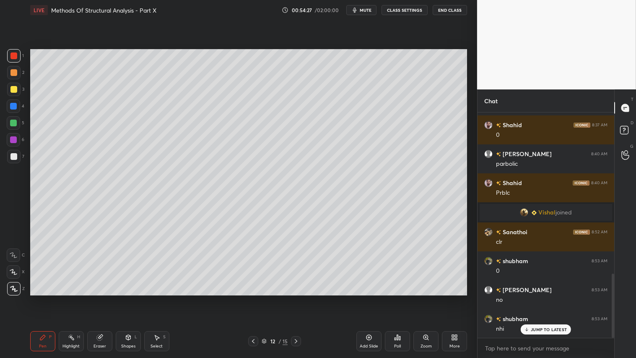
drag, startPoint x: 105, startPoint y: 334, endPoint x: 114, endPoint y: 330, distance: 9.8
click at [107, 298] on div "Eraser" at bounding box center [99, 341] width 25 height 20
drag, startPoint x: 18, startPoint y: 223, endPoint x: 25, endPoint y: 224, distance: 7.2
click at [19, 223] on div at bounding box center [13, 227] width 13 height 13
click at [53, 298] on div "Pen P" at bounding box center [42, 341] width 25 height 20
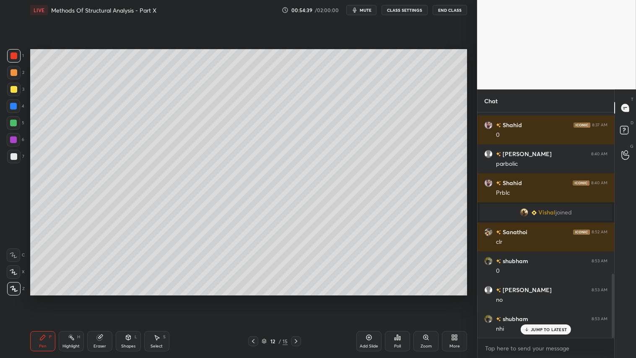
drag, startPoint x: 12, startPoint y: 66, endPoint x: 13, endPoint y: 105, distance: 39.0
click at [13, 67] on div at bounding box center [13, 72] width 13 height 13
drag, startPoint x: 42, startPoint y: 347, endPoint x: 41, endPoint y: 342, distance: 5.2
click at [43, 298] on div "Pen" at bounding box center [43, 346] width 8 height 4
drag, startPoint x: 296, startPoint y: 340, endPoint x: 289, endPoint y: 342, distance: 7.0
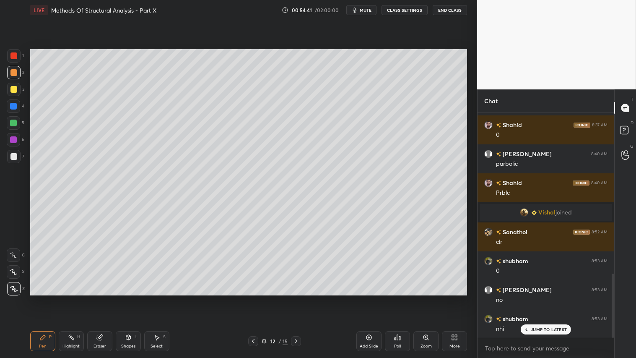
click at [298, 298] on icon at bounding box center [296, 341] width 7 height 7
drag, startPoint x: 253, startPoint y: 339, endPoint x: 297, endPoint y: 340, distance: 43.7
click at [253, 298] on icon at bounding box center [253, 341] width 7 height 7
click at [298, 298] on icon at bounding box center [296, 341] width 7 height 7
click at [253, 298] on icon at bounding box center [253, 341] width 7 height 7
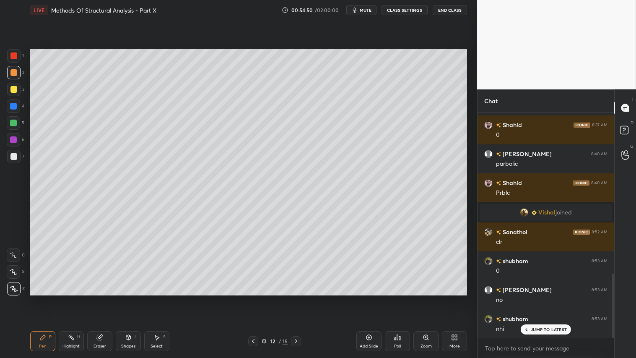
click at [295, 298] on icon at bounding box center [296, 341] width 7 height 7
click at [126, 298] on div "Shapes L" at bounding box center [128, 341] width 25 height 20
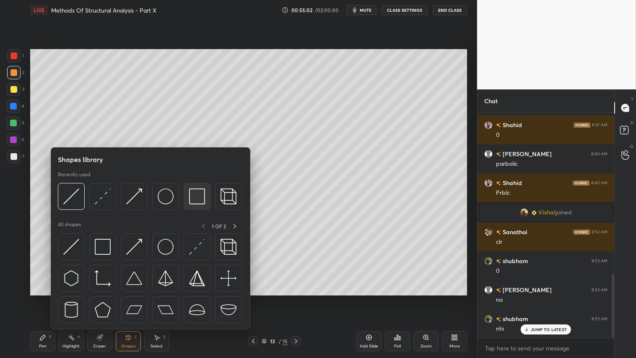
click at [189, 198] on div at bounding box center [197, 196] width 27 height 27
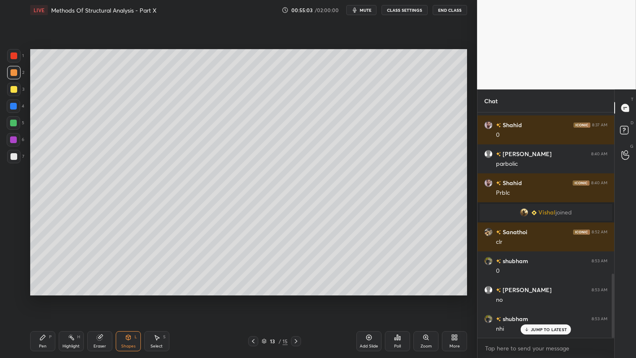
drag, startPoint x: 16, startPoint y: 158, endPoint x: 19, endPoint y: 153, distance: 5.5
click at [18, 158] on div at bounding box center [13, 156] width 13 height 13
drag, startPoint x: 13, startPoint y: 73, endPoint x: 13, endPoint y: 69, distance: 4.2
click at [13, 74] on div at bounding box center [13, 72] width 7 height 7
drag, startPoint x: 44, startPoint y: 345, endPoint x: 43, endPoint y: 338, distance: 6.8
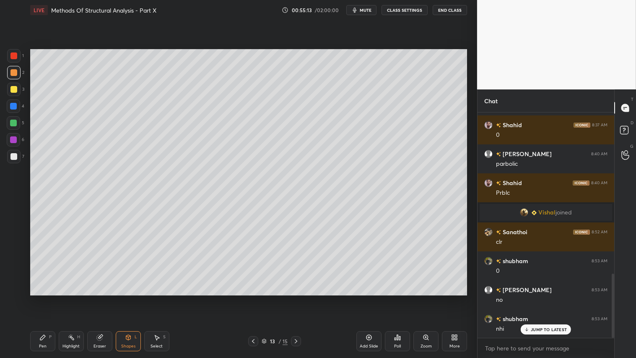
click at [44, 298] on div "Pen" at bounding box center [43, 346] width 8 height 4
click at [253, 298] on icon at bounding box center [253, 341] width 7 height 7
click at [128, 298] on div "Shapes L" at bounding box center [128, 341] width 25 height 20
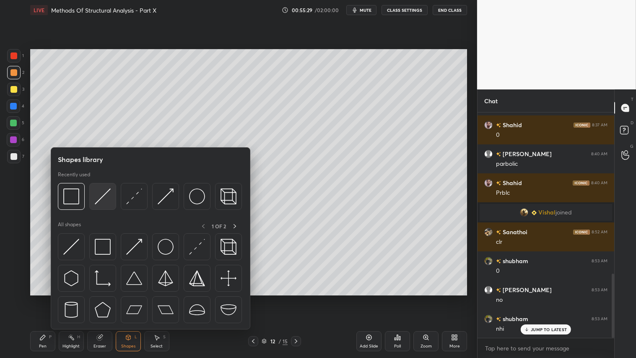
click at [96, 202] on img at bounding box center [103, 196] width 16 height 16
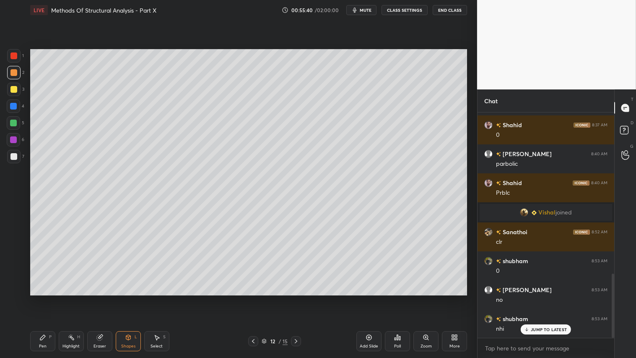
click at [53, 298] on div "Pen P" at bounding box center [42, 341] width 25 height 20
click at [14, 68] on div at bounding box center [13, 72] width 13 height 13
click at [296, 298] on icon at bounding box center [296, 341] width 7 height 7
click at [254, 298] on icon at bounding box center [253, 341] width 7 height 7
drag, startPoint x: 298, startPoint y: 346, endPoint x: 299, endPoint y: 340, distance: 5.9
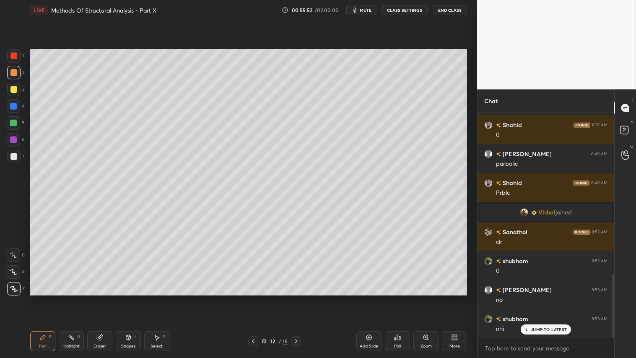
click at [299, 298] on div at bounding box center [296, 341] width 10 height 10
drag, startPoint x: 128, startPoint y: 339, endPoint x: 132, endPoint y: 333, distance: 6.6
click at [129, 298] on icon at bounding box center [128, 337] width 5 height 5
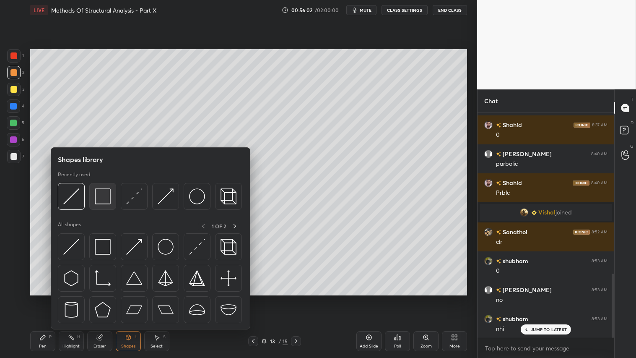
click at [99, 195] on img at bounding box center [103, 196] width 16 height 16
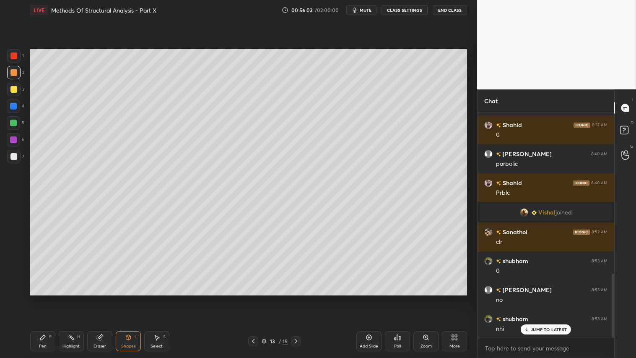
click at [15, 156] on div at bounding box center [13, 156] width 7 height 7
click at [9, 70] on div at bounding box center [13, 72] width 13 height 13
drag, startPoint x: 43, startPoint y: 343, endPoint x: 337, endPoint y: 338, distance: 294.1
click at [52, 298] on div "Pen P" at bounding box center [42, 341] width 25 height 20
click at [253, 298] on icon at bounding box center [253, 341] width 7 height 7
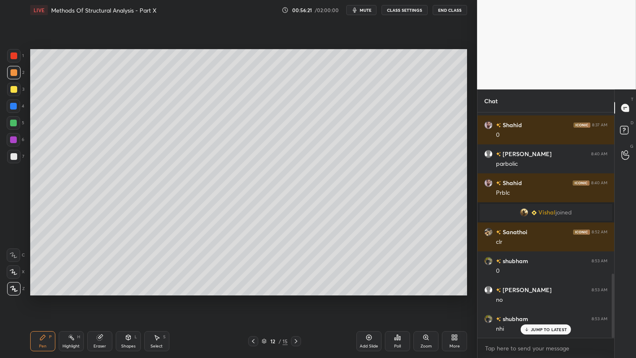
click at [297, 298] on icon at bounding box center [296, 341] width 7 height 7
click at [251, 298] on icon at bounding box center [253, 341] width 7 height 7
click at [100, 298] on icon at bounding box center [98, 337] width 5 height 5
drag, startPoint x: 10, startPoint y: 192, endPoint x: 27, endPoint y: 189, distance: 17.8
click at [13, 191] on div at bounding box center [13, 194] width 13 height 13
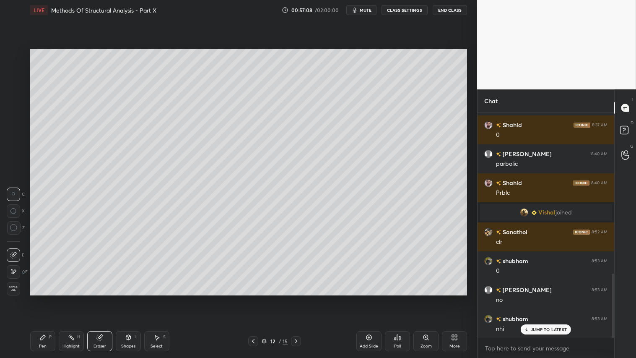
drag, startPoint x: 132, startPoint y: 337, endPoint x: 115, endPoint y: 334, distance: 17.0
click at [132, 298] on div "Shapes L" at bounding box center [128, 341] width 25 height 20
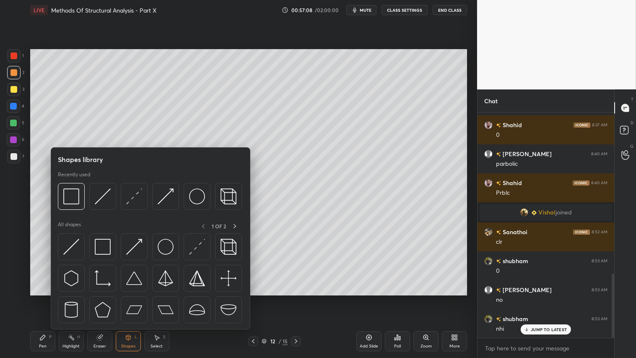
click at [44, 298] on icon at bounding box center [42, 337] width 7 height 7
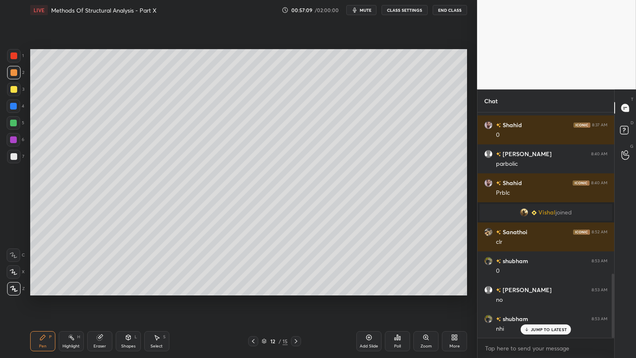
drag, startPoint x: 15, startPoint y: 122, endPoint x: 20, endPoint y: 123, distance: 5.1
click at [17, 122] on div at bounding box center [13, 123] width 7 height 7
click at [16, 73] on div at bounding box center [13, 72] width 7 height 7
drag, startPoint x: 50, startPoint y: 341, endPoint x: 43, endPoint y: 331, distance: 12.6
click at [50, 298] on div "Pen P" at bounding box center [42, 341] width 25 height 20
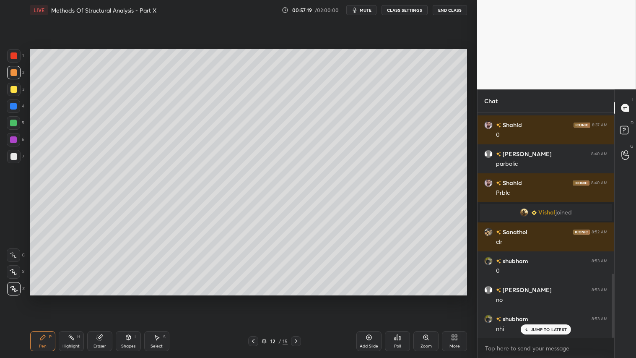
click at [292, 298] on div at bounding box center [296, 341] width 10 height 10
drag, startPoint x: 13, startPoint y: 73, endPoint x: 16, endPoint y: 163, distance: 89.4
click at [14, 82] on div "2" at bounding box center [15, 74] width 17 height 17
drag, startPoint x: 46, startPoint y: 342, endPoint x: 175, endPoint y: 349, distance: 128.6
click at [55, 298] on div "Pen P" at bounding box center [42, 341] width 25 height 20
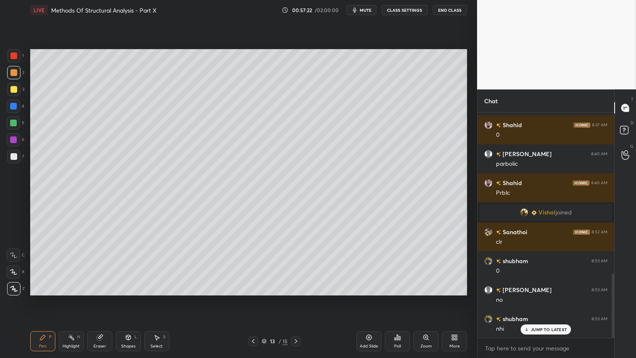
click at [246, 298] on div "13 / 15" at bounding box center [274, 341] width 163 height 10
click at [250, 298] on icon at bounding box center [253, 341] width 7 height 7
click at [298, 298] on icon at bounding box center [296, 341] width 7 height 7
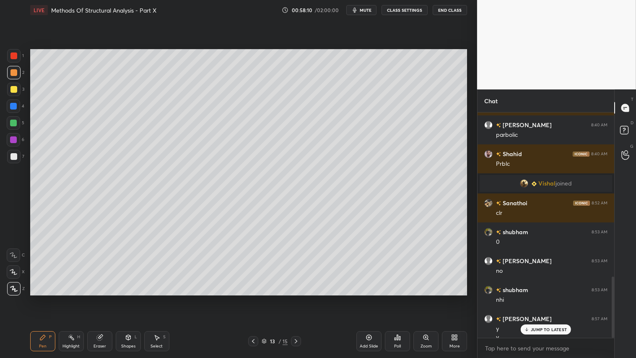
scroll to position [603, 0]
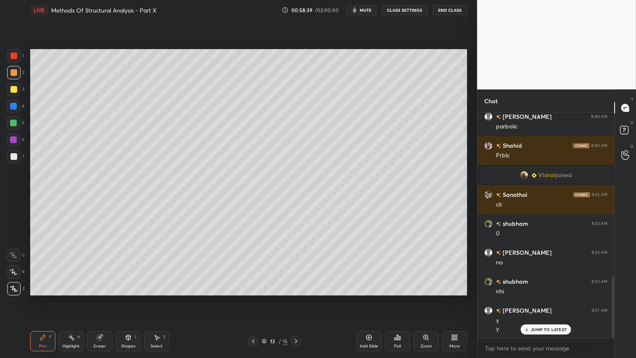
click at [368, 298] on div "Add Slide" at bounding box center [369, 341] width 25 height 20
click at [256, 298] on icon at bounding box center [253, 341] width 7 height 7
click at [301, 298] on div at bounding box center [296, 341] width 10 height 10
click at [254, 298] on icon at bounding box center [253, 341] width 7 height 7
click at [295, 298] on icon at bounding box center [296, 341] width 7 height 7
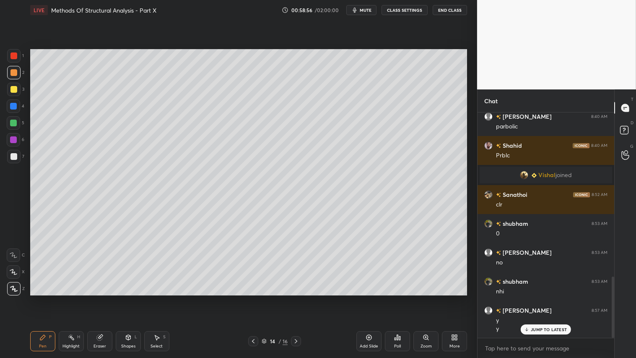
click at [255, 298] on icon at bounding box center [253, 341] width 7 height 7
click at [296, 298] on icon at bounding box center [296, 341] width 7 height 7
click at [252, 298] on icon at bounding box center [253, 341] width 7 height 7
click at [253, 298] on icon at bounding box center [253, 341] width 7 height 7
click at [295, 298] on icon at bounding box center [296, 341] width 7 height 7
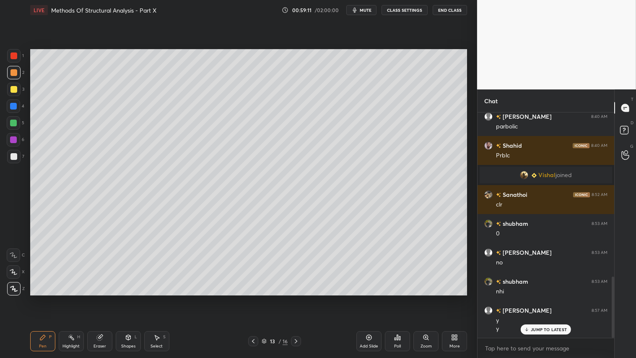
click at [295, 298] on icon at bounding box center [296, 341] width 7 height 7
click at [254, 298] on icon at bounding box center [253, 341] width 7 height 7
drag, startPoint x: 297, startPoint y: 338, endPoint x: 303, endPoint y: 328, distance: 12.1
click at [297, 298] on icon at bounding box center [296, 341] width 7 height 7
click at [251, 298] on icon at bounding box center [253, 341] width 7 height 7
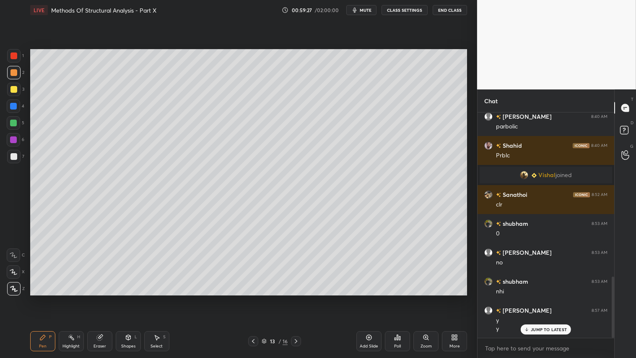
click at [298, 298] on icon at bounding box center [296, 341] width 7 height 7
drag, startPoint x: 130, startPoint y: 345, endPoint x: 134, endPoint y: 337, distance: 9.4
click at [130, 298] on div "Shapes" at bounding box center [128, 346] width 14 height 4
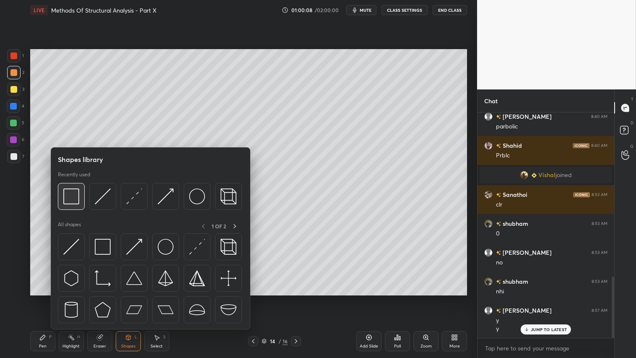
click at [77, 199] on img at bounding box center [71, 196] width 16 height 16
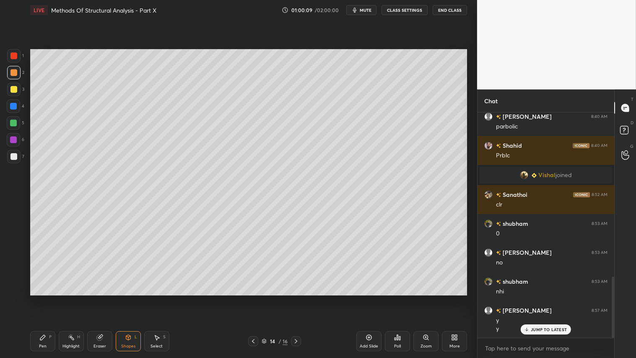
click at [10, 154] on div at bounding box center [13, 156] width 7 height 7
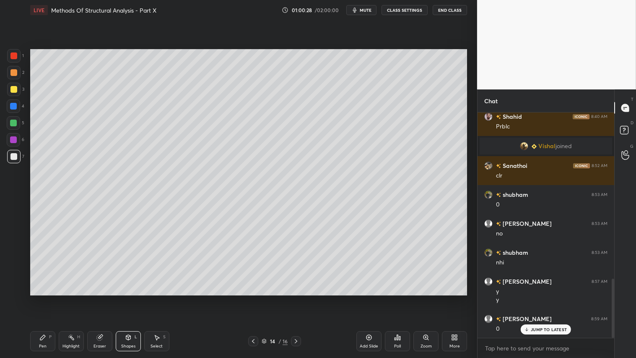
click at [16, 120] on div at bounding box center [13, 123] width 7 height 7
click at [41, 298] on div "Pen P" at bounding box center [42, 341] width 25 height 20
click at [131, 298] on div "Shapes L" at bounding box center [128, 341] width 25 height 20
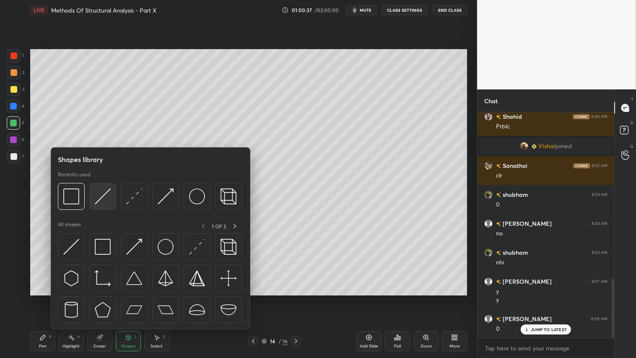
click at [97, 190] on img at bounding box center [103, 196] width 16 height 16
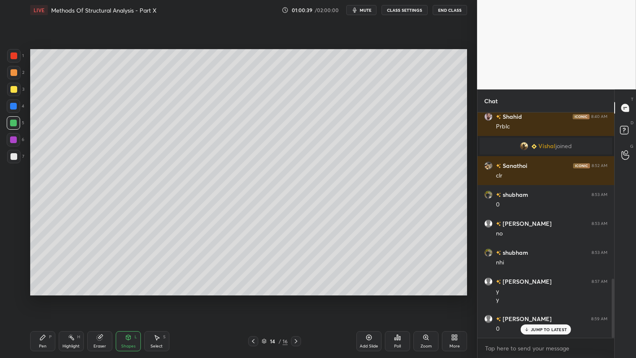
click at [253, 298] on div "Pen P Highlight H Eraser Shapes L Select S 14 / 16 Add Slide Poll Zoom More" at bounding box center [248, 341] width 437 height 34
click at [254, 298] on icon at bounding box center [253, 341] width 7 height 7
click at [249, 298] on div at bounding box center [253, 341] width 10 height 10
click at [295, 298] on div at bounding box center [296, 341] width 10 height 10
click at [295, 298] on icon at bounding box center [296, 341] width 7 height 7
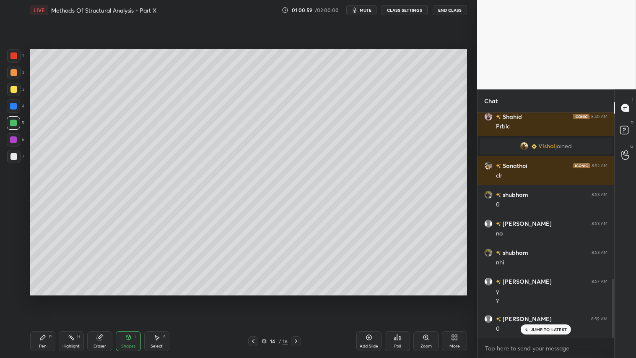
click at [13, 89] on div at bounding box center [13, 89] width 7 height 7
click at [44, 298] on icon at bounding box center [42, 337] width 7 height 7
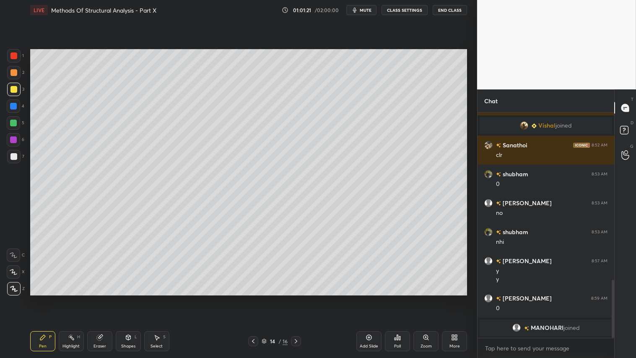
click at [156, 298] on icon at bounding box center [157, 337] width 7 height 7
drag, startPoint x: 102, startPoint y: 343, endPoint x: 111, endPoint y: 333, distance: 13.7
click at [102, 298] on div "Eraser" at bounding box center [99, 341] width 25 height 20
click at [17, 229] on icon at bounding box center [14, 228] width 8 height 8
click at [49, 298] on div "Pen P" at bounding box center [42, 341] width 25 height 20
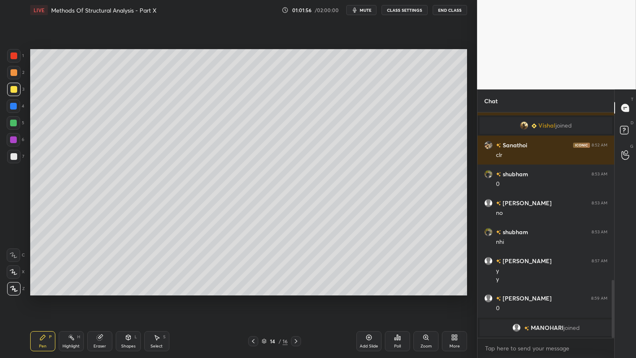
click at [252, 298] on icon at bounding box center [253, 341] width 7 height 7
click at [255, 298] on icon at bounding box center [253, 341] width 7 height 7
click at [258, 298] on div at bounding box center [253, 341] width 10 height 10
click at [257, 298] on div at bounding box center [253, 341] width 10 height 10
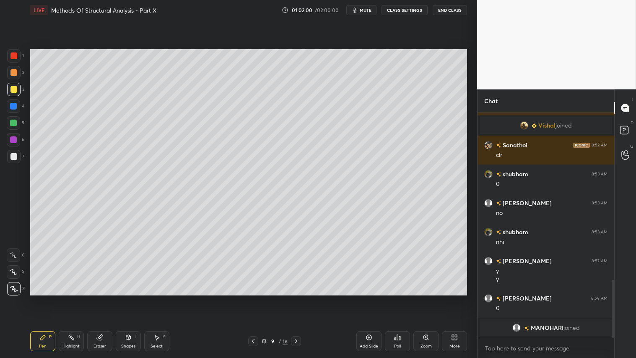
click at [298, 298] on icon at bounding box center [296, 341] width 7 height 7
click at [299, 298] on icon at bounding box center [296, 341] width 7 height 7
click at [301, 298] on div "12 / 16" at bounding box center [274, 341] width 163 height 10
click at [299, 298] on icon at bounding box center [296, 341] width 7 height 7
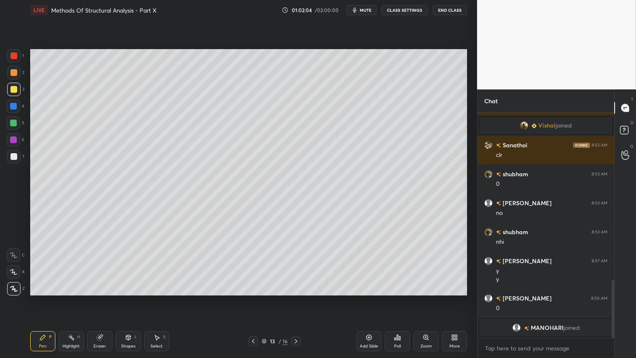
click at [298, 298] on icon at bounding box center [296, 341] width 7 height 7
click at [130, 298] on div "Shapes L" at bounding box center [128, 341] width 25 height 20
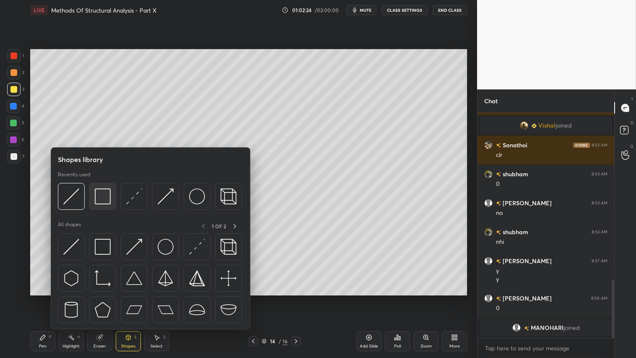
click at [102, 196] on img at bounding box center [103, 196] width 16 height 16
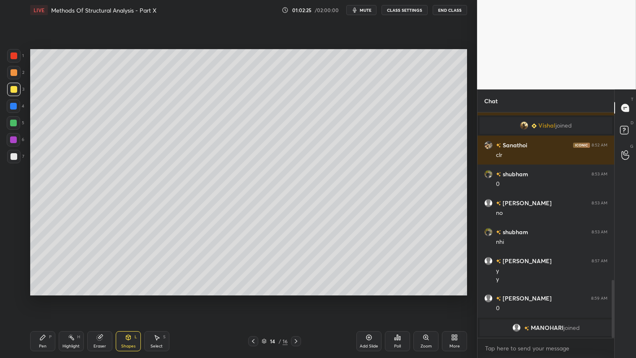
drag, startPoint x: 13, startPoint y: 153, endPoint x: 26, endPoint y: 159, distance: 14.1
click at [13, 154] on div at bounding box center [13, 156] width 7 height 7
click at [363, 9] on span "mute" at bounding box center [366, 10] width 12 height 6
click at [13, 73] on div at bounding box center [13, 72] width 7 height 7
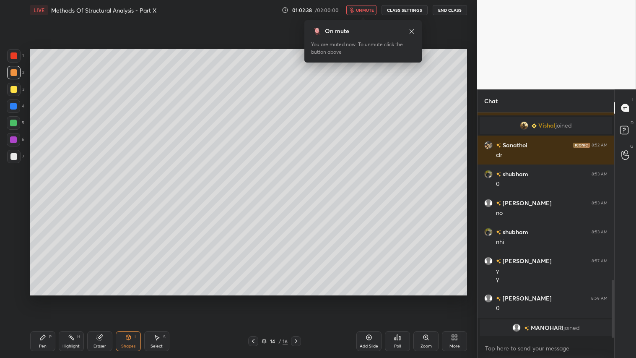
drag, startPoint x: 45, startPoint y: 345, endPoint x: 44, endPoint y: 341, distance: 4.2
click at [45, 298] on div "Pen" at bounding box center [43, 346] width 8 height 4
click at [368, 9] on span "unmute" at bounding box center [365, 10] width 18 height 6
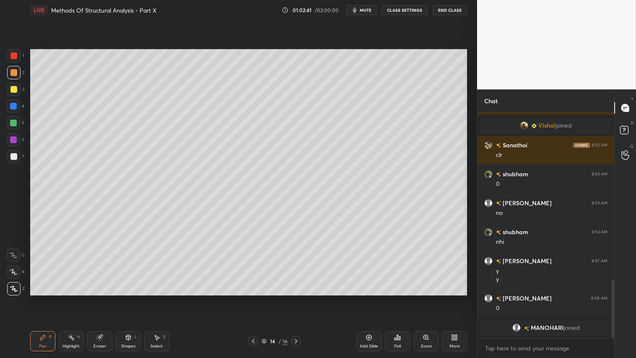
click at [251, 298] on icon at bounding box center [253, 341] width 7 height 7
click at [254, 298] on icon at bounding box center [253, 341] width 7 height 7
click at [255, 298] on icon at bounding box center [253, 341] width 7 height 7
click at [296, 298] on icon at bounding box center [296, 341] width 3 height 4
click at [297, 298] on icon at bounding box center [296, 341] width 7 height 7
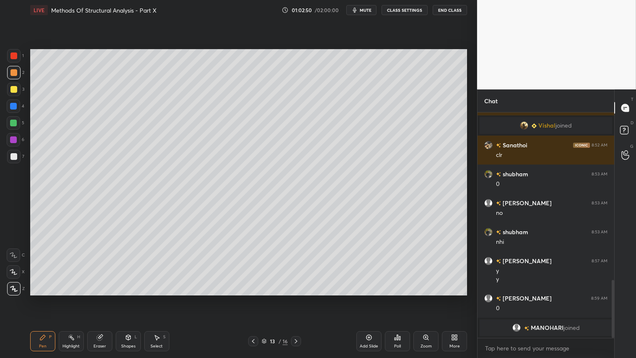
click at [297, 298] on icon at bounding box center [296, 341] width 7 height 7
click at [299, 298] on icon at bounding box center [296, 341] width 7 height 7
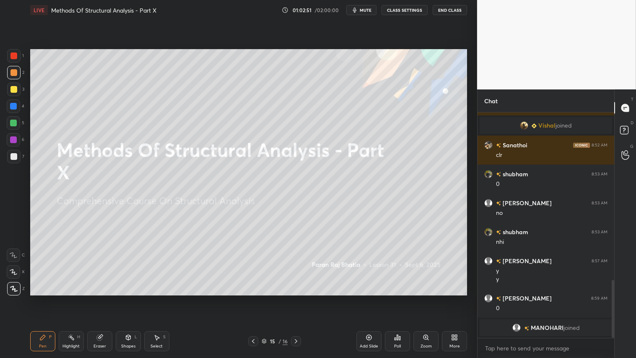
click at [253, 298] on icon at bounding box center [253, 341] width 7 height 7
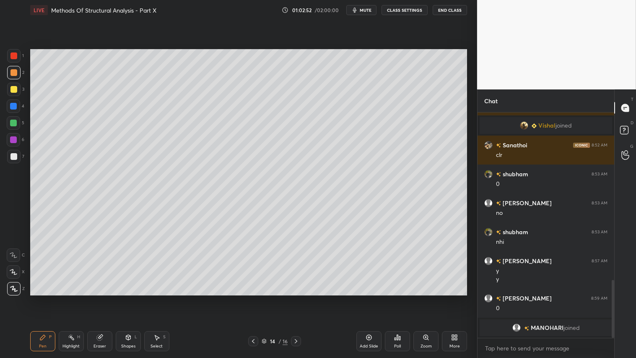
click at [364, 298] on div "Add Slide" at bounding box center [369, 341] width 25 height 20
click at [133, 298] on div "Shapes L" at bounding box center [128, 341] width 25 height 20
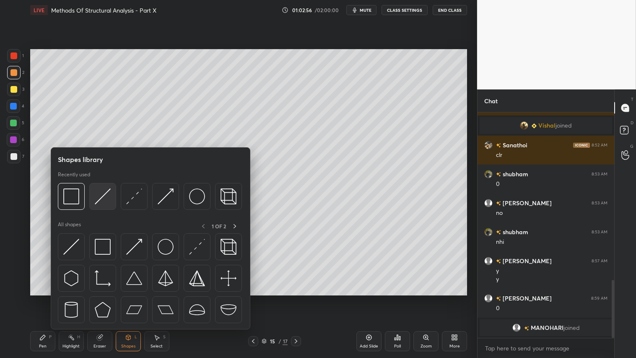
click at [104, 195] on img at bounding box center [103, 196] width 16 height 16
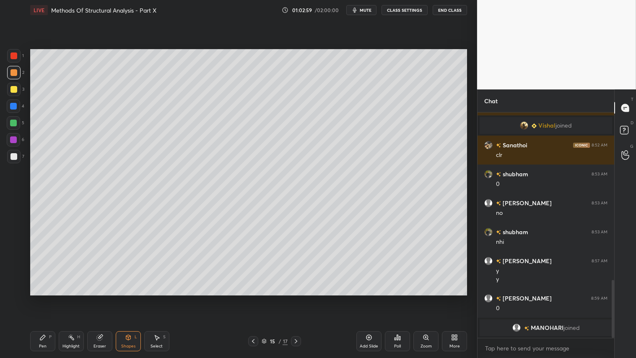
drag, startPoint x: 38, startPoint y: 346, endPoint x: 44, endPoint y: 317, distance: 29.5
click at [39, 298] on div "Pen P" at bounding box center [42, 341] width 25 height 20
click at [127, 298] on div "Shapes L" at bounding box center [128, 341] width 25 height 20
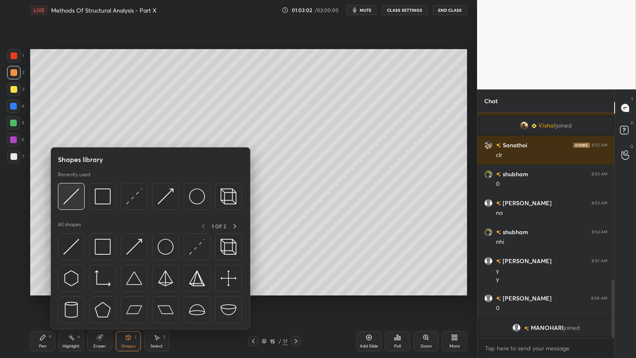
click at [70, 194] on img at bounding box center [71, 196] width 16 height 16
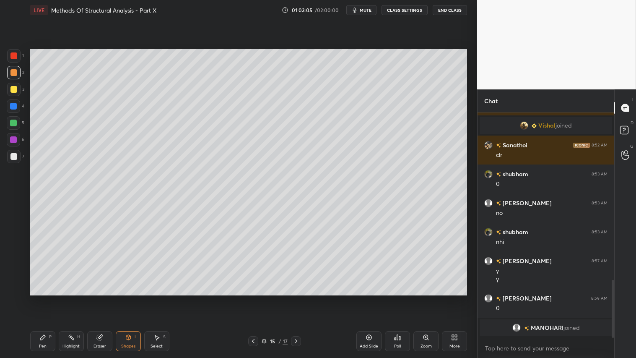
click at [42, 298] on div "Pen" at bounding box center [43, 346] width 8 height 4
click at [253, 298] on icon at bounding box center [253, 341] width 7 height 7
click at [255, 298] on icon at bounding box center [253, 341] width 7 height 7
click at [295, 298] on icon at bounding box center [296, 341] width 7 height 7
click at [296, 298] on icon at bounding box center [296, 341] width 7 height 7
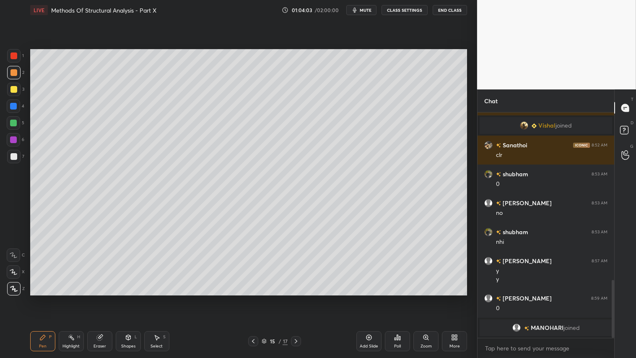
click at [14, 70] on div at bounding box center [13, 72] width 7 height 7
click at [38, 298] on div "Pen P" at bounding box center [42, 341] width 25 height 20
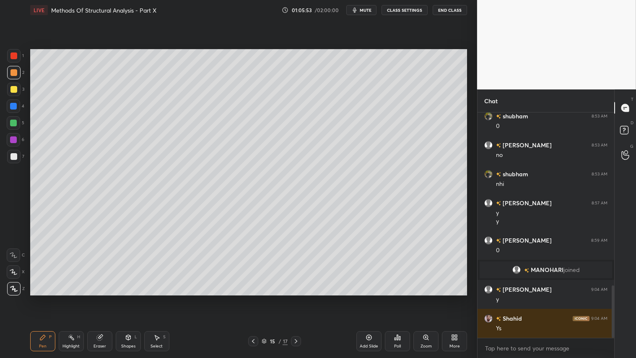
scroll to position [739, 0]
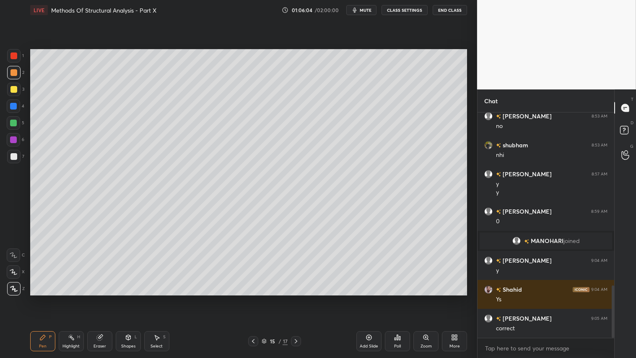
drag, startPoint x: 14, startPoint y: 72, endPoint x: 16, endPoint y: 76, distance: 4.3
click at [15, 73] on div at bounding box center [13, 72] width 7 height 7
click at [368, 298] on div "Add Slide" at bounding box center [369, 341] width 25 height 20
click at [253, 298] on icon at bounding box center [253, 341] width 7 height 7
click at [299, 298] on icon at bounding box center [296, 341] width 7 height 7
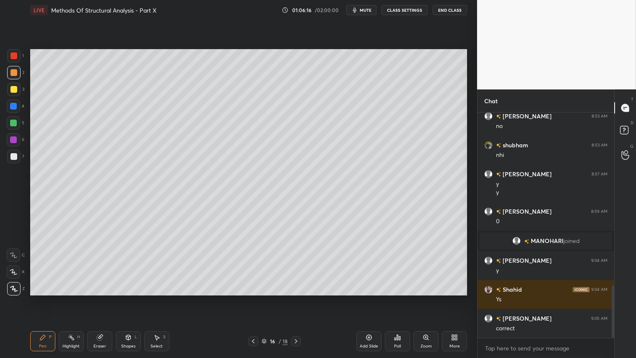
click at [252, 298] on icon at bounding box center [253, 341] width 7 height 7
click at [297, 298] on icon at bounding box center [296, 341] width 7 height 7
click at [252, 298] on icon at bounding box center [253, 341] width 7 height 7
click at [298, 298] on icon at bounding box center [296, 341] width 7 height 7
click at [250, 298] on icon at bounding box center [253, 341] width 7 height 7
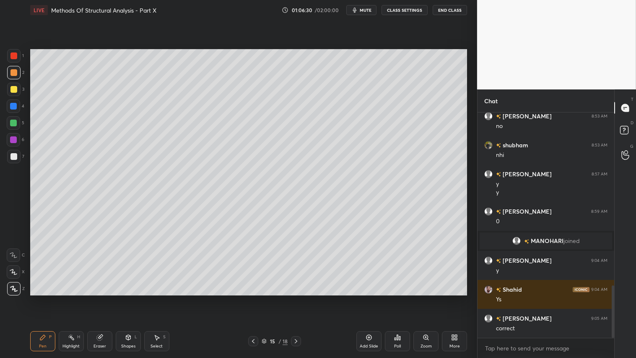
click at [298, 298] on icon at bounding box center [296, 341] width 7 height 7
click at [132, 298] on div "Shapes" at bounding box center [128, 346] width 14 height 4
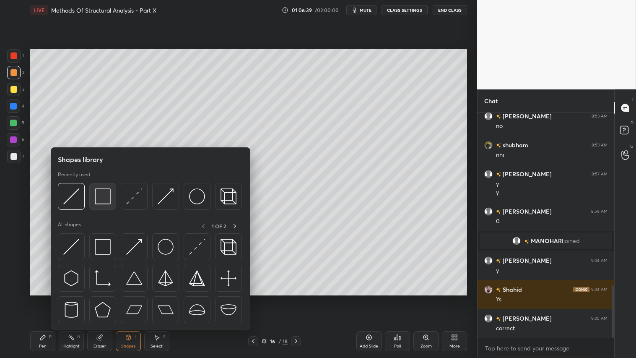
click at [102, 193] on img at bounding box center [103, 196] width 16 height 16
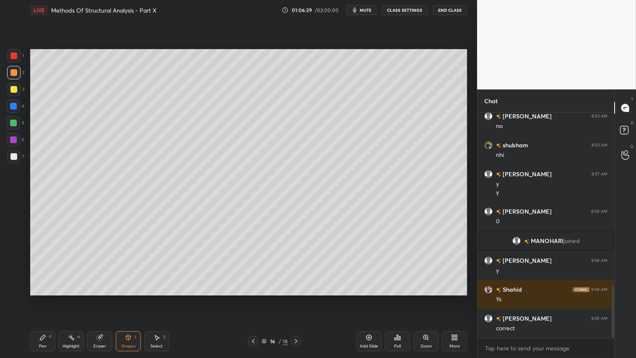
click at [14, 153] on div at bounding box center [13, 156] width 7 height 7
click at [44, 298] on icon at bounding box center [42, 337] width 7 height 7
click at [14, 74] on div at bounding box center [13, 72] width 7 height 7
click at [133, 298] on div "Shapes L" at bounding box center [128, 341] width 25 height 20
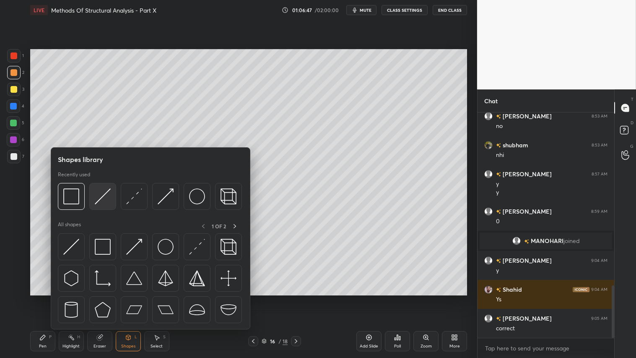
click at [94, 197] on div at bounding box center [102, 196] width 27 height 27
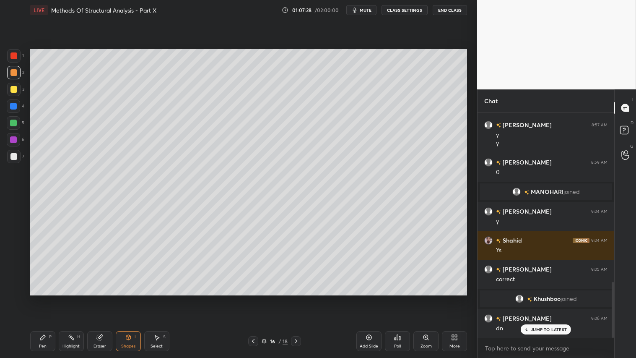
scroll to position [683, 0]
click at [540, 298] on p "JUMP TO LATEST" at bounding box center [549, 329] width 36 height 5
click at [10, 69] on div at bounding box center [13, 72] width 13 height 13
click at [44, 298] on icon at bounding box center [42, 337] width 7 height 7
click at [135, 298] on div "Shapes L" at bounding box center [128, 341] width 25 height 20
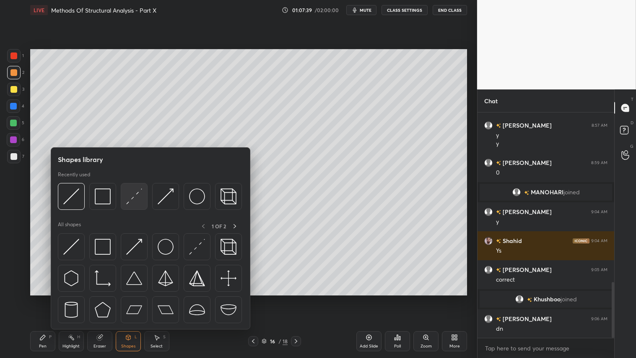
click at [132, 193] on img at bounding box center [134, 196] width 16 height 16
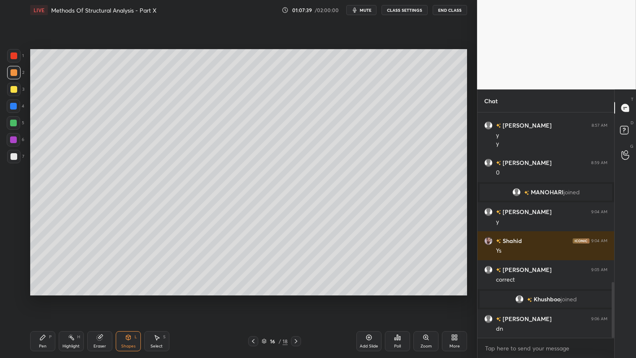
click at [12, 153] on div at bounding box center [13, 156] width 7 height 7
click at [45, 298] on div "Pen P" at bounding box center [42, 341] width 25 height 20
click at [369, 8] on span "mute" at bounding box center [366, 10] width 12 height 6
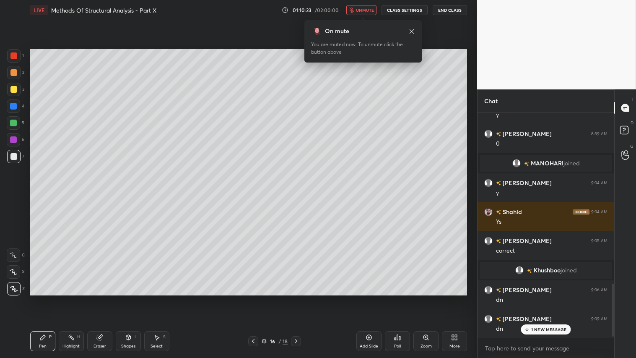
scroll to position [741, 0]
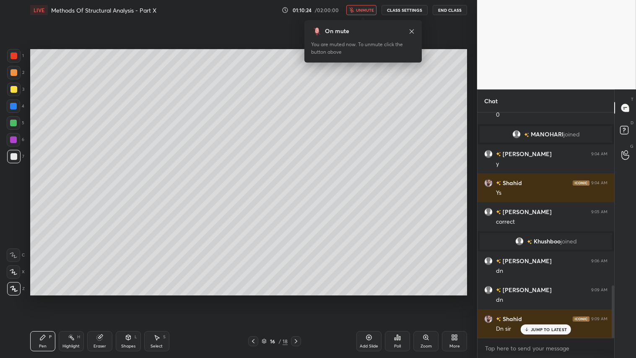
click at [365, 9] on span "unmute" at bounding box center [365, 10] width 18 height 6
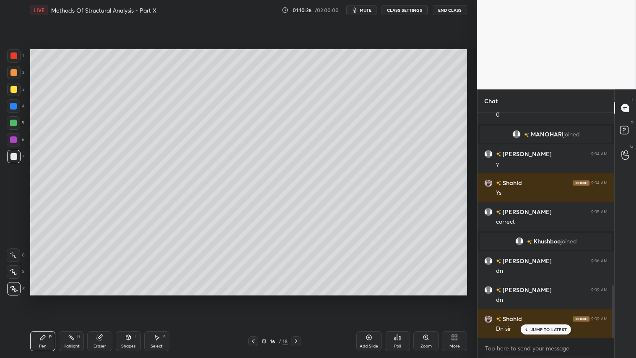
drag, startPoint x: 295, startPoint y: 340, endPoint x: 248, endPoint y: 338, distance: 47.1
click at [294, 298] on icon at bounding box center [296, 341] width 7 height 7
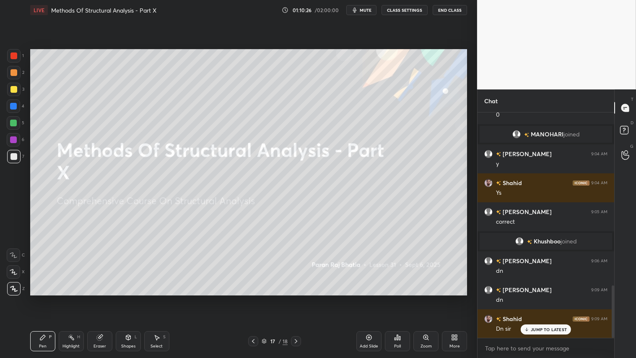
click at [251, 298] on div at bounding box center [253, 341] width 10 height 10
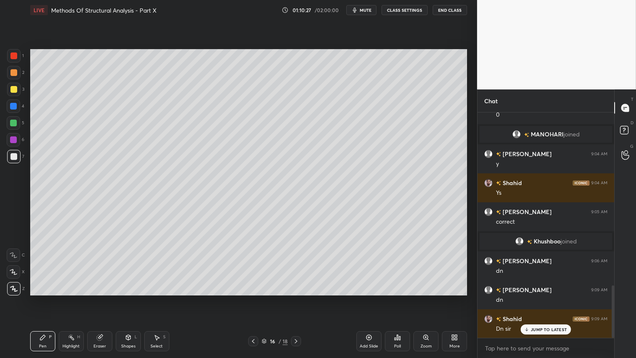
click at [370, 298] on div "Add Slide" at bounding box center [369, 341] width 25 height 20
click at [12, 70] on div at bounding box center [13, 72] width 7 height 7
click at [44, 298] on div "Pen P" at bounding box center [42, 341] width 25 height 20
click at [132, 298] on div "Shapes" at bounding box center [128, 346] width 14 height 4
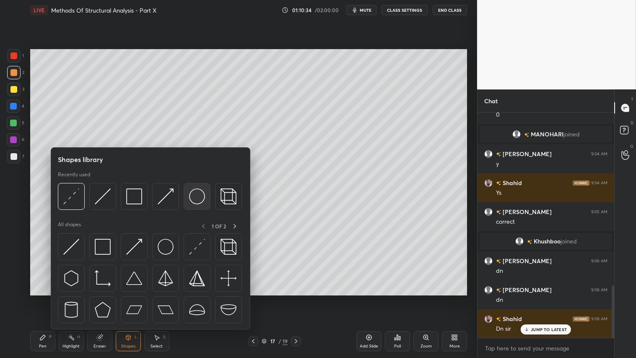
click at [201, 198] on img at bounding box center [197, 196] width 16 height 16
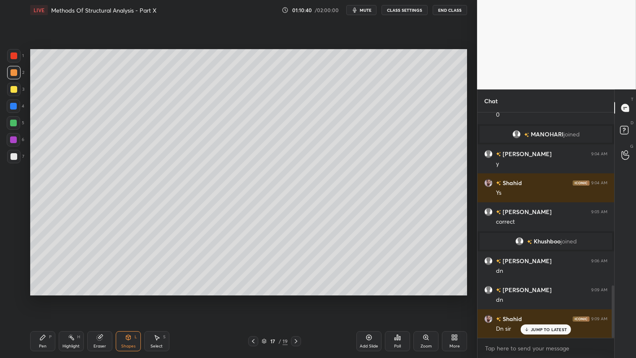
click at [133, 298] on div "Shapes L" at bounding box center [128, 341] width 25 height 20
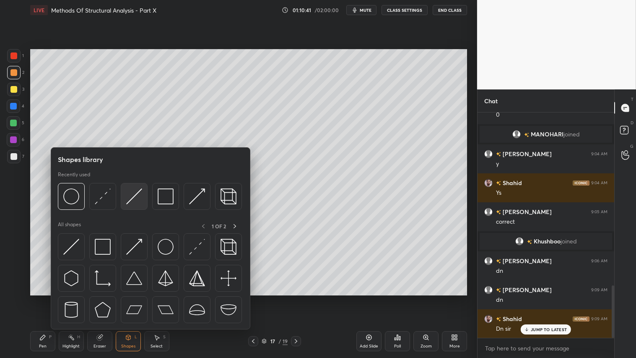
click at [130, 199] on img at bounding box center [134, 196] width 16 height 16
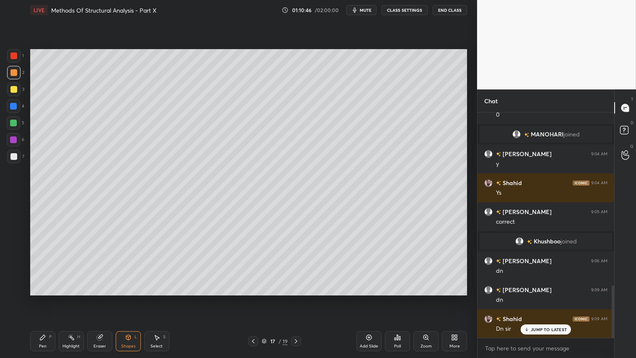
click at [96, 298] on div "Eraser" at bounding box center [99, 341] width 25 height 20
click at [130, 298] on div "Shapes L" at bounding box center [128, 341] width 25 height 20
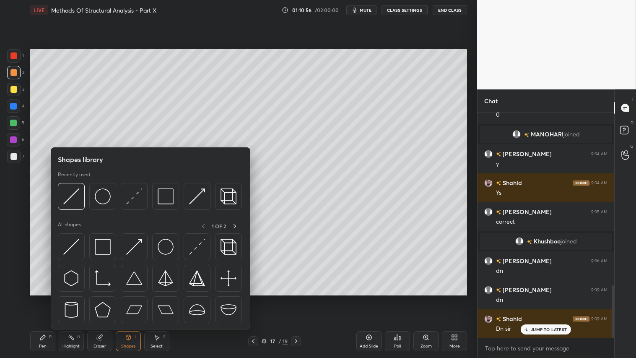
click at [101, 298] on div "Eraser" at bounding box center [99, 341] width 25 height 20
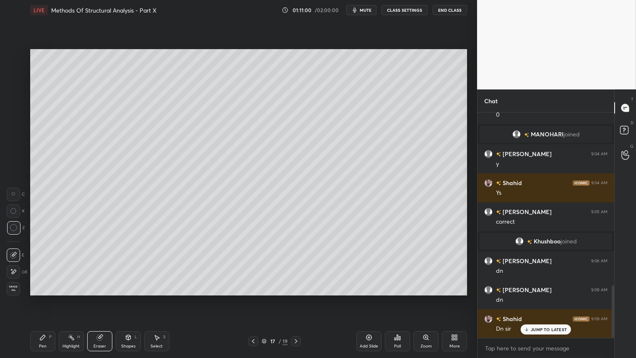
click at [135, 298] on div "Shapes L" at bounding box center [128, 341] width 25 height 20
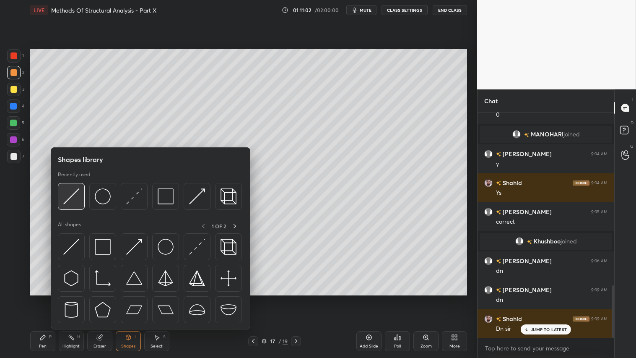
click at [76, 191] on img at bounding box center [71, 196] width 16 height 16
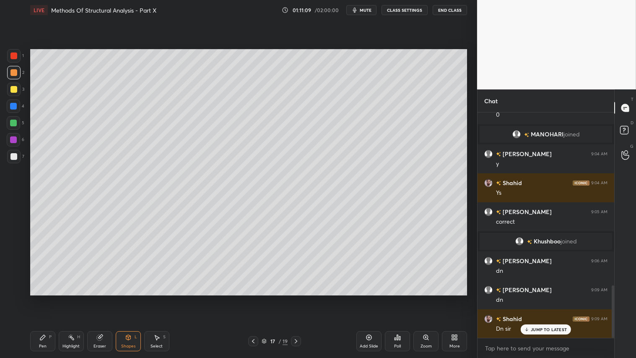
click at [122, 298] on div "Shapes L" at bounding box center [128, 341] width 25 height 20
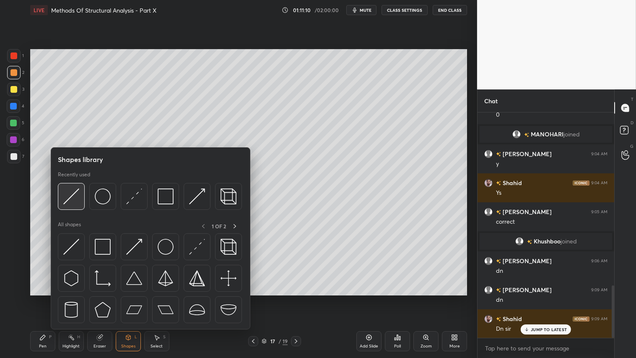
click at [70, 194] on img at bounding box center [71, 196] width 16 height 16
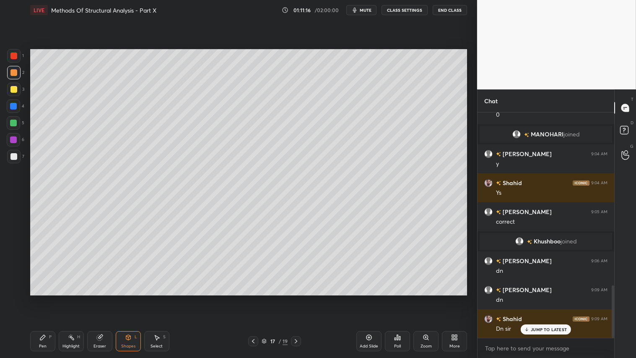
click at [46, 298] on div "Pen P" at bounding box center [42, 341] width 25 height 20
click at [15, 90] on div at bounding box center [13, 89] width 7 height 7
click at [11, 73] on div at bounding box center [13, 72] width 7 height 7
drag, startPoint x: 131, startPoint y: 346, endPoint x: 133, endPoint y: 332, distance: 13.5
click at [131, 298] on div "Shapes" at bounding box center [128, 346] width 14 height 4
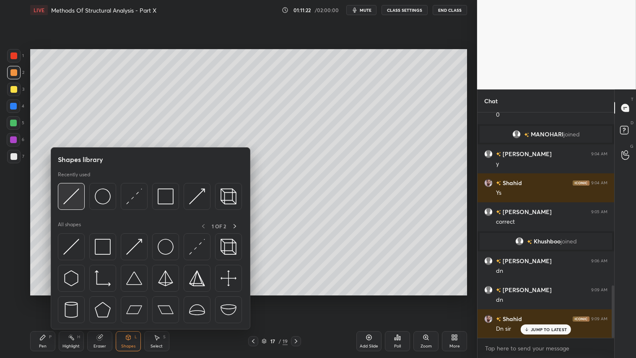
click at [78, 193] on img at bounding box center [71, 196] width 16 height 16
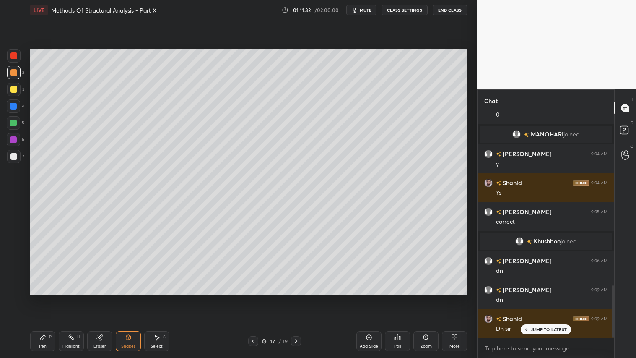
click at [44, 298] on div "Pen P" at bounding box center [42, 341] width 25 height 20
click at [48, 298] on div "Pen P" at bounding box center [42, 341] width 25 height 20
click at [130, 298] on div "Shapes" at bounding box center [128, 346] width 14 height 4
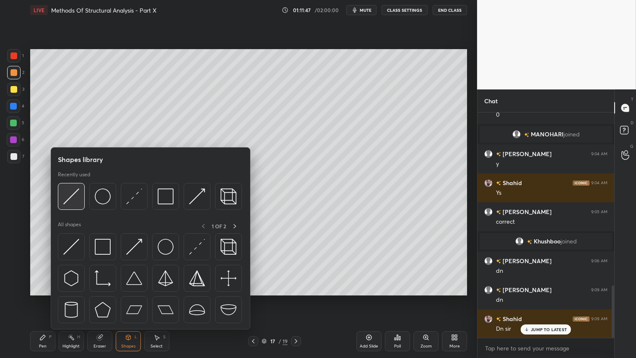
click at [71, 192] on img at bounding box center [71, 196] width 16 height 16
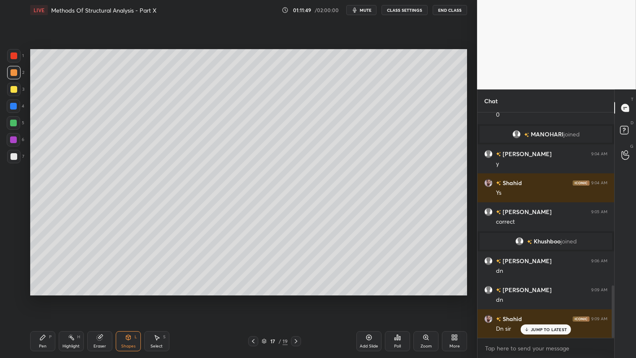
click at [13, 55] on div at bounding box center [13, 55] width 7 height 7
click at [133, 298] on div "Shapes L" at bounding box center [128, 341] width 25 height 20
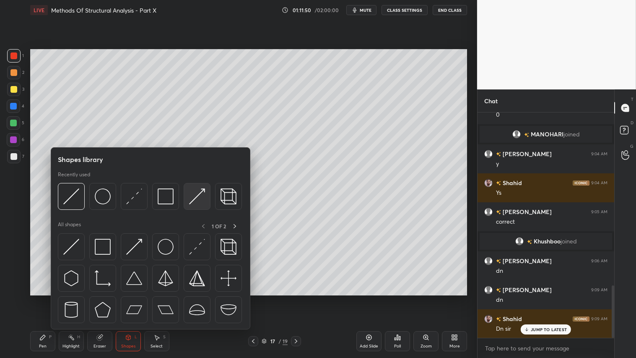
click at [196, 198] on img at bounding box center [197, 196] width 16 height 16
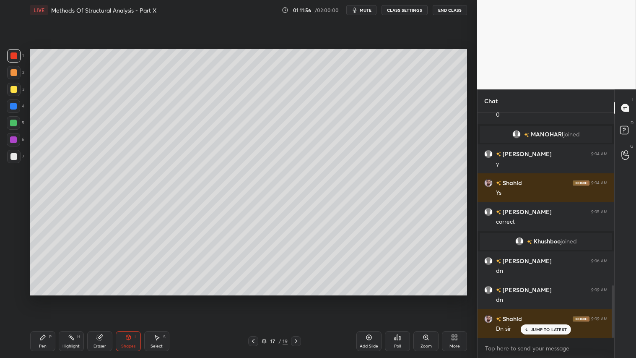
click at [45, 298] on div "Pen P" at bounding box center [42, 341] width 25 height 20
click at [11, 104] on div at bounding box center [13, 106] width 7 height 7
click at [123, 298] on div "Shapes L" at bounding box center [128, 341] width 25 height 20
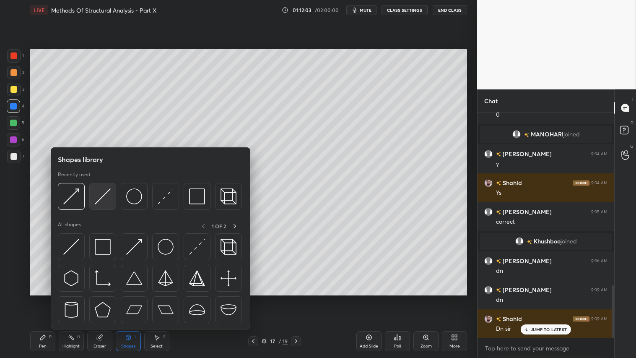
click at [102, 196] on img at bounding box center [103, 196] width 16 height 16
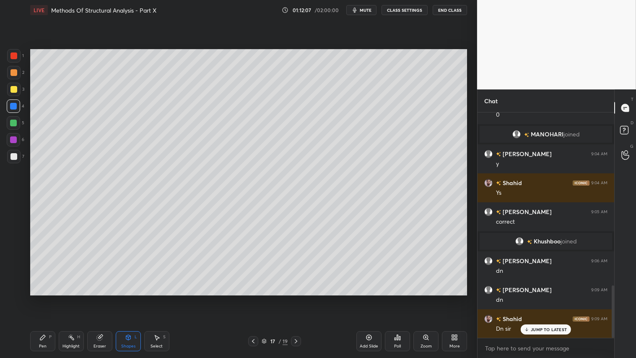
click at [104, 298] on div "Eraser" at bounding box center [99, 341] width 25 height 20
click at [53, 298] on div "Pen P" at bounding box center [42, 341] width 25 height 20
click at [13, 106] on div at bounding box center [13, 106] width 7 height 7
click at [131, 298] on icon at bounding box center [128, 337] width 7 height 7
click at [44, 298] on icon at bounding box center [42, 337] width 7 height 7
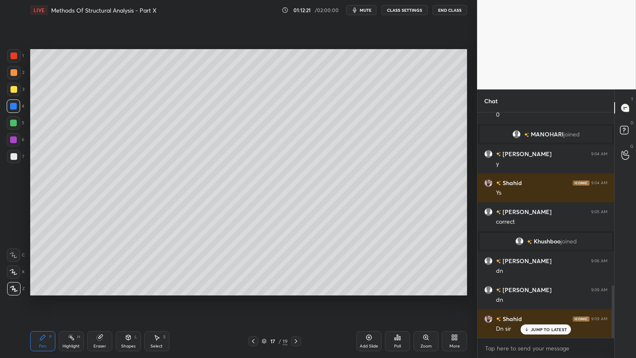
drag, startPoint x: 129, startPoint y: 343, endPoint x: 128, endPoint y: 333, distance: 10.6
click at [129, 298] on div "Shapes L" at bounding box center [128, 341] width 25 height 20
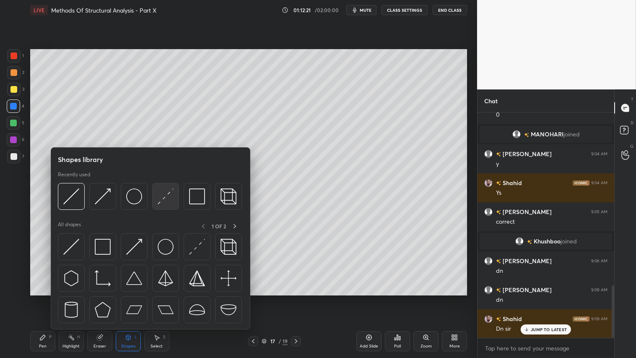
click at [164, 201] on img at bounding box center [166, 196] width 16 height 16
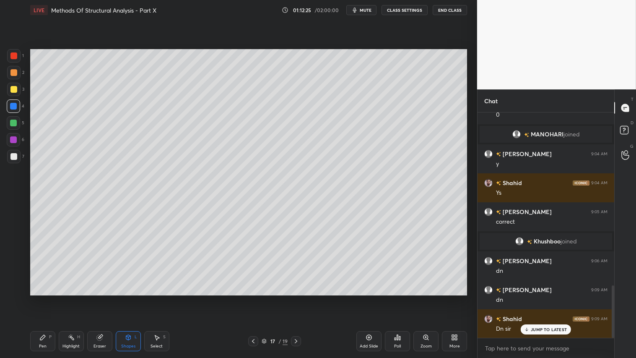
click at [52, 298] on div "Pen P" at bounding box center [42, 341] width 25 height 20
click at [254, 298] on icon at bounding box center [253, 341] width 3 height 4
click at [295, 298] on icon at bounding box center [296, 341] width 7 height 7
click at [16, 70] on div at bounding box center [13, 72] width 7 height 7
drag, startPoint x: 97, startPoint y: 341, endPoint x: 106, endPoint y: 297, distance: 44.9
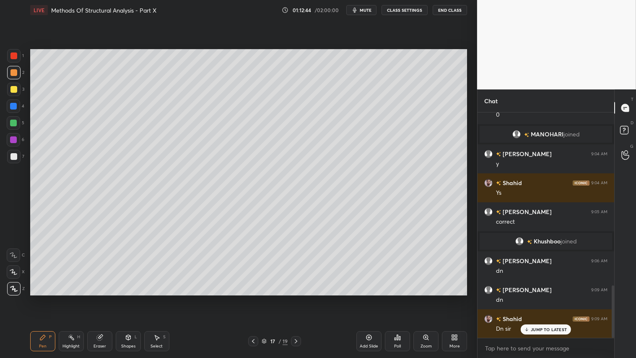
click at [98, 298] on icon at bounding box center [99, 337] width 7 height 7
click at [51, 298] on div "Pen P" at bounding box center [42, 341] width 25 height 20
click at [16, 72] on div at bounding box center [13, 72] width 7 height 7
click at [136, 298] on div "Shapes L" at bounding box center [128, 341] width 25 height 20
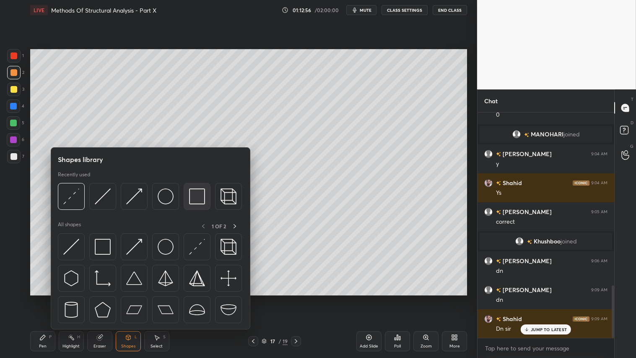
click at [207, 194] on div at bounding box center [197, 196] width 27 height 27
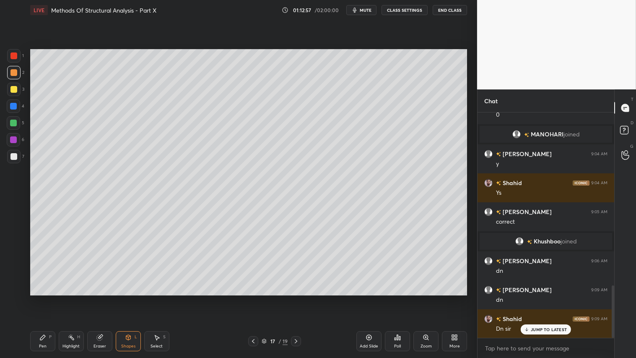
drag, startPoint x: 5, startPoint y: 154, endPoint x: 21, endPoint y: 135, distance: 25.0
click at [8, 151] on div "1 2 3 4 5 6 7 C X Z C X Z E E Erase all H H" at bounding box center [13, 172] width 27 height 246
click at [253, 298] on icon at bounding box center [253, 341] width 7 height 7
click at [291, 298] on div "16 / 19" at bounding box center [274, 341] width 53 height 10
click at [297, 298] on icon at bounding box center [296, 341] width 7 height 7
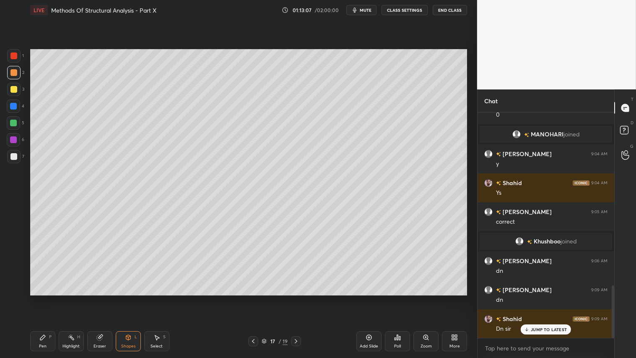
click at [137, 298] on div "Shapes L" at bounding box center [128, 341] width 25 height 20
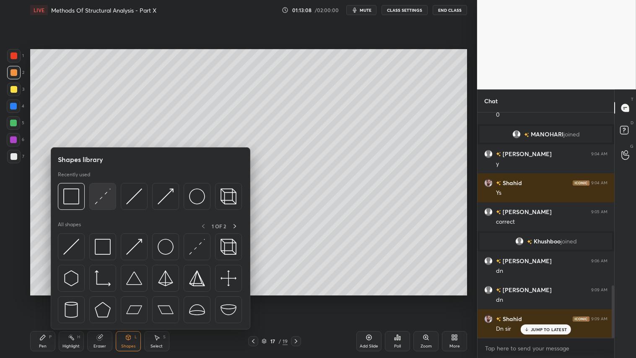
click at [106, 195] on img at bounding box center [103, 196] width 16 height 16
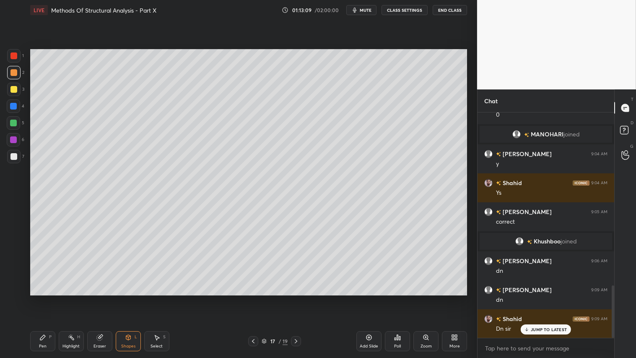
click at [13, 90] on div at bounding box center [13, 89] width 7 height 7
drag, startPoint x: 133, startPoint y: 342, endPoint x: 133, endPoint y: 334, distance: 8.8
click at [133, 298] on div "Shapes L" at bounding box center [128, 341] width 25 height 20
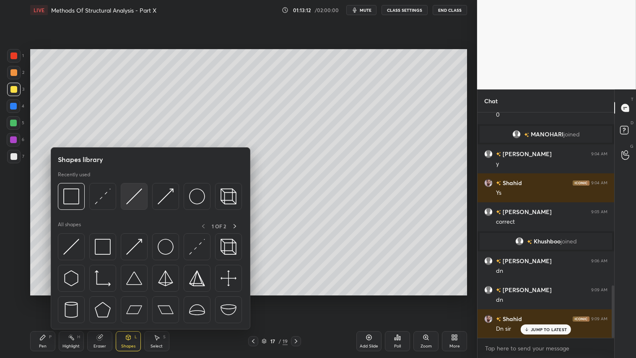
click at [133, 195] on img at bounding box center [134, 196] width 16 height 16
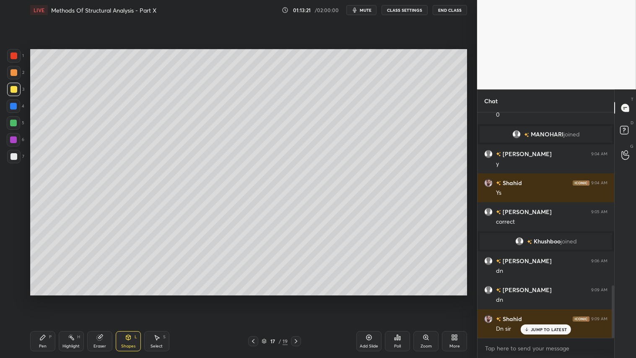
drag, startPoint x: 45, startPoint y: 344, endPoint x: 96, endPoint y: 318, distance: 58.2
click at [45, 298] on div "Pen" at bounding box center [43, 346] width 8 height 4
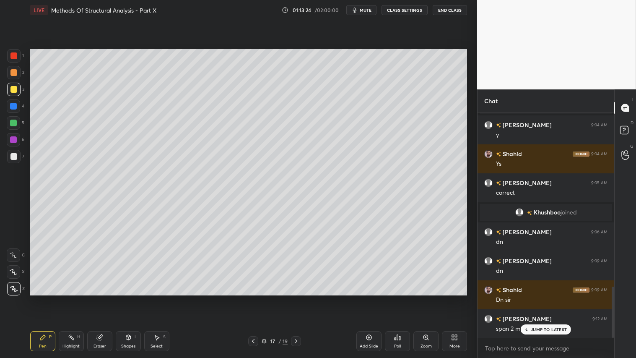
click at [555, 298] on p "JUMP TO LATEST" at bounding box center [549, 329] width 36 height 5
click at [255, 298] on icon at bounding box center [253, 341] width 7 height 7
click at [107, 298] on div "Eraser" at bounding box center [99, 341] width 25 height 20
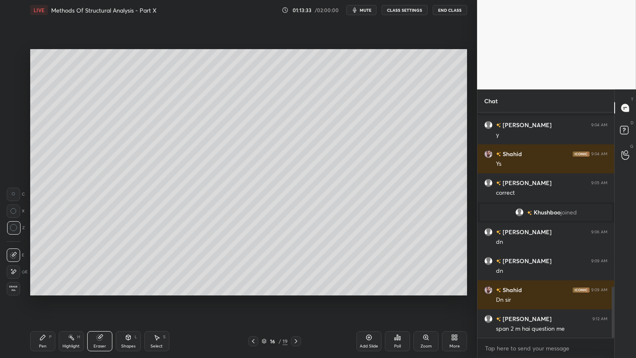
click at [43, 298] on div "Pen P" at bounding box center [42, 341] width 25 height 20
drag, startPoint x: 15, startPoint y: 74, endPoint x: 26, endPoint y: 86, distance: 16.7
click at [17, 75] on div at bounding box center [13, 72] width 13 height 13
click at [14, 154] on div at bounding box center [13, 156] width 7 height 7
click at [9, 89] on div at bounding box center [13, 89] width 13 height 13
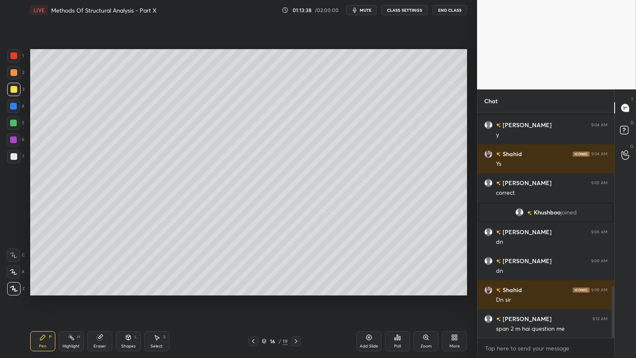
click at [297, 298] on icon at bounding box center [296, 341] width 7 height 7
click at [130, 298] on icon at bounding box center [128, 337] width 7 height 7
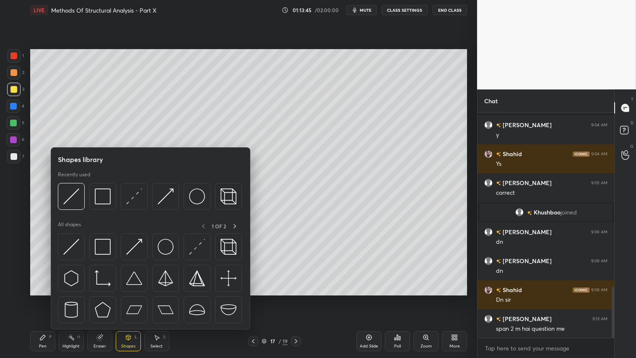
drag, startPoint x: 103, startPoint y: 339, endPoint x: 110, endPoint y: 332, distance: 9.5
click at [104, 298] on div "Eraser" at bounding box center [99, 341] width 25 height 20
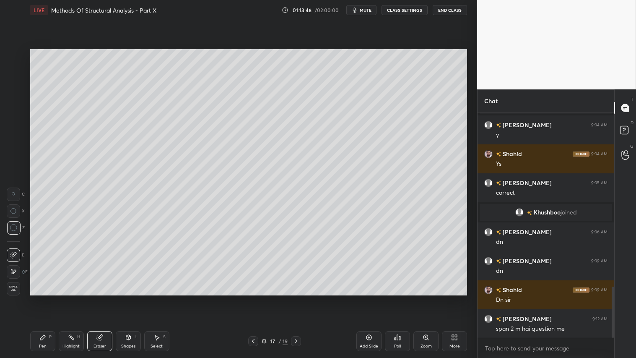
click at [14, 189] on div at bounding box center [13, 194] width 13 height 13
drag, startPoint x: 127, startPoint y: 339, endPoint x: 128, endPoint y: 330, distance: 9.0
click at [128, 298] on icon at bounding box center [128, 337] width 5 height 5
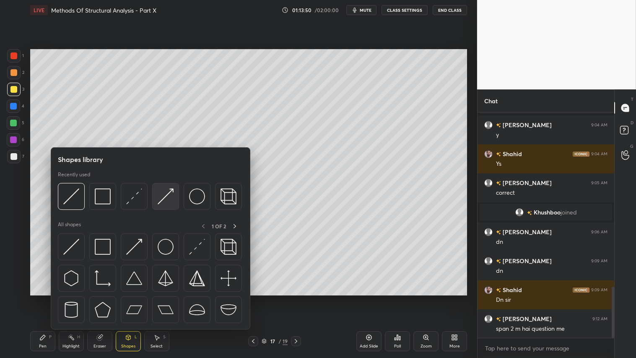
click at [162, 195] on img at bounding box center [166, 196] width 16 height 16
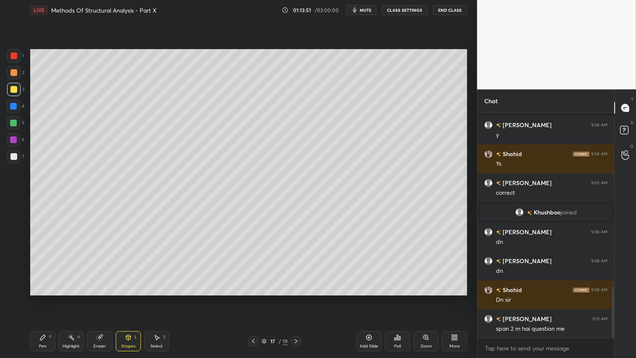
click at [14, 53] on div at bounding box center [13, 55] width 7 height 7
click at [45, 298] on div "Pen P" at bounding box center [42, 341] width 25 height 20
click at [12, 72] on div at bounding box center [13, 72] width 7 height 7
click at [48, 298] on div "Pen P" at bounding box center [42, 341] width 25 height 20
drag, startPoint x: 97, startPoint y: 344, endPoint x: 98, endPoint y: 298, distance: 45.7
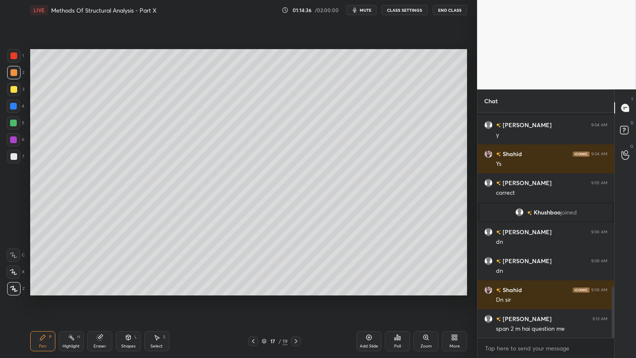
click at [99, 298] on div "Eraser" at bounding box center [100, 346] width 13 height 4
click at [41, 298] on div "Pen" at bounding box center [43, 346] width 8 height 4
drag, startPoint x: 12, startPoint y: 75, endPoint x: 27, endPoint y: 308, distance: 234.2
click at [13, 76] on div at bounding box center [13, 72] width 7 height 7
click at [41, 298] on div "Pen P" at bounding box center [42, 341] width 25 height 20
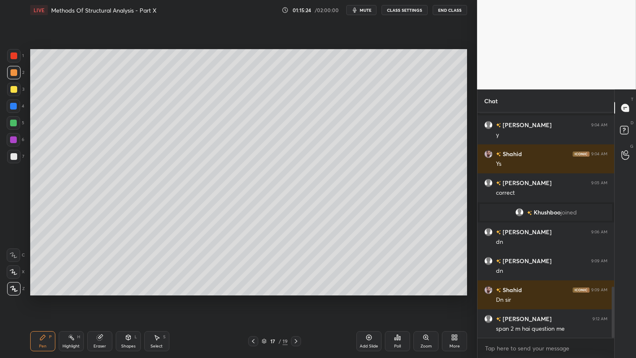
click at [125, 298] on div "Shapes" at bounding box center [128, 346] width 14 height 4
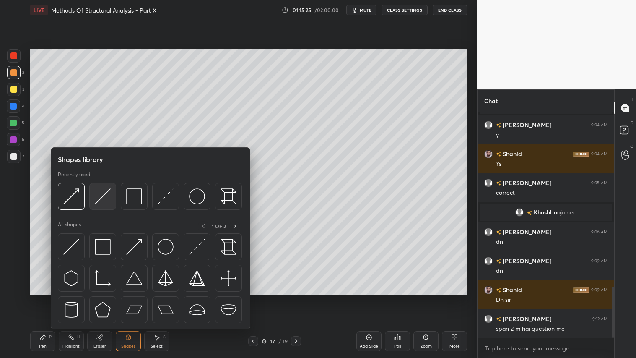
click at [100, 198] on img at bounding box center [103, 196] width 16 height 16
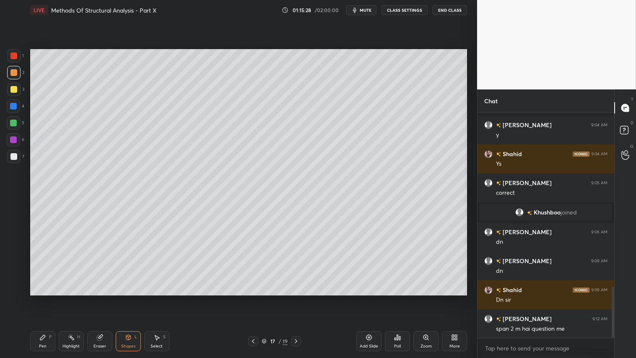
click at [44, 298] on div "Pen P" at bounding box center [42, 341] width 25 height 20
click at [128, 298] on icon at bounding box center [128, 337] width 5 height 5
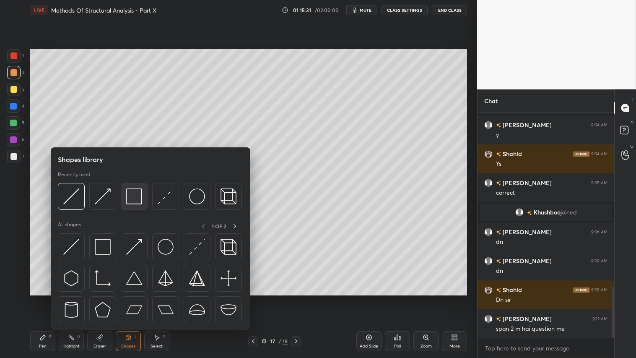
click at [140, 197] on img at bounding box center [134, 196] width 16 height 16
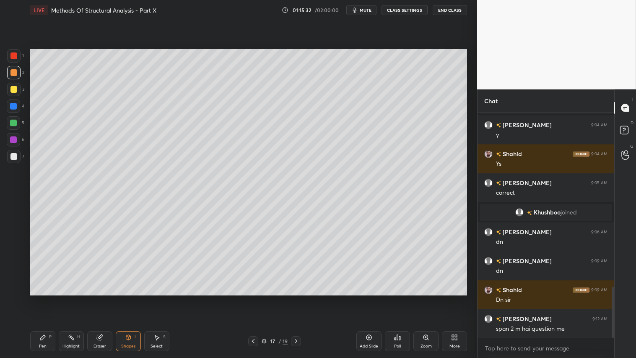
drag, startPoint x: 16, startPoint y: 156, endPoint x: 23, endPoint y: 156, distance: 7.1
click at [16, 156] on div at bounding box center [13, 156] width 7 height 7
drag, startPoint x: 20, startPoint y: 73, endPoint x: 18, endPoint y: 78, distance: 5.5
click at [18, 76] on div "2" at bounding box center [15, 72] width 17 height 13
drag, startPoint x: 39, startPoint y: 340, endPoint x: 55, endPoint y: 317, distance: 27.6
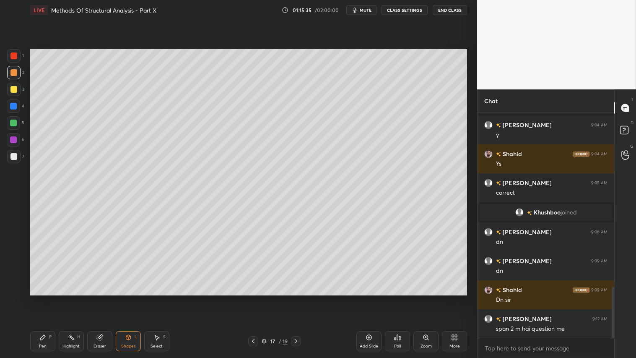
click at [41, 298] on icon at bounding box center [42, 337] width 7 height 7
click at [16, 74] on div at bounding box center [13, 72] width 13 height 13
click at [121, 298] on div "Shapes L" at bounding box center [128, 341] width 25 height 20
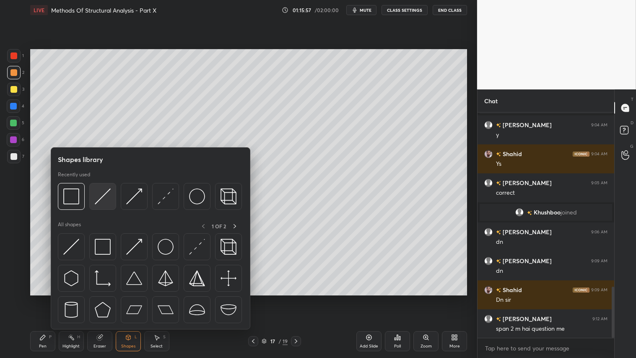
click at [107, 195] on img at bounding box center [103, 196] width 16 height 16
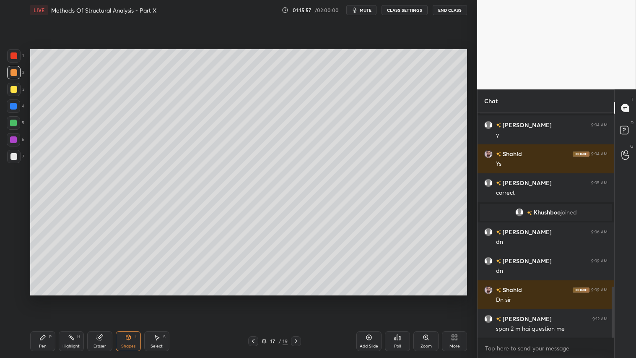
drag, startPoint x: 17, startPoint y: 89, endPoint x: 28, endPoint y: 96, distance: 13.5
click at [18, 89] on div at bounding box center [13, 89] width 13 height 13
drag, startPoint x: 251, startPoint y: 339, endPoint x: 263, endPoint y: 339, distance: 11.8
click at [253, 298] on icon at bounding box center [253, 341] width 7 height 7
click at [299, 298] on div at bounding box center [296, 341] width 10 height 10
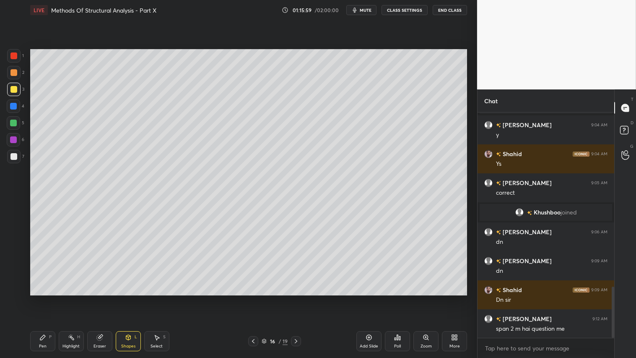
scroll to position [799, 0]
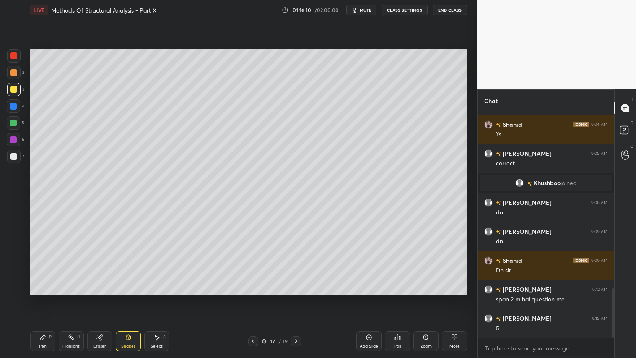
drag, startPoint x: 41, startPoint y: 338, endPoint x: 82, endPoint y: 319, distance: 45.8
click at [41, 298] on icon at bounding box center [42, 337] width 5 height 5
click at [13, 72] on div at bounding box center [13, 72] width 7 height 7
click at [43, 298] on div "Pen P" at bounding box center [42, 341] width 25 height 20
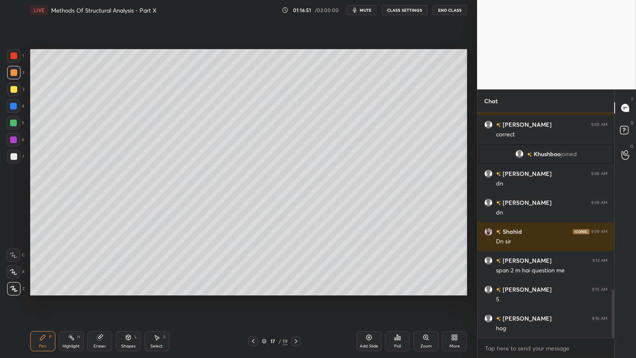
click at [368, 298] on div "Add Slide" at bounding box center [369, 341] width 25 height 20
drag, startPoint x: 249, startPoint y: 342, endPoint x: 254, endPoint y: 339, distance: 6.0
click at [250, 298] on div at bounding box center [253, 341] width 10 height 10
click at [299, 298] on icon at bounding box center [296, 341] width 7 height 7
click at [254, 298] on icon at bounding box center [253, 341] width 7 height 7
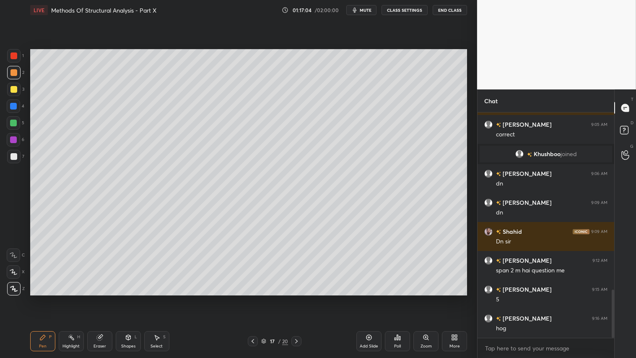
click at [296, 298] on icon at bounding box center [296, 341] width 7 height 7
click at [255, 298] on icon at bounding box center [253, 341] width 7 height 7
click at [299, 298] on icon at bounding box center [296, 341] width 7 height 7
click at [252, 298] on icon at bounding box center [253, 341] width 7 height 7
click at [296, 298] on icon at bounding box center [296, 341] width 7 height 7
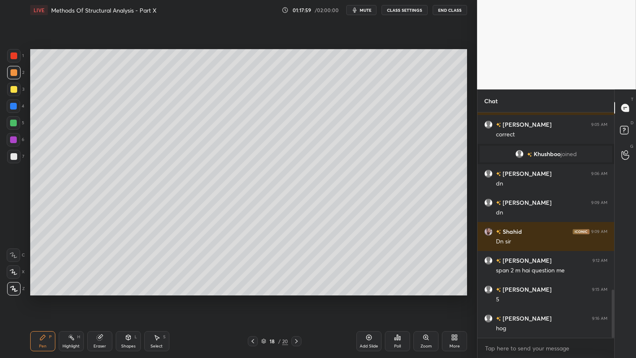
click at [129, 298] on div "Shapes" at bounding box center [128, 346] width 14 height 4
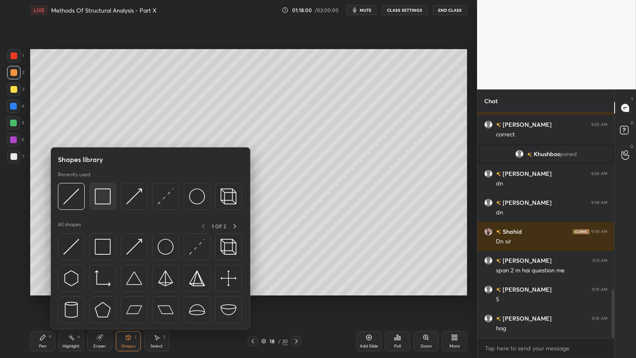
click at [105, 194] on img at bounding box center [103, 196] width 16 height 16
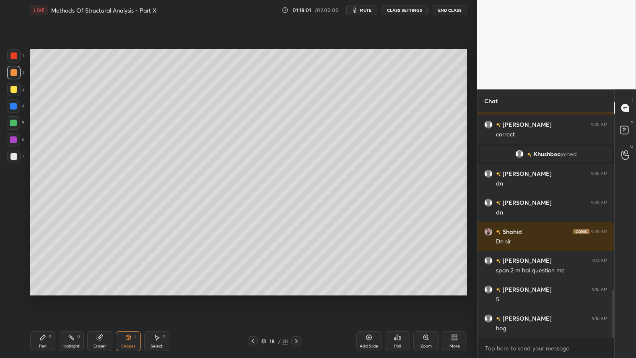
drag, startPoint x: 11, startPoint y: 156, endPoint x: 16, endPoint y: 154, distance: 5.3
click at [14, 155] on div at bounding box center [13, 156] width 7 height 7
click at [13, 71] on div at bounding box center [13, 72] width 7 height 7
drag, startPoint x: 256, startPoint y: 342, endPoint x: 258, endPoint y: 338, distance: 4.4
click at [256, 298] on icon at bounding box center [253, 341] width 7 height 7
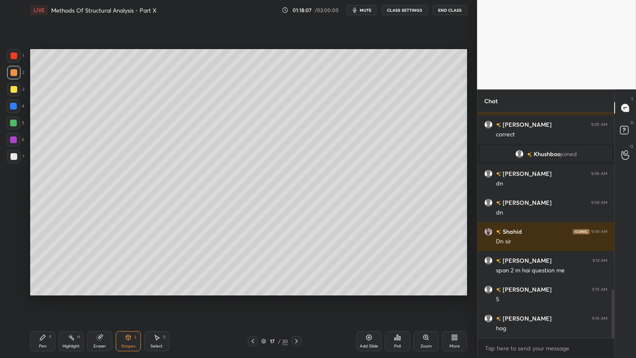
click at [300, 298] on icon at bounding box center [296, 341] width 7 height 7
click at [253, 298] on icon at bounding box center [253, 341] width 7 height 7
drag, startPoint x: 300, startPoint y: 347, endPoint x: 299, endPoint y: 341, distance: 6.0
click at [300, 298] on div "Pen P Highlight H Eraser Shapes L Select S 17 / 20 Add Slide Poll Zoom More" at bounding box center [248, 341] width 437 height 34
click at [41, 298] on div "Pen P" at bounding box center [42, 341] width 25 height 20
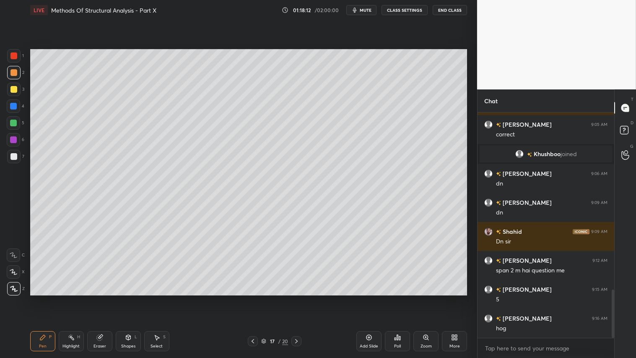
click at [294, 298] on icon at bounding box center [296, 341] width 7 height 7
click at [129, 298] on div "Shapes" at bounding box center [128, 346] width 14 height 4
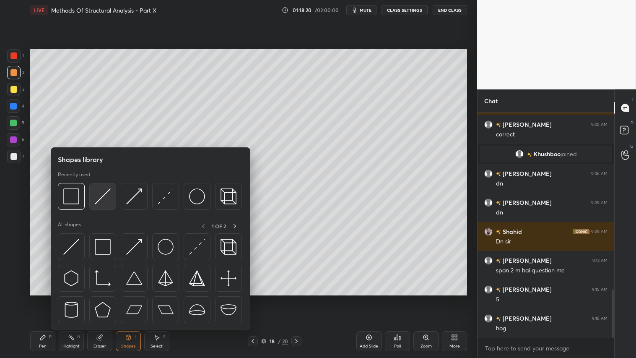
click at [107, 195] on img at bounding box center [103, 196] width 16 height 16
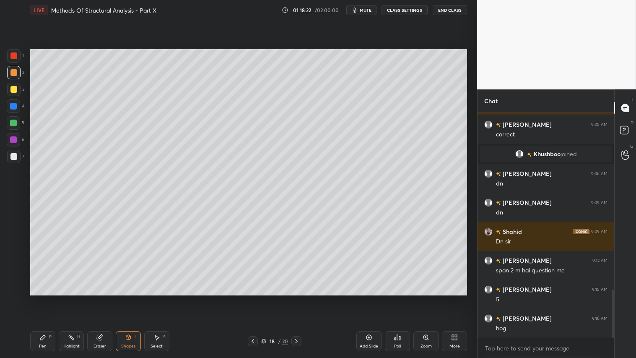
click at [45, 298] on div "Pen" at bounding box center [43, 346] width 8 height 4
click at [128, 298] on icon at bounding box center [128, 337] width 5 height 5
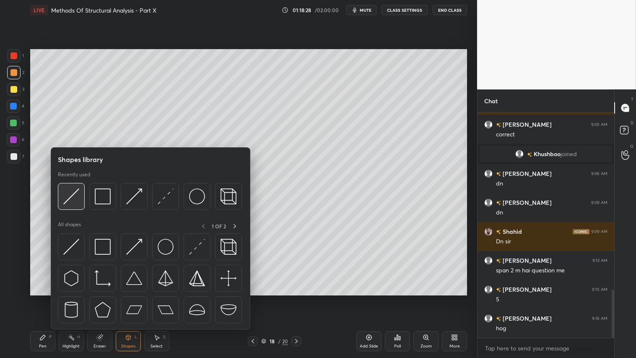
click at [81, 189] on div at bounding box center [71, 196] width 27 height 27
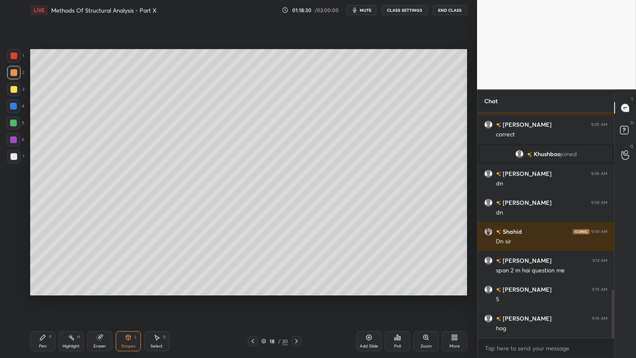
click at [51, 298] on div "P" at bounding box center [50, 337] width 3 height 4
click at [130, 298] on div "Shapes" at bounding box center [128, 346] width 14 height 4
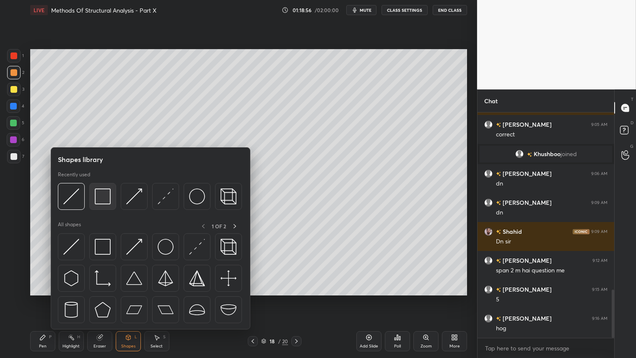
click at [106, 200] on img at bounding box center [103, 196] width 16 height 16
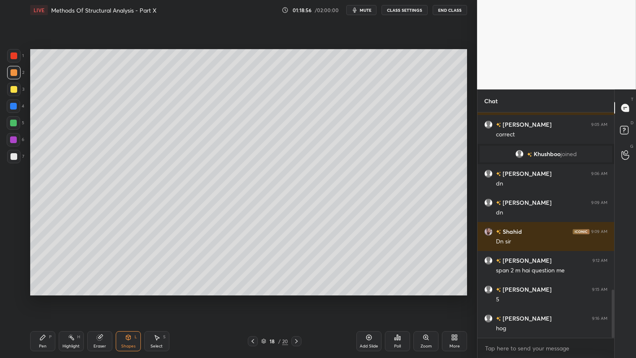
click at [16, 157] on div at bounding box center [13, 156] width 7 height 7
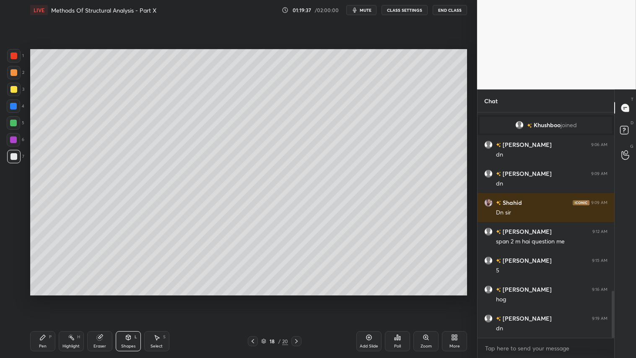
click at [300, 298] on div at bounding box center [297, 341] width 10 height 10
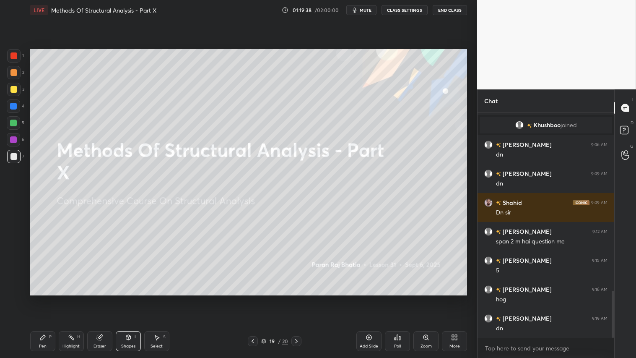
click at [249, 298] on div at bounding box center [253, 341] width 10 height 10
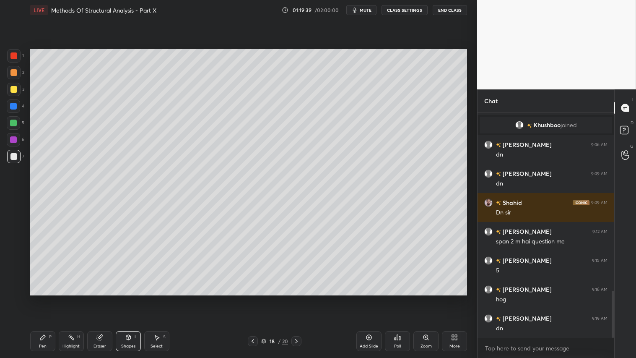
click at [371, 298] on div "Add Slide" at bounding box center [369, 341] width 25 height 20
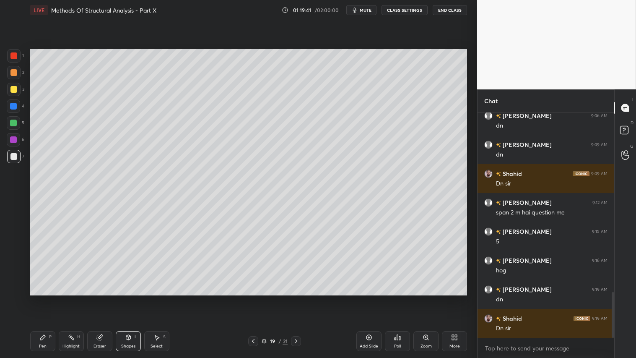
click at [449, 10] on button "End Class" at bounding box center [450, 10] width 34 height 10
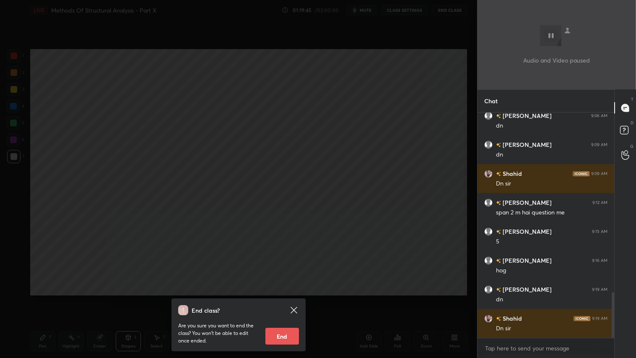
click at [420, 90] on div "End class? Are you sure you want to end the class? You won’t be able to edit on…" at bounding box center [238, 179] width 477 height 358
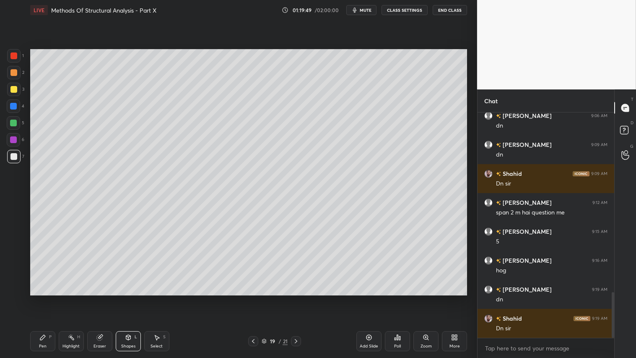
drag, startPoint x: 15, startPoint y: 157, endPoint x: 25, endPoint y: 313, distance: 156.4
click at [16, 158] on div at bounding box center [13, 156] width 7 height 7
click at [39, 298] on div "Pen P" at bounding box center [42, 341] width 25 height 20
click at [124, 298] on div "Shapes L" at bounding box center [128, 341] width 25 height 20
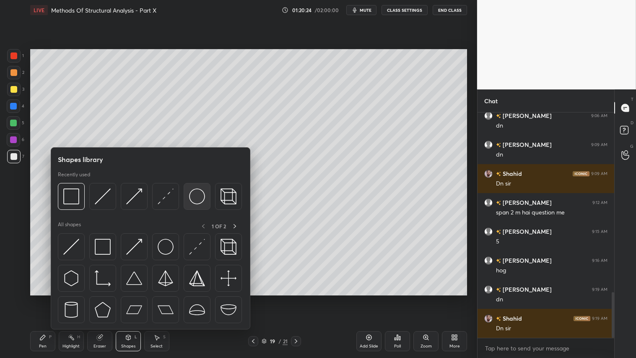
click at [198, 194] on img at bounding box center [197, 196] width 16 height 16
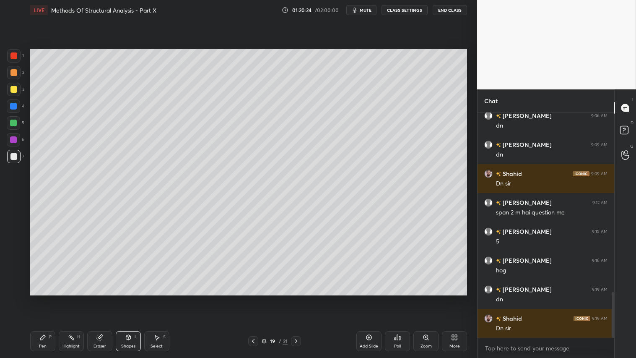
click at [13, 75] on div at bounding box center [13, 72] width 7 height 7
click at [132, 298] on div "Shapes L" at bounding box center [128, 341] width 25 height 20
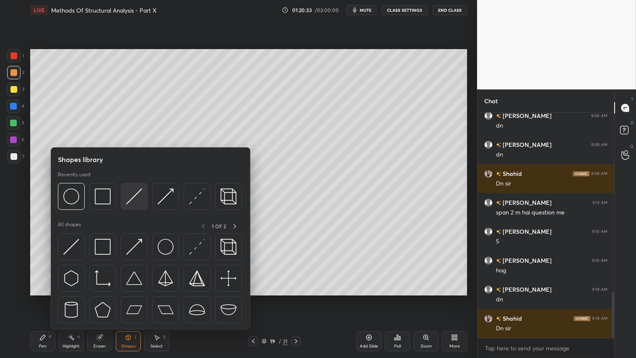
click at [130, 194] on img at bounding box center [134, 196] width 16 height 16
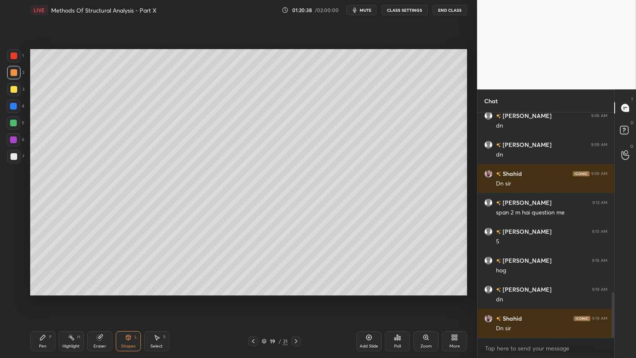
drag, startPoint x: 97, startPoint y: 341, endPoint x: 108, endPoint y: 326, distance: 18.6
click at [99, 298] on icon at bounding box center [99, 337] width 7 height 7
click at [132, 298] on div "Shapes L" at bounding box center [128, 341] width 25 height 20
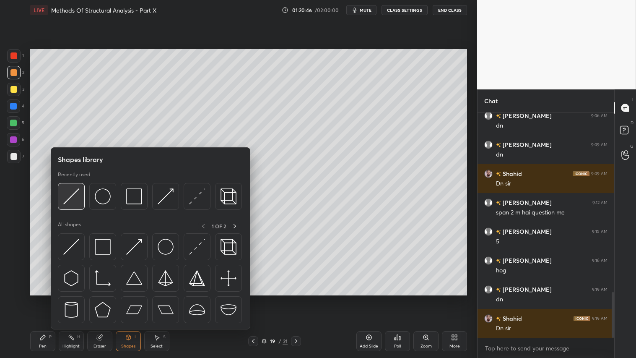
click at [72, 189] on img at bounding box center [71, 196] width 16 height 16
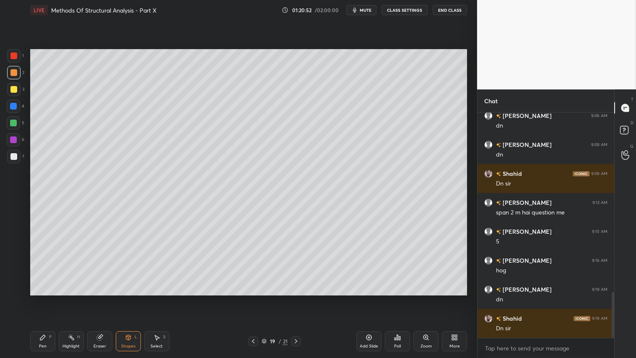
click at [125, 298] on div "Shapes L" at bounding box center [128, 341] width 25 height 20
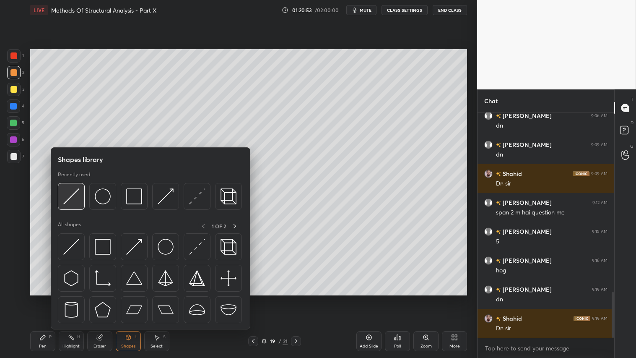
click at [78, 192] on img at bounding box center [71, 196] width 16 height 16
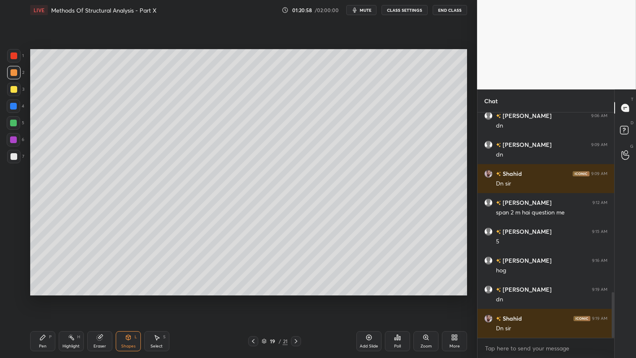
drag, startPoint x: 105, startPoint y: 336, endPoint x: 114, endPoint y: 301, distance: 36.8
click at [105, 298] on div "Eraser" at bounding box center [99, 341] width 25 height 20
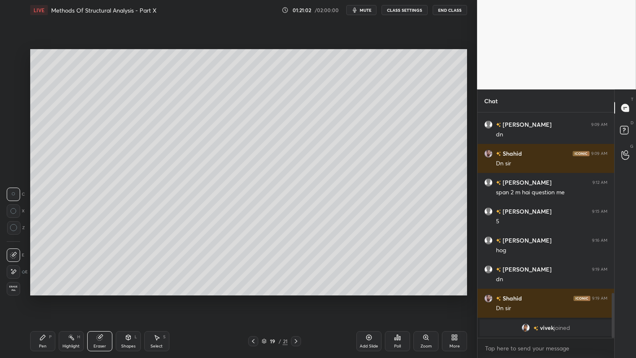
click at [144, 298] on div "Select S" at bounding box center [156, 341] width 25 height 20
click at [126, 298] on div "Shapes L" at bounding box center [128, 341] width 25 height 20
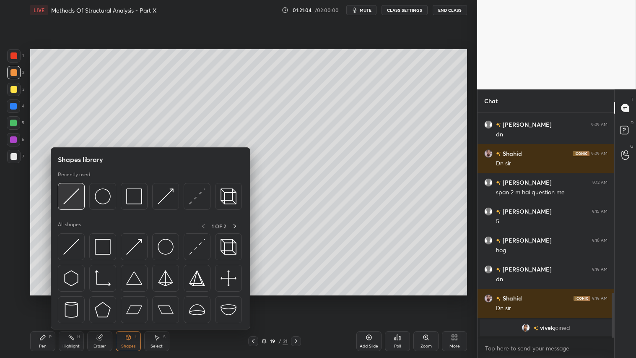
click at [76, 190] on img at bounding box center [71, 196] width 16 height 16
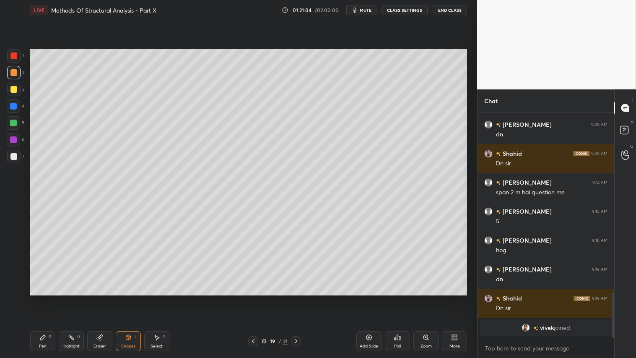
click at [15, 53] on div at bounding box center [13, 55] width 7 height 7
click at [107, 298] on div "Eraser" at bounding box center [99, 341] width 25 height 20
click at [43, 298] on div "Pen P" at bounding box center [42, 341] width 25 height 20
click at [14, 90] on div at bounding box center [13, 89] width 7 height 7
click at [17, 53] on div at bounding box center [13, 55] width 7 height 7
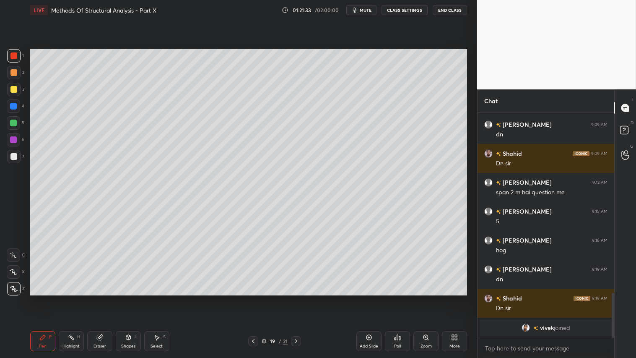
click at [128, 298] on div "Shapes" at bounding box center [128, 346] width 14 height 4
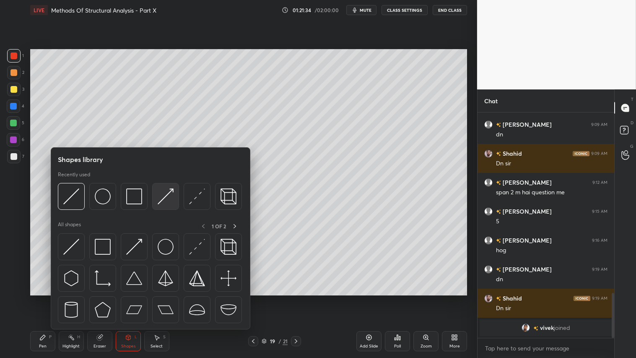
click at [162, 196] on img at bounding box center [166, 196] width 16 height 16
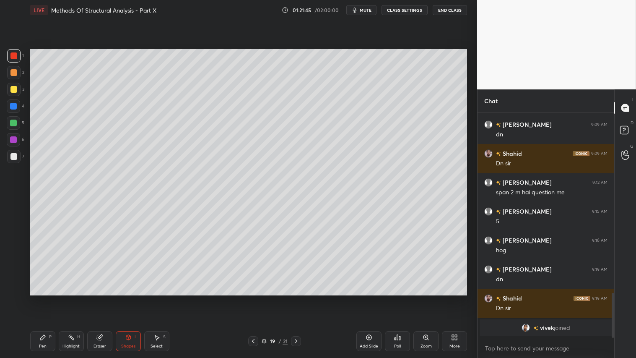
click at [47, 298] on div "Pen P" at bounding box center [42, 341] width 25 height 20
click at [13, 90] on div at bounding box center [13, 89] width 7 height 7
drag, startPoint x: 6, startPoint y: 67, endPoint x: 11, endPoint y: 72, distance: 6.8
click at [7, 68] on div "2" at bounding box center [15, 72] width 17 height 13
click at [131, 298] on div "Shapes L" at bounding box center [128, 341] width 25 height 20
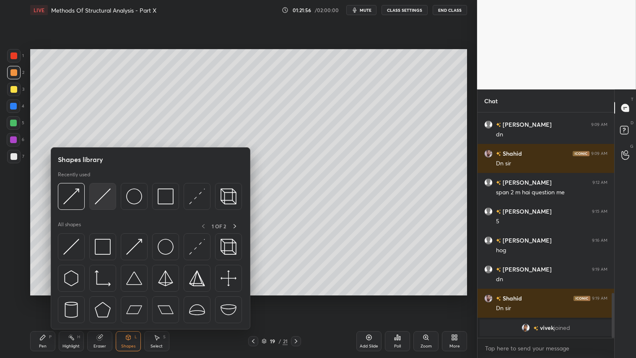
click at [101, 197] on img at bounding box center [103, 196] width 16 height 16
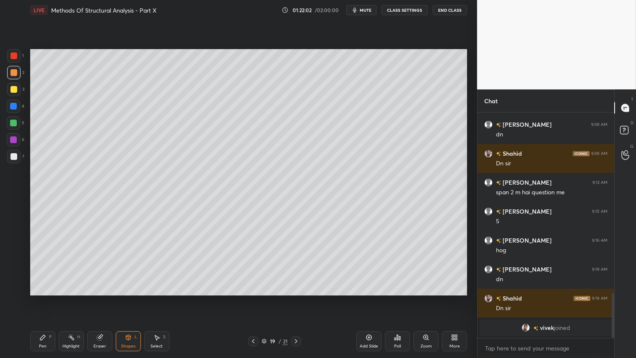
click at [50, 298] on div "Pen P" at bounding box center [42, 341] width 25 height 20
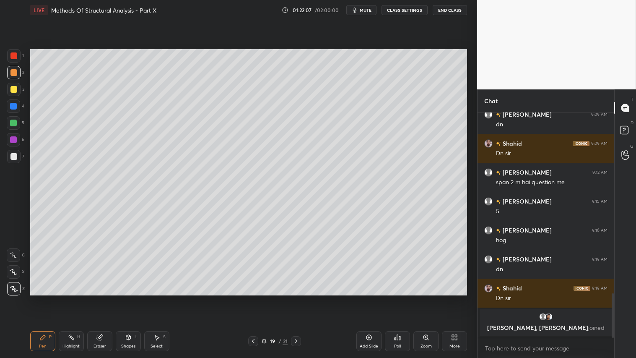
drag, startPoint x: 124, startPoint y: 341, endPoint x: 123, endPoint y: 332, distance: 8.9
click at [124, 298] on div "Shapes L" at bounding box center [128, 341] width 25 height 20
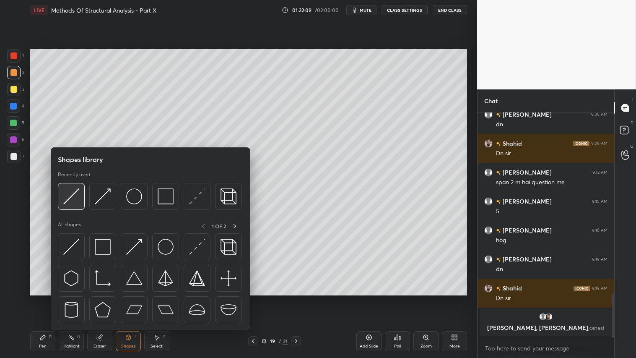
click at [76, 192] on img at bounding box center [71, 196] width 16 height 16
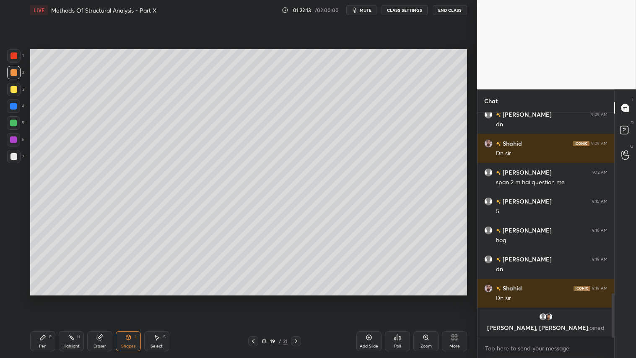
drag, startPoint x: 62, startPoint y: 341, endPoint x: 69, endPoint y: 310, distance: 31.4
click at [61, 298] on div "Highlight H" at bounding box center [71, 341] width 25 height 20
click at [47, 298] on div "Pen P" at bounding box center [42, 341] width 25 height 20
drag, startPoint x: 15, startPoint y: 68, endPoint x: 15, endPoint y: 97, distance: 29.8
click at [15, 71] on div at bounding box center [13, 72] width 13 height 13
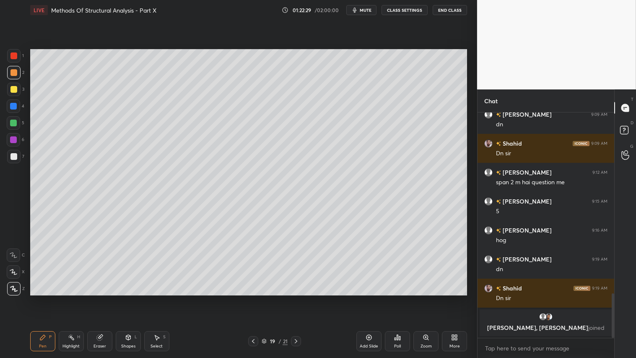
click at [44, 298] on div "Pen P Highlight H Eraser Shapes L Select S 19 / 21 Add Slide Poll Zoom More" at bounding box center [248, 341] width 437 height 34
drag, startPoint x: 368, startPoint y: 343, endPoint x: 368, endPoint y: 339, distance: 4.2
click at [368, 298] on div "Add Slide" at bounding box center [369, 346] width 18 height 4
drag, startPoint x: 124, startPoint y: 341, endPoint x: 128, endPoint y: 334, distance: 8.4
click at [127, 298] on div "Shapes L" at bounding box center [128, 341] width 25 height 20
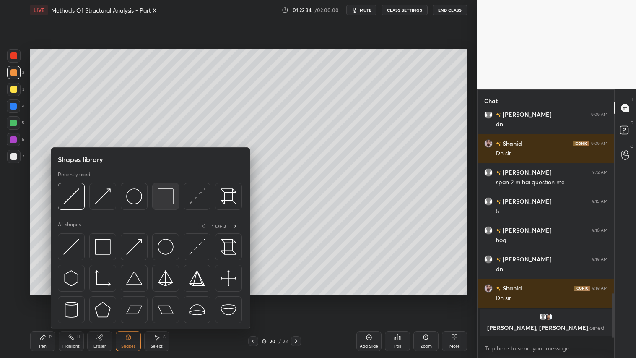
click at [165, 196] on img at bounding box center [166, 196] width 16 height 16
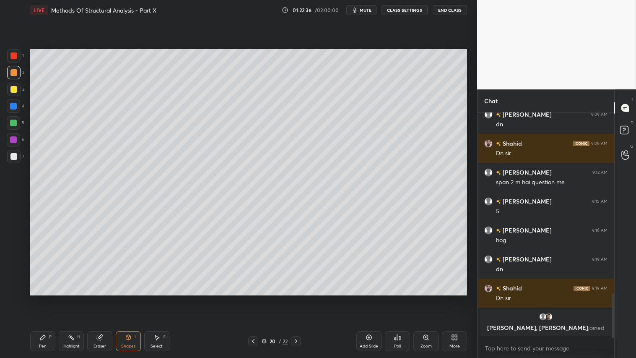
click at [15, 55] on div at bounding box center [13, 55] width 7 height 7
click at [128, 298] on icon at bounding box center [128, 337] width 5 height 5
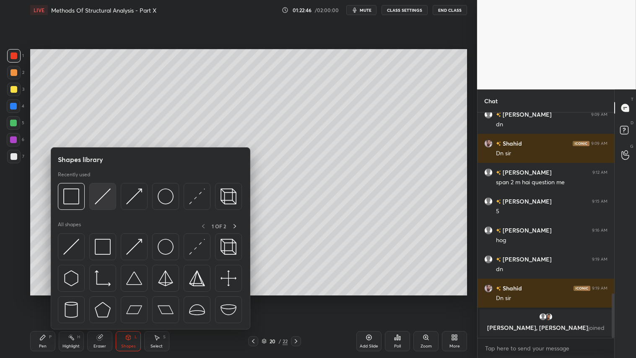
click at [102, 189] on img at bounding box center [103, 196] width 16 height 16
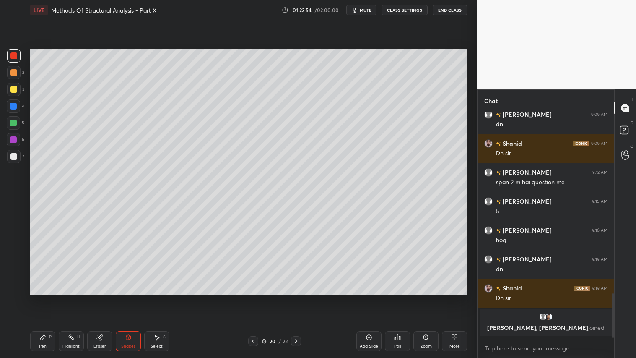
drag, startPoint x: 104, startPoint y: 340, endPoint x: 99, endPoint y: 332, distance: 9.2
click at [101, 298] on div "Eraser" at bounding box center [99, 341] width 25 height 20
click at [136, 298] on div "Shapes L" at bounding box center [128, 341] width 25 height 20
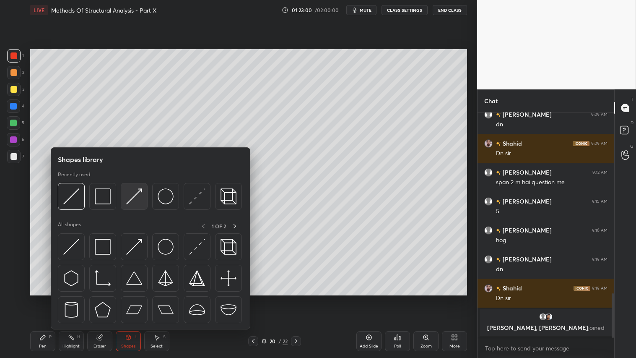
click at [130, 197] on img at bounding box center [134, 196] width 16 height 16
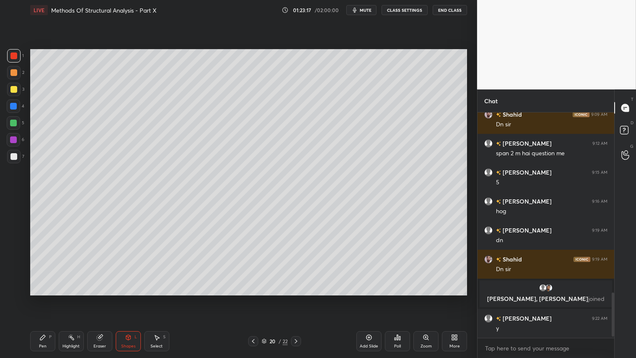
scroll to position [927, 0]
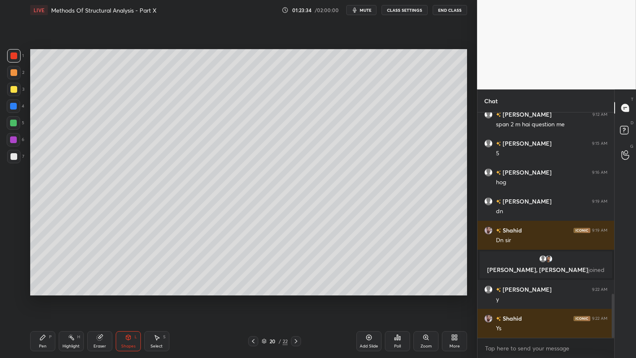
click at [44, 298] on div "Pen P" at bounding box center [42, 341] width 25 height 20
click at [125, 298] on div "Shapes" at bounding box center [128, 346] width 14 height 4
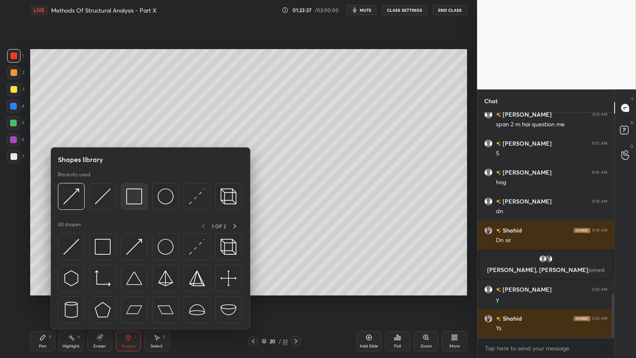
click at [139, 194] on img at bounding box center [134, 196] width 16 height 16
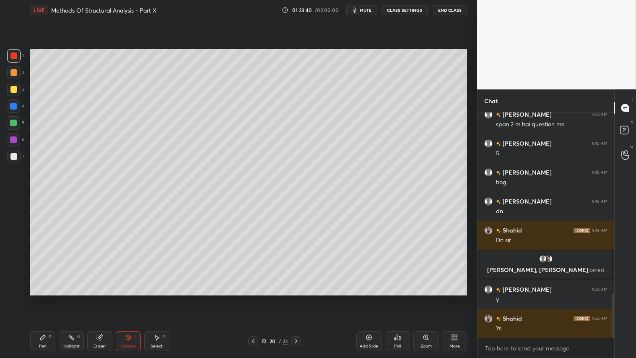
drag, startPoint x: 43, startPoint y: 339, endPoint x: 89, endPoint y: 300, distance: 60.2
click at [43, 298] on icon at bounding box center [42, 337] width 7 height 7
click at [133, 298] on div "Shapes L" at bounding box center [128, 341] width 25 height 20
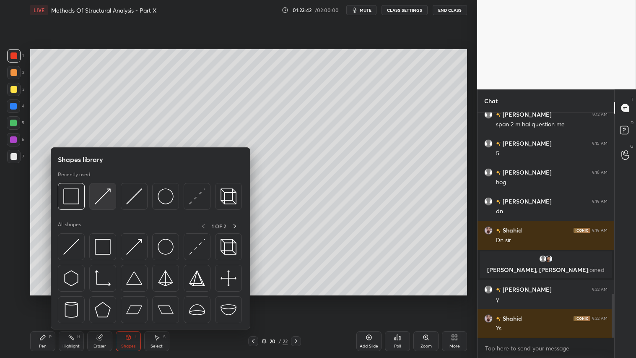
click at [105, 194] on img at bounding box center [103, 196] width 16 height 16
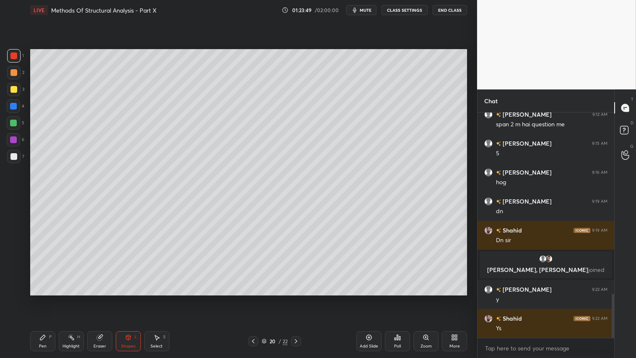
click at [49, 298] on div "P" at bounding box center [50, 337] width 3 height 4
click at [13, 70] on div at bounding box center [13, 72] width 7 height 7
click at [41, 298] on icon at bounding box center [42, 337] width 5 height 5
drag, startPoint x: 17, startPoint y: 58, endPoint x: 26, endPoint y: 64, distance: 11.2
click at [18, 58] on div at bounding box center [13, 55] width 13 height 13
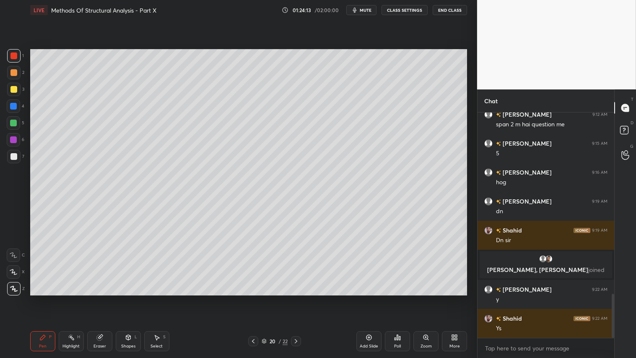
drag, startPoint x: 14, startPoint y: 57, endPoint x: 23, endPoint y: 199, distance: 142.5
click at [14, 59] on div at bounding box center [13, 55] width 7 height 7
click at [40, 298] on icon at bounding box center [42, 337] width 7 height 7
drag, startPoint x: 11, startPoint y: 72, endPoint x: 27, endPoint y: 125, distance: 55.6
click at [11, 74] on div at bounding box center [13, 72] width 7 height 7
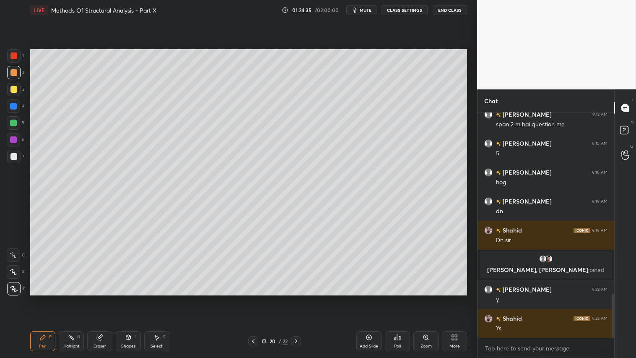
click at [128, 298] on icon at bounding box center [128, 337] width 7 height 7
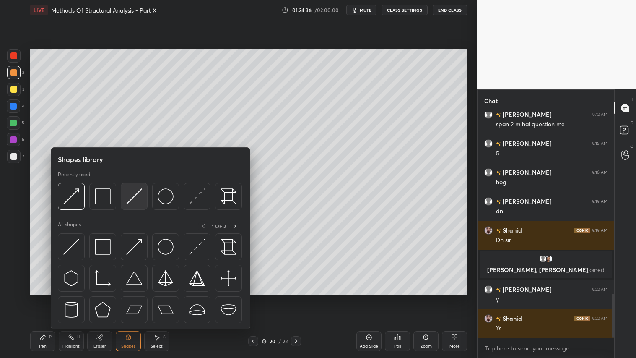
click at [133, 196] on img at bounding box center [134, 196] width 16 height 16
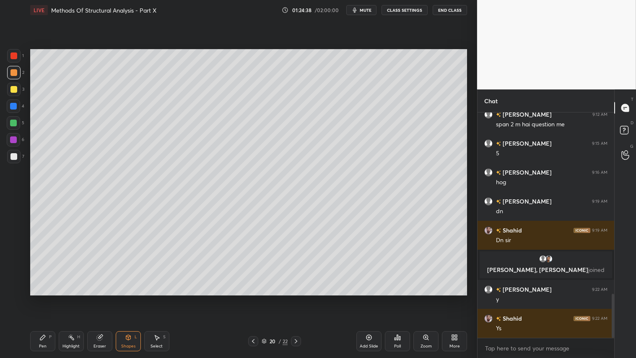
click at [46, 298] on div "Pen P" at bounding box center [42, 341] width 25 height 20
click at [125, 298] on div "Shapes" at bounding box center [128, 346] width 14 height 4
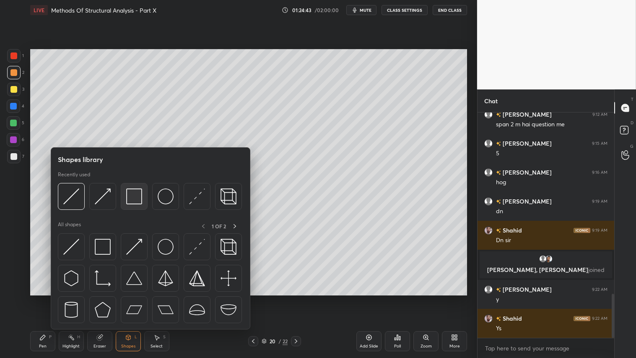
click at [138, 198] on img at bounding box center [134, 196] width 16 height 16
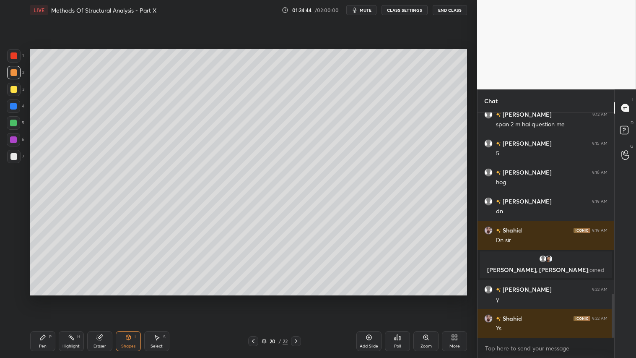
drag, startPoint x: 13, startPoint y: 155, endPoint x: 26, endPoint y: 155, distance: 12.2
click at [14, 155] on div at bounding box center [13, 156] width 7 height 7
click at [13, 70] on div at bounding box center [13, 72] width 7 height 7
drag, startPoint x: 13, startPoint y: 77, endPoint x: 14, endPoint y: 88, distance: 11.4
click at [14, 81] on div "2" at bounding box center [15, 74] width 17 height 17
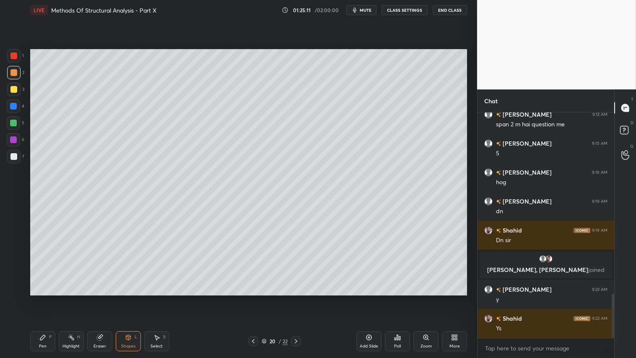
click at [52, 298] on div "Pen P" at bounding box center [42, 341] width 25 height 20
click at [14, 77] on div at bounding box center [13, 72] width 13 height 13
drag, startPoint x: 42, startPoint y: 338, endPoint x: 43, endPoint y: 330, distance: 8.0
click at [43, 298] on icon at bounding box center [42, 337] width 5 height 5
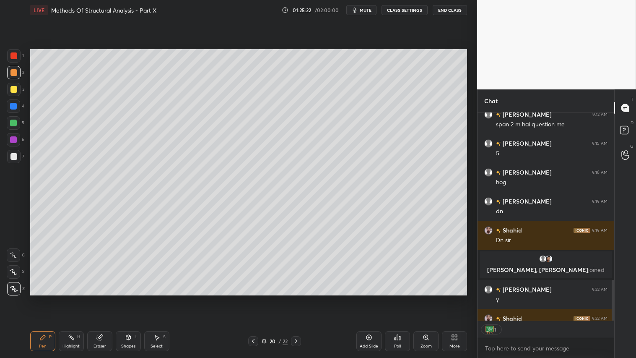
scroll to position [3, 2]
click at [12, 72] on div at bounding box center [13, 72] width 7 height 7
drag, startPoint x: 253, startPoint y: 342, endPoint x: 266, endPoint y: 341, distance: 13.0
click at [256, 298] on icon at bounding box center [253, 341] width 7 height 7
drag, startPoint x: 295, startPoint y: 341, endPoint x: 300, endPoint y: 332, distance: 10.3
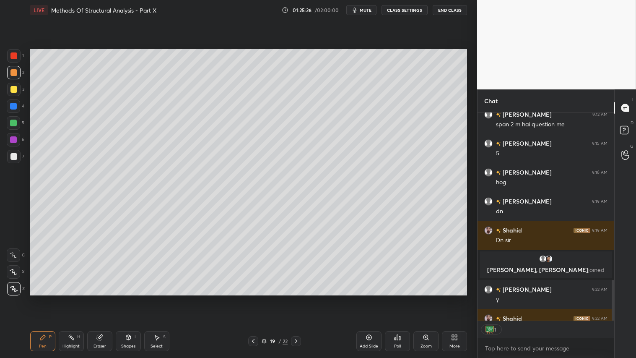
click at [296, 298] on icon at bounding box center [296, 341] width 7 height 7
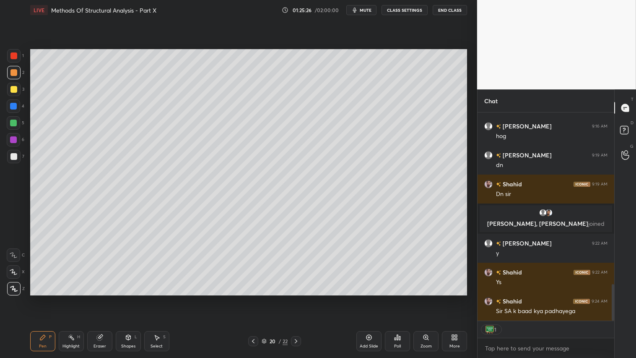
click at [368, 10] on span "mute" at bounding box center [366, 10] width 12 height 6
click at [365, 11] on span "unmute" at bounding box center [365, 10] width 18 height 6
type textarea "x"
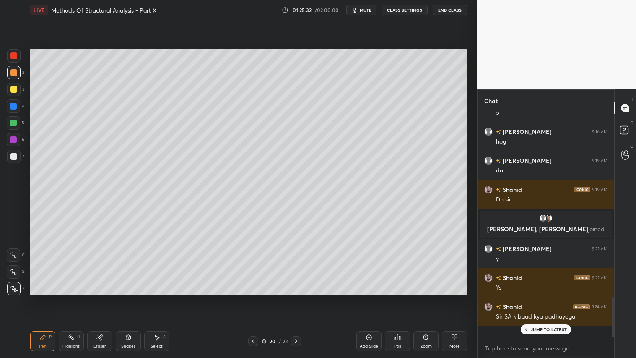
scroll to position [223, 134]
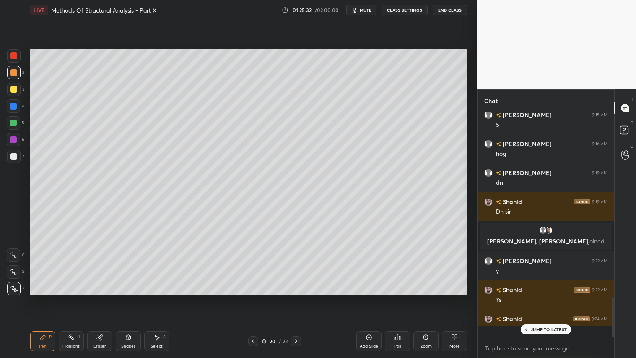
click at [13, 70] on div at bounding box center [13, 72] width 7 height 7
drag, startPoint x: 50, startPoint y: 342, endPoint x: 65, endPoint y: 337, distance: 15.9
click at [50, 298] on div "Pen P" at bounding box center [42, 341] width 25 height 20
click at [365, 9] on span "mute" at bounding box center [366, 10] width 12 height 6
click at [404, 10] on button "CLASS SETTINGS" at bounding box center [405, 10] width 46 height 10
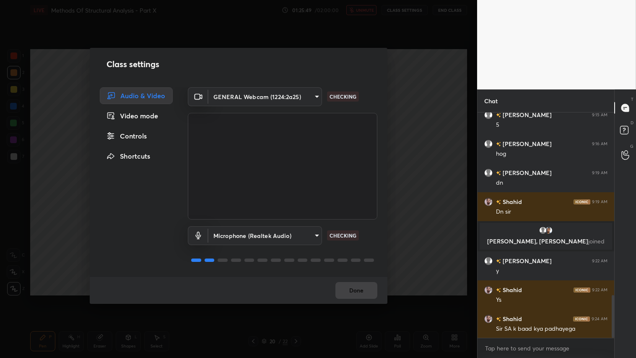
click at [314, 98] on body "1 2 3 4 5 6 7 C X Z C X Z E E Erase all H H LIVE Methods Of Structural Analysis…" at bounding box center [318, 179] width 636 height 358
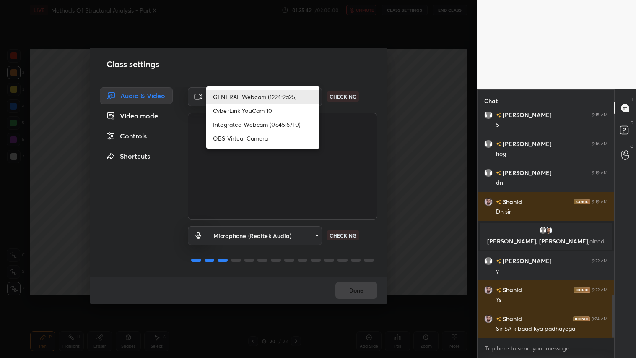
click at [269, 125] on li "Integrated Webcam (0c45:6710)" at bounding box center [262, 124] width 113 height 14
type input "c5c2f7231e9952ba016bf395f8d23ccccda43c405848800533c4c3fa58e8e242"
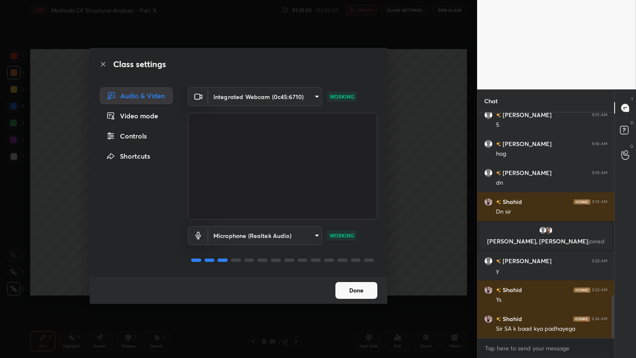
scroll to position [985, 0]
click at [355, 289] on button "Done" at bounding box center [357, 290] width 42 height 17
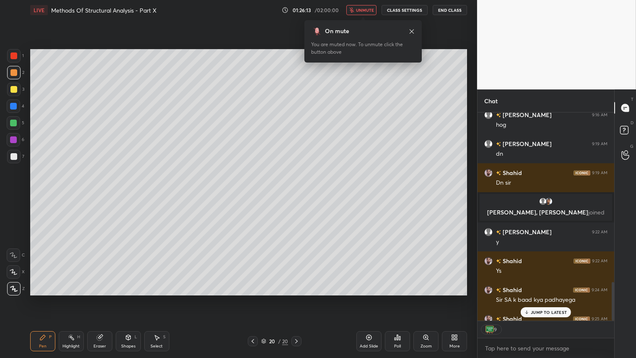
scroll to position [223, 134]
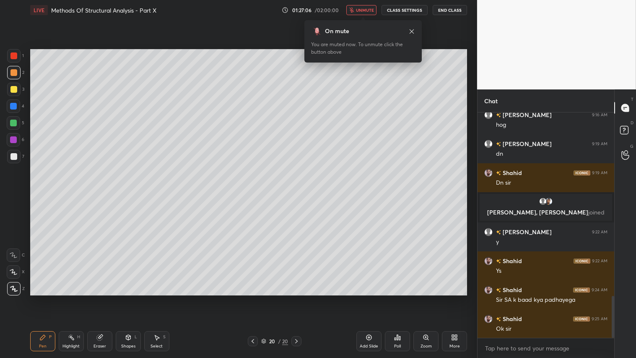
click at [455, 8] on button "End Class" at bounding box center [450, 10] width 34 height 10
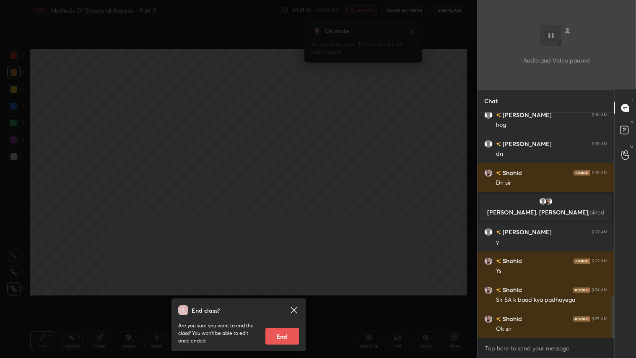
click at [430, 139] on div "End class? Are you sure you want to end the class? You won’t be able to edit on…" at bounding box center [238, 179] width 477 height 358
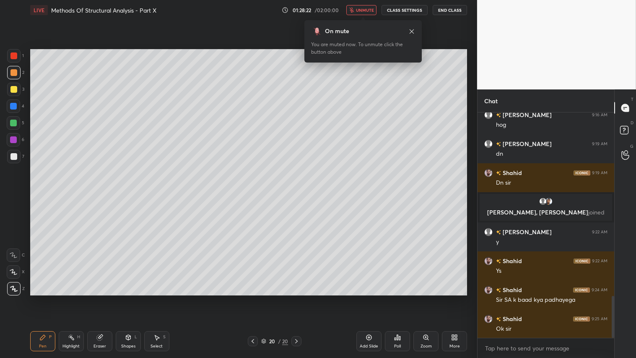
click at [454, 7] on button "End Class" at bounding box center [450, 10] width 34 height 10
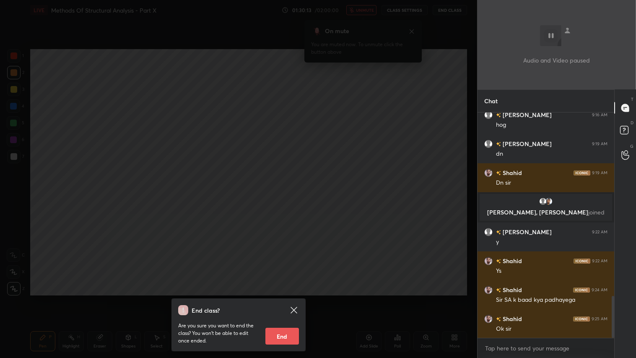
click at [281, 298] on button "End" at bounding box center [283, 336] width 34 height 17
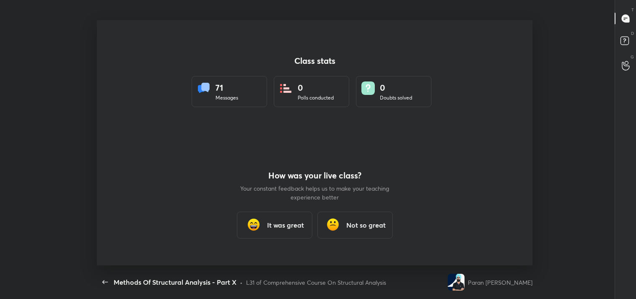
scroll to position [41709, 41324]
type textarea "x"
